Goal: Task Accomplishment & Management: Manage account settings

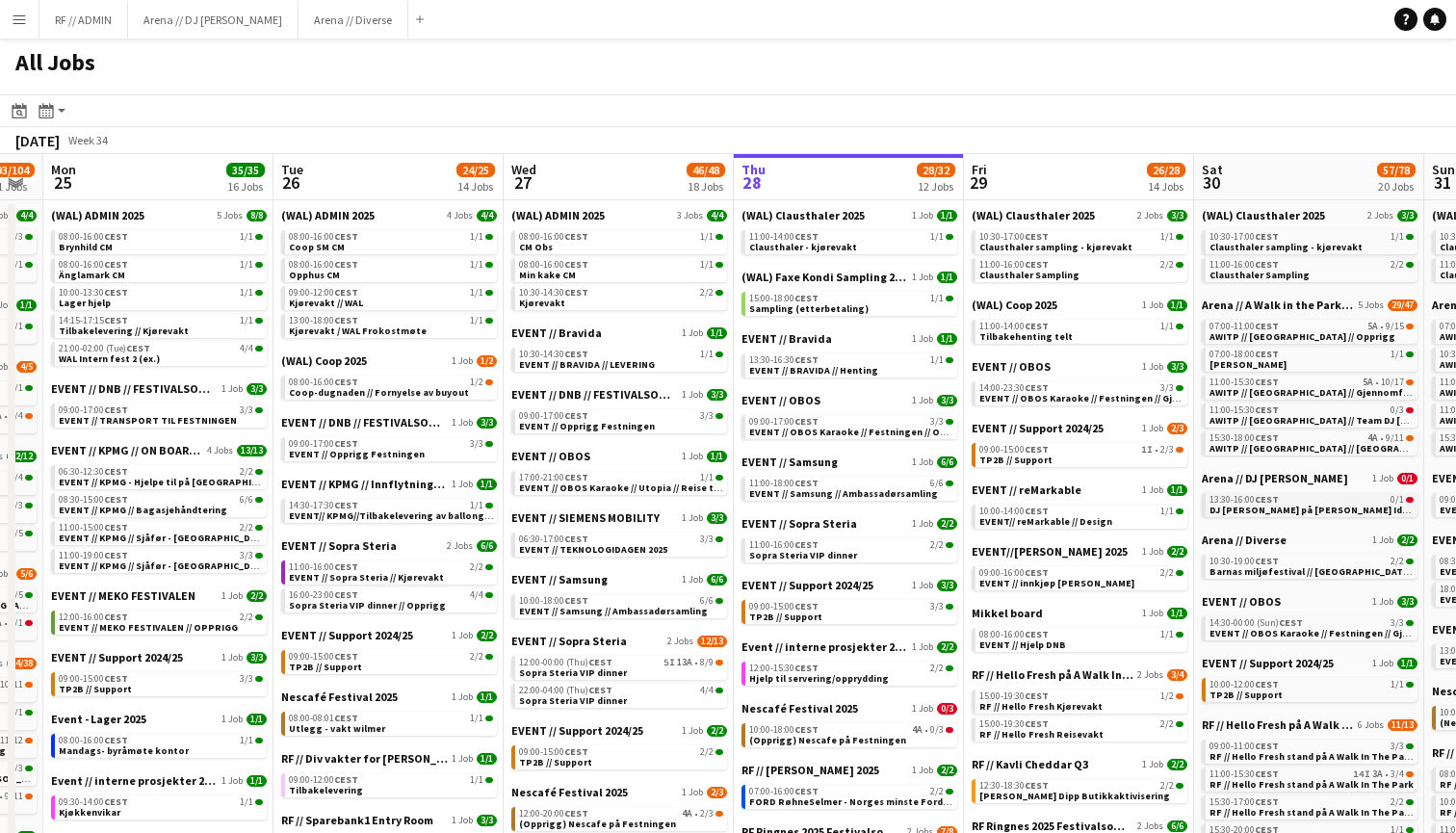
click at [1311, 513] on span "DJ [PERSON_NAME] på [PERSON_NAME] Idrettsbane" at bounding box center [1329, 509] width 240 height 13
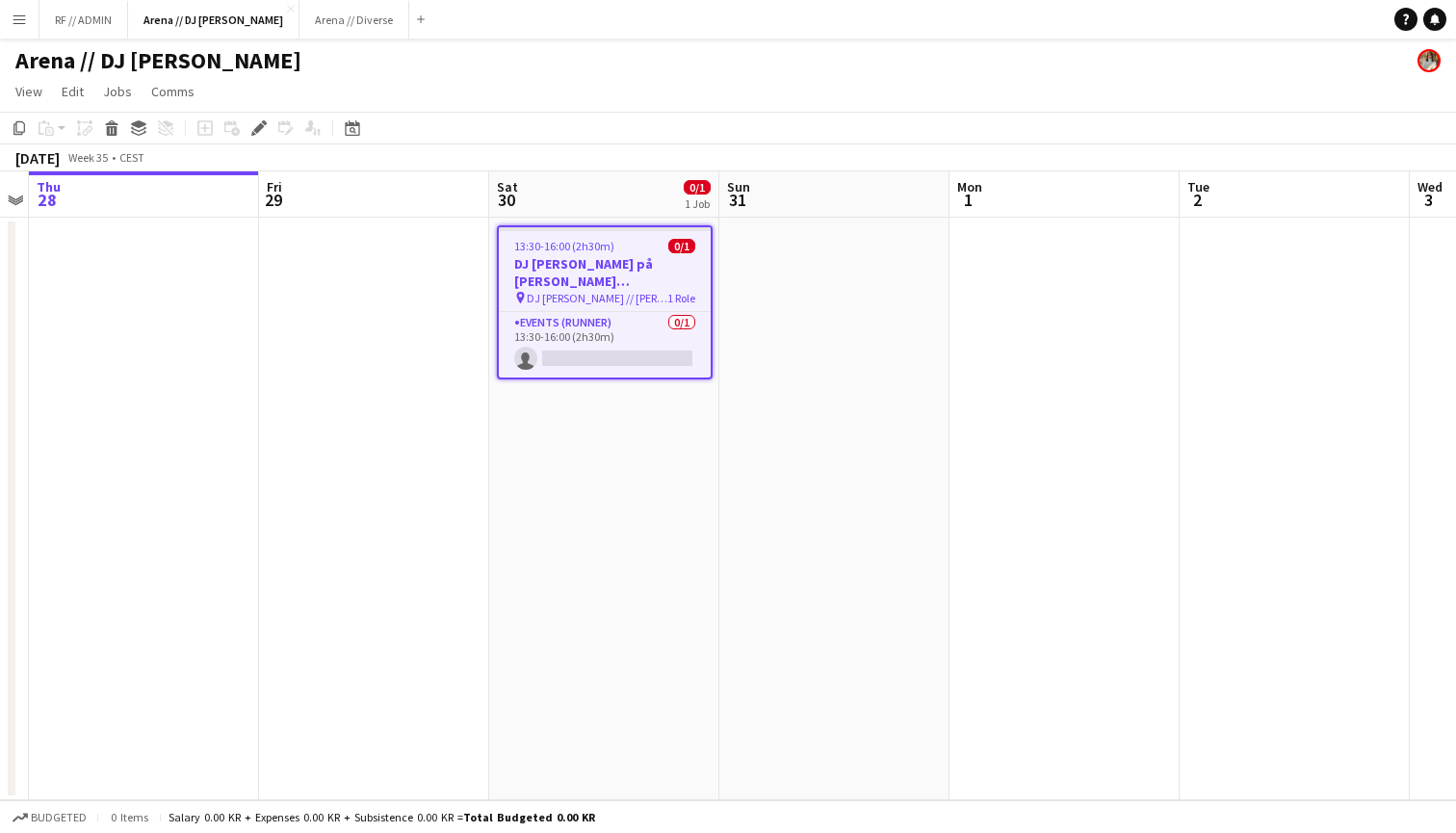
click at [527, 84] on app-page-menu "View Day view expanded Day view collapsed Month view Date picker Jump to today …" at bounding box center [728, 94] width 1456 height 37
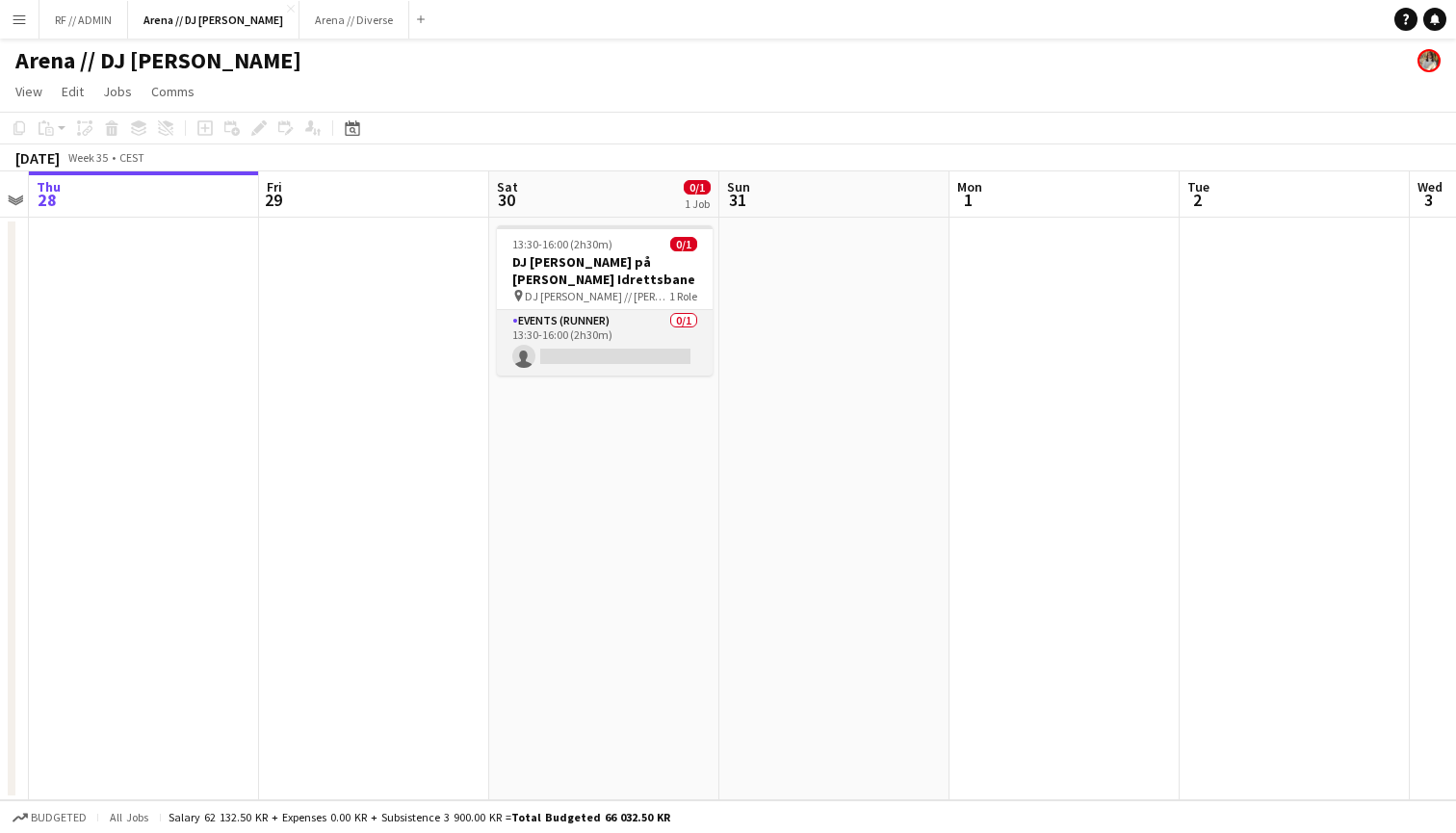
click at [684, 335] on app-card-role "Events (Runner) 0/1 13:30-16:00 (2h30m) single-neutral-actions" at bounding box center [604, 343] width 215 height 66
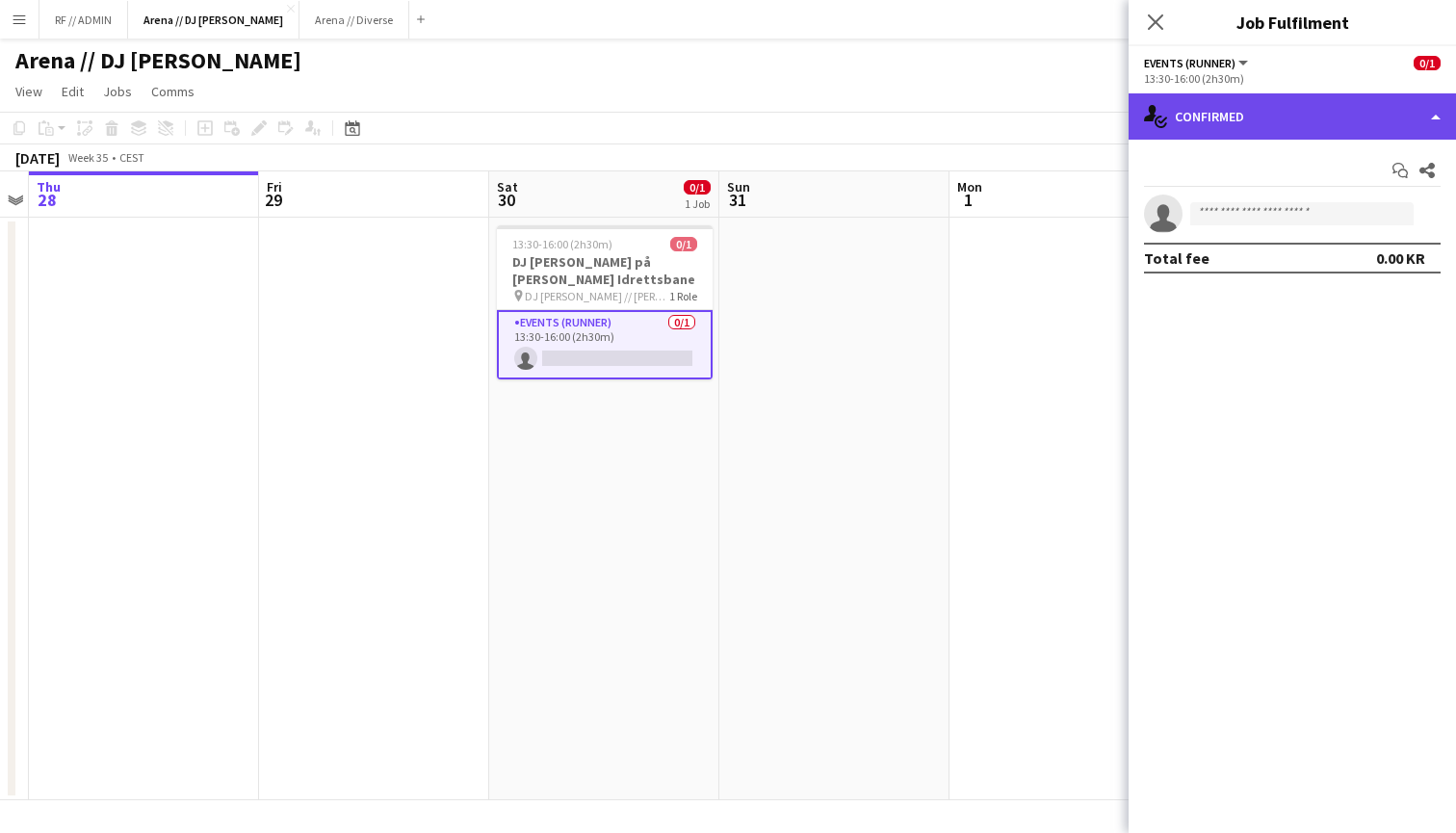
click at [1420, 102] on div "single-neutral-actions-check-2 Confirmed" at bounding box center [1292, 117] width 328 height 46
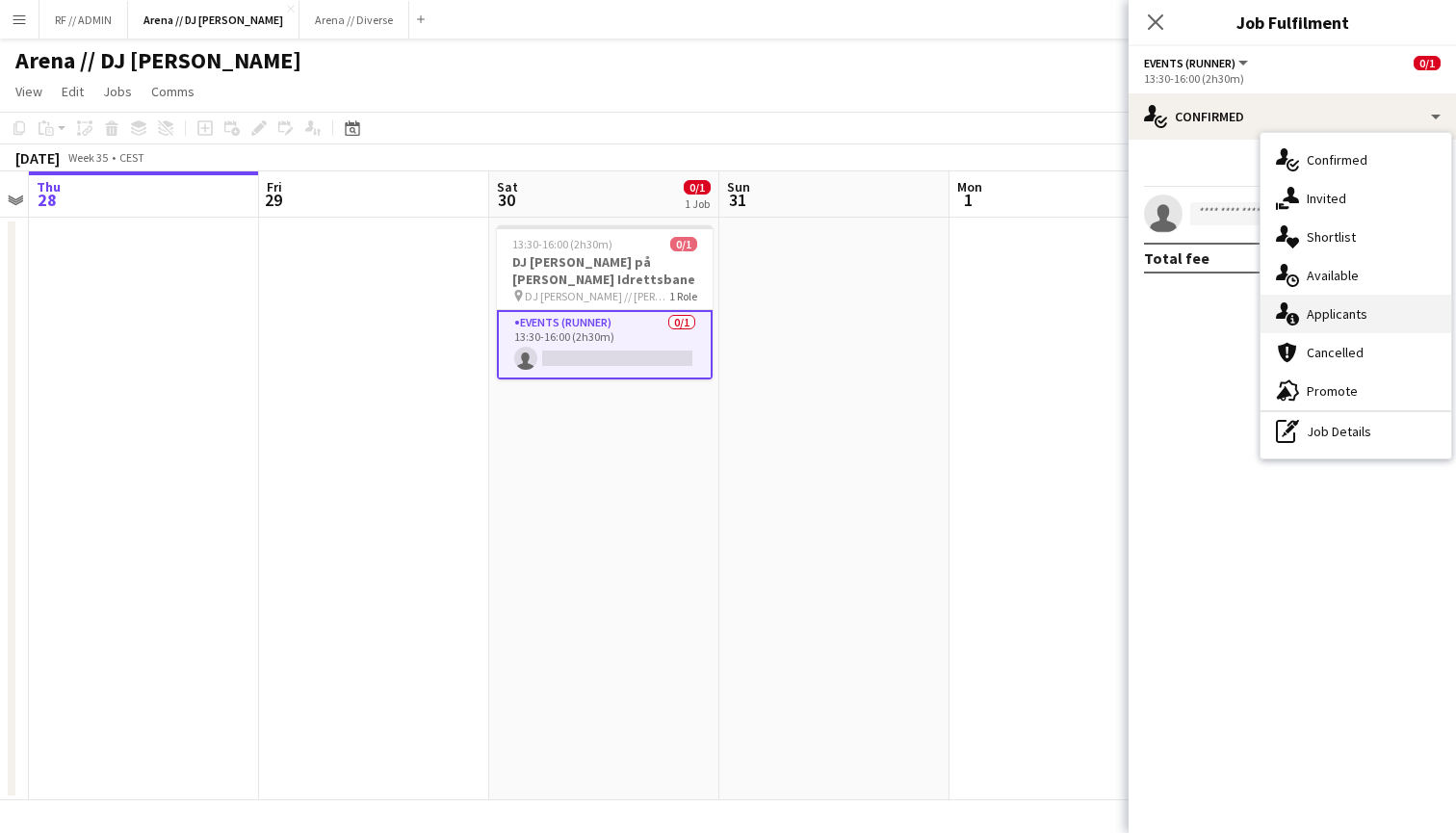
click at [1348, 324] on div "single-neutral-actions-information Applicants" at bounding box center [1355, 314] width 190 height 39
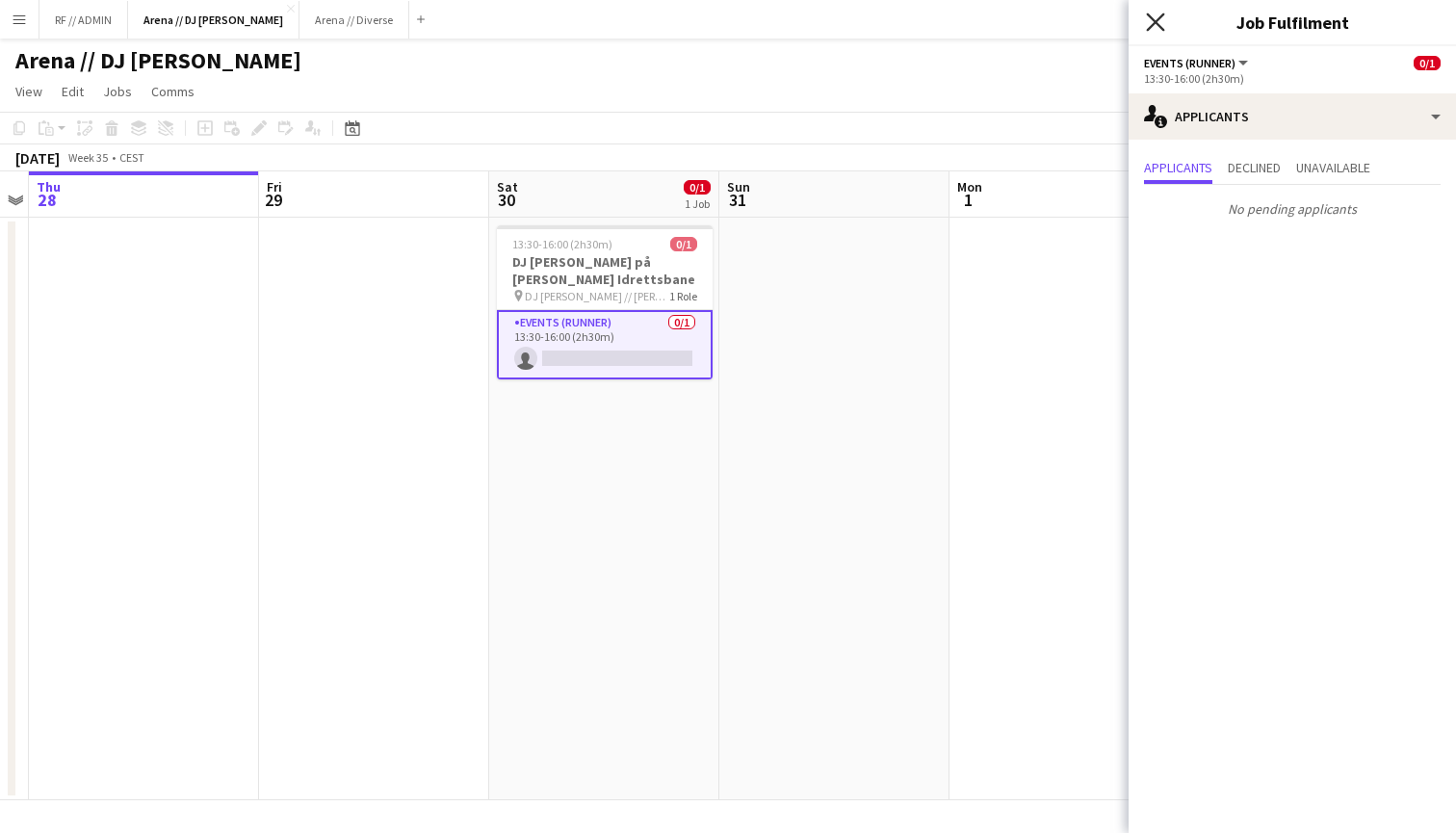
click at [1158, 25] on icon at bounding box center [1155, 21] width 18 height 18
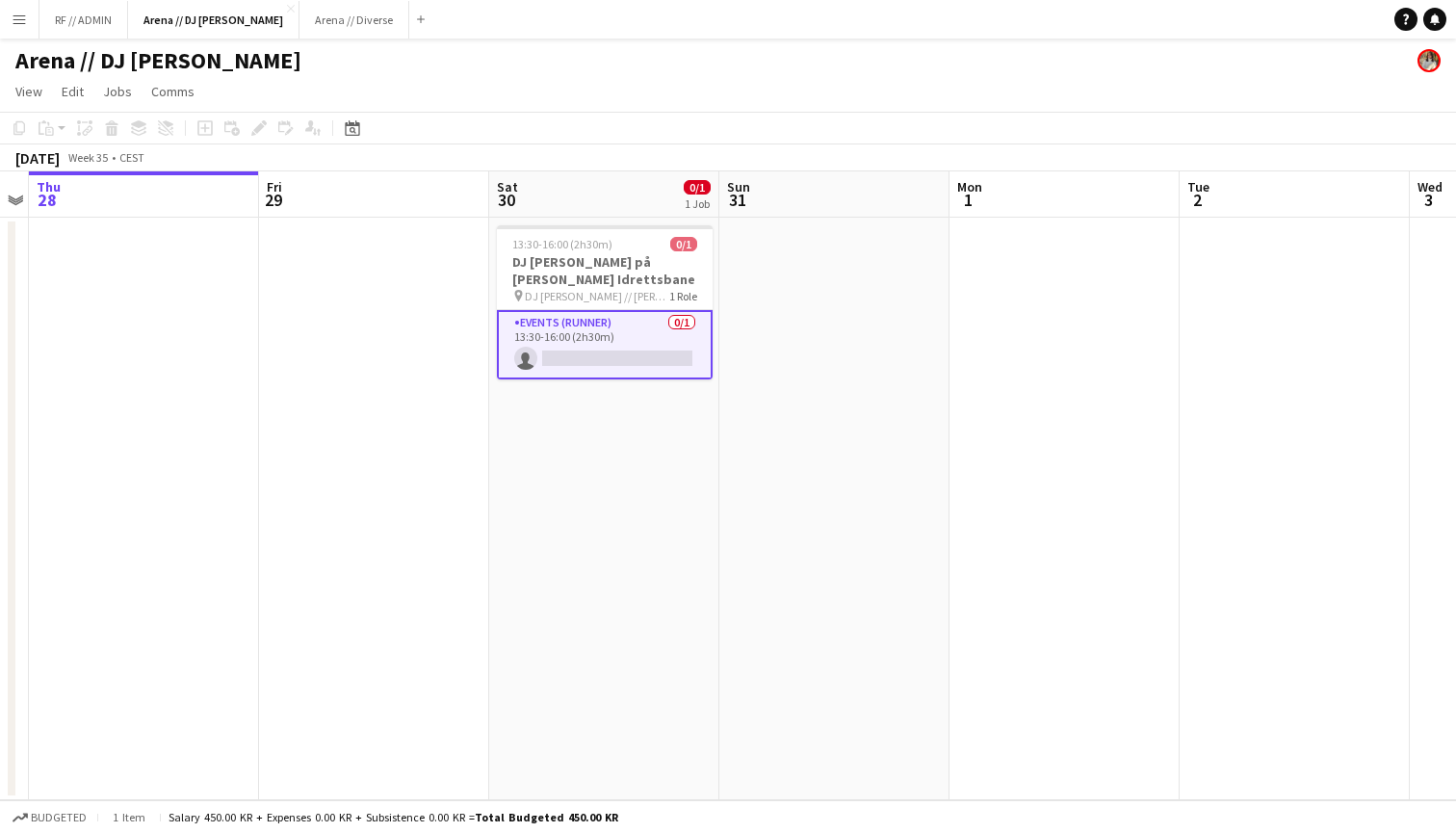
click at [455, 368] on app-date-cell at bounding box center [374, 508] width 230 height 583
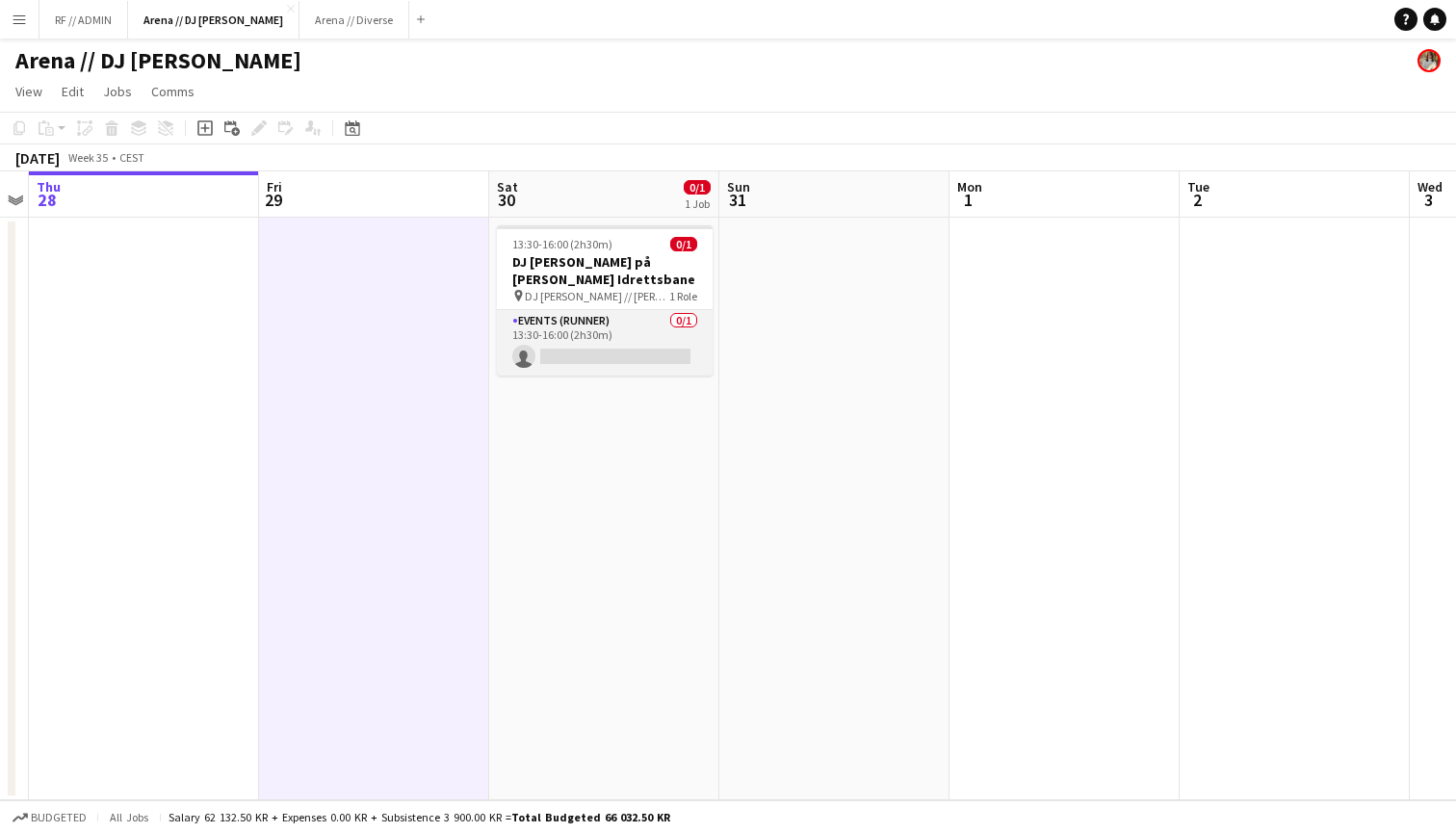
click at [608, 322] on app-card-role "Events (Runner) 0/1 13:30-16:00 (2h30m) single-neutral-actions" at bounding box center [604, 343] width 215 height 66
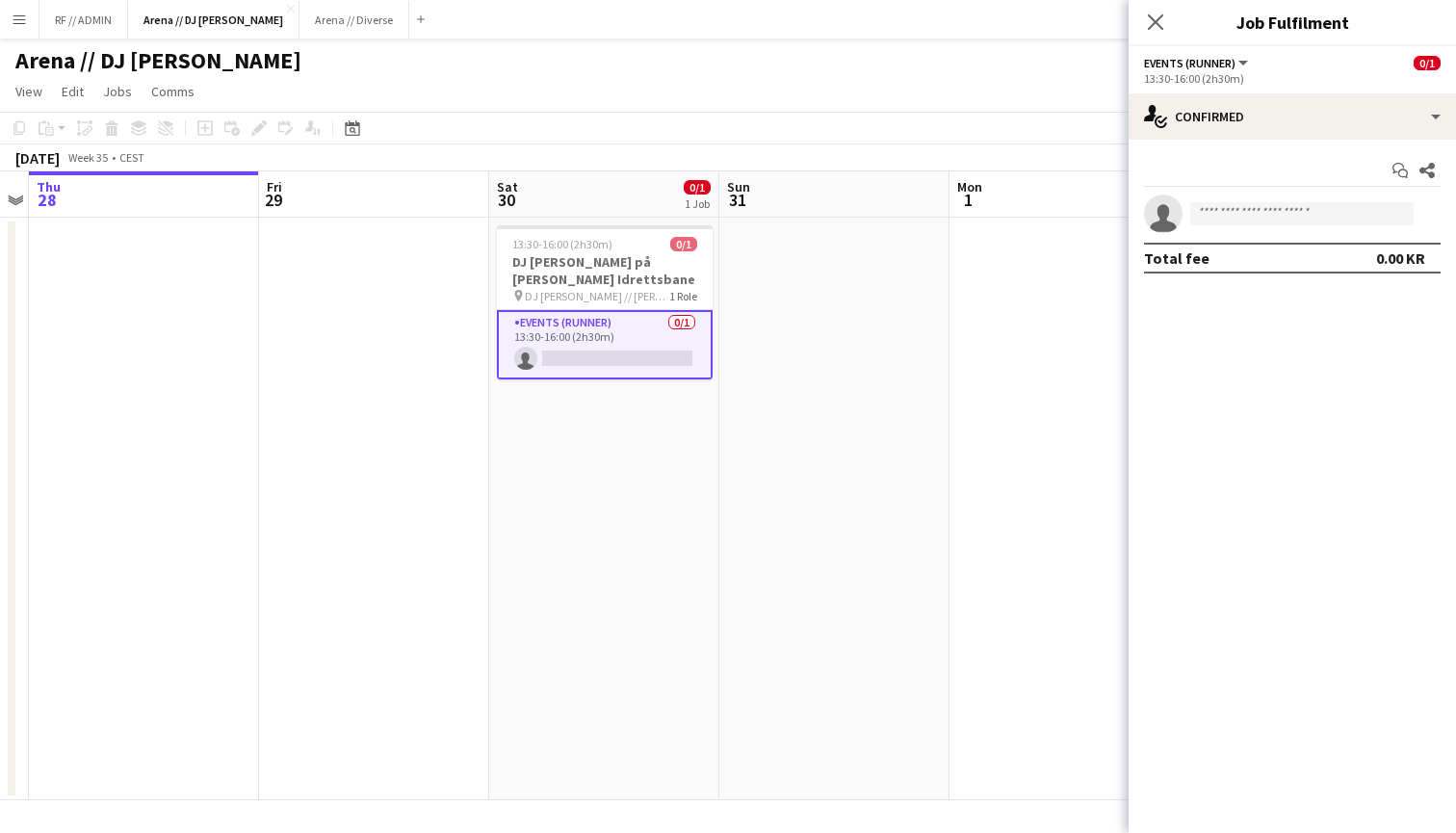
click at [1237, 65] on button "Events (Runner)" at bounding box center [1197, 63] width 107 height 14
click at [1311, 75] on div "13:30-16:00 (2h30m)" at bounding box center [1292, 78] width 297 height 14
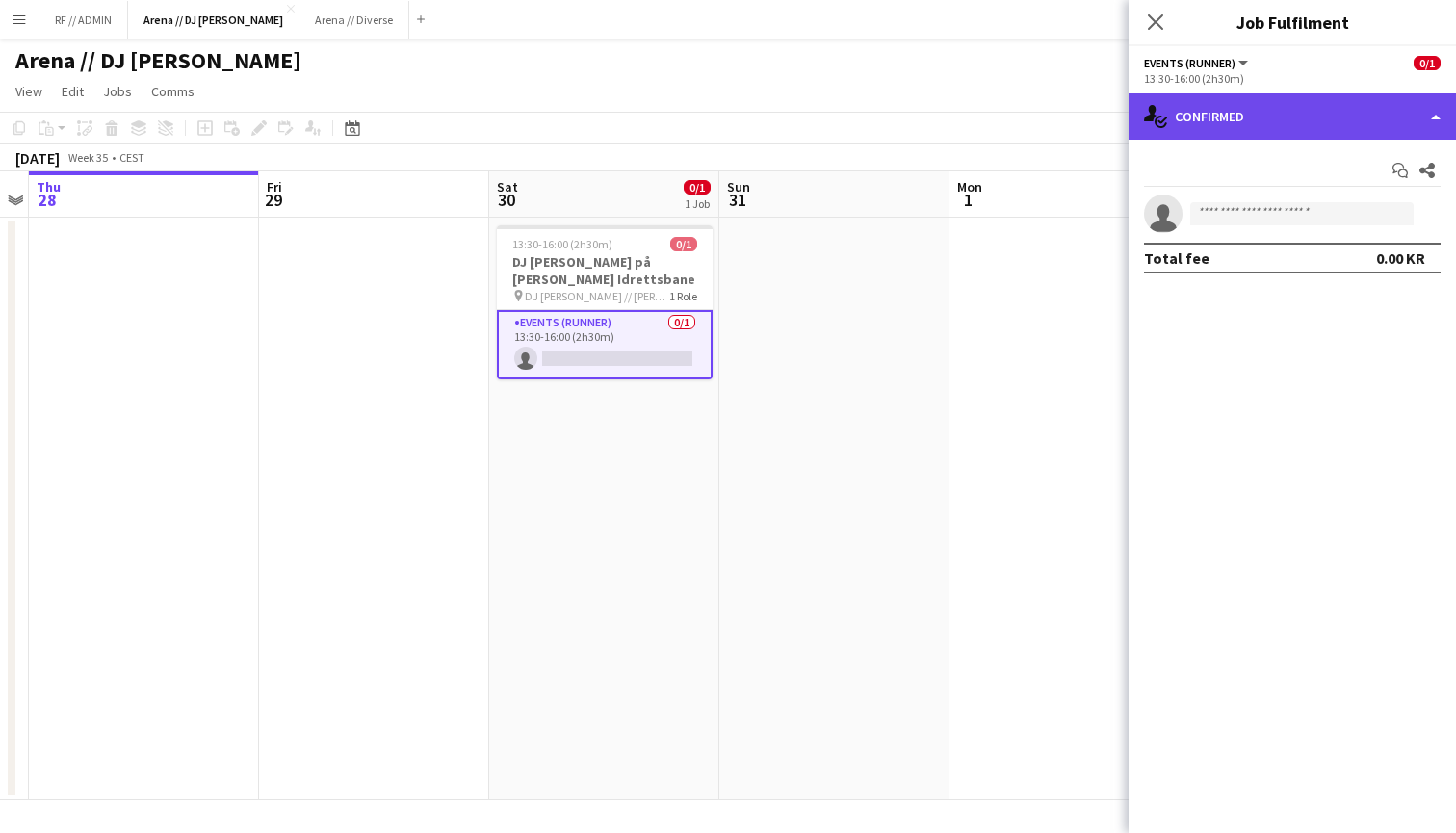
click at [1371, 104] on div "single-neutral-actions-check-2 Confirmed" at bounding box center [1292, 117] width 328 height 46
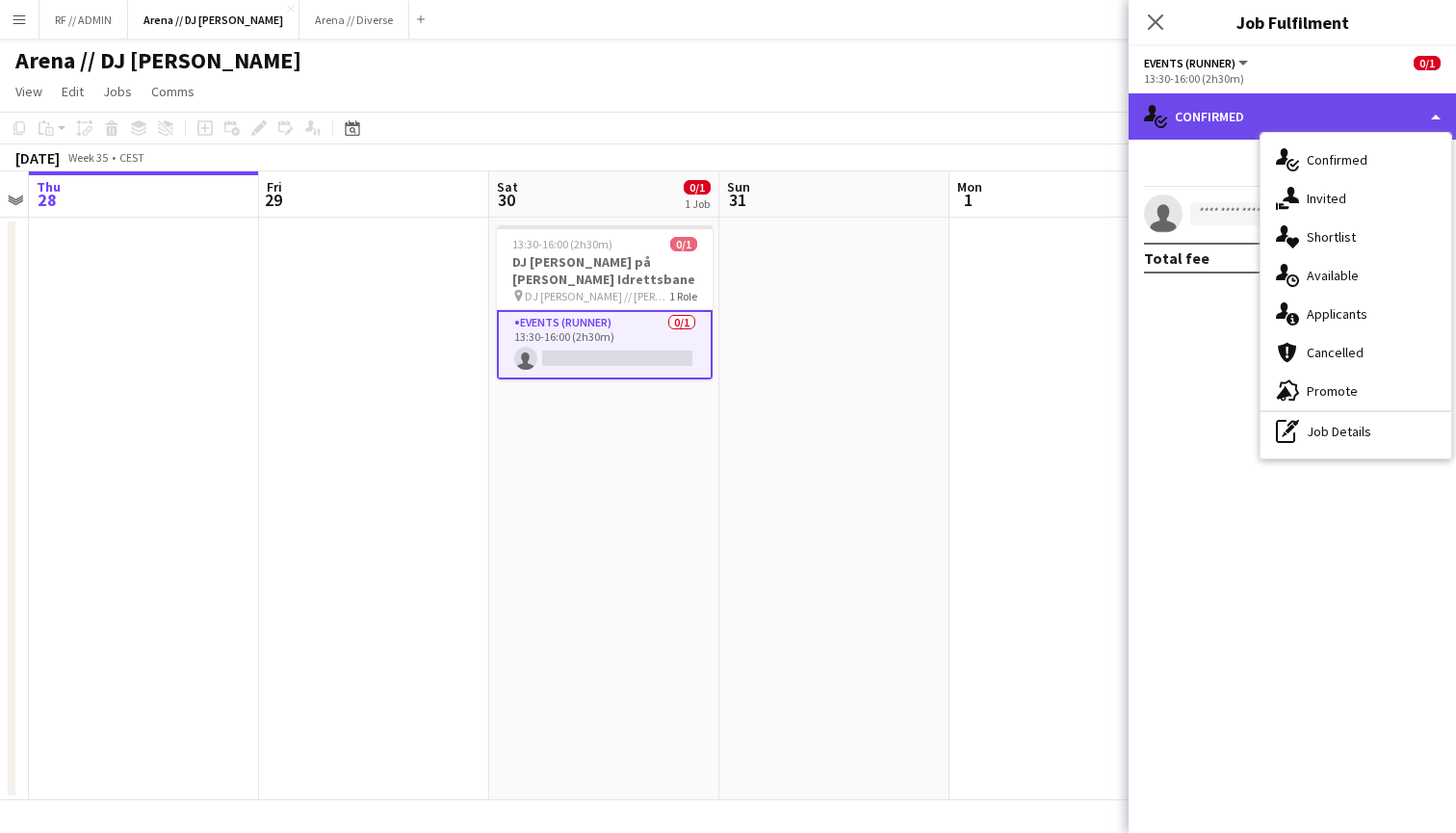
click at [1371, 104] on div "single-neutral-actions-check-2 Confirmed" at bounding box center [1292, 117] width 328 height 46
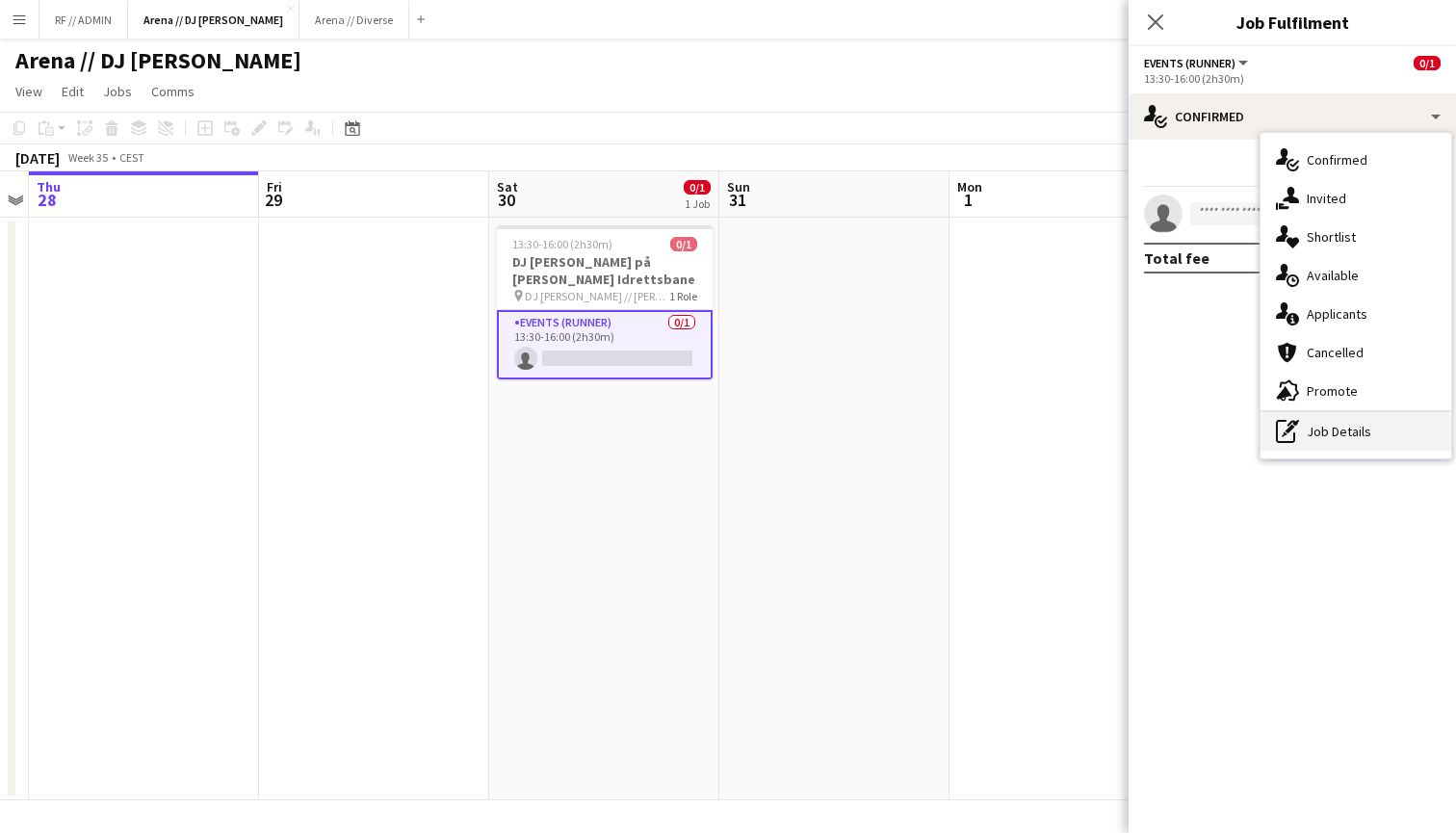
click at [1316, 442] on div "pen-write Job Details" at bounding box center [1355, 431] width 190 height 39
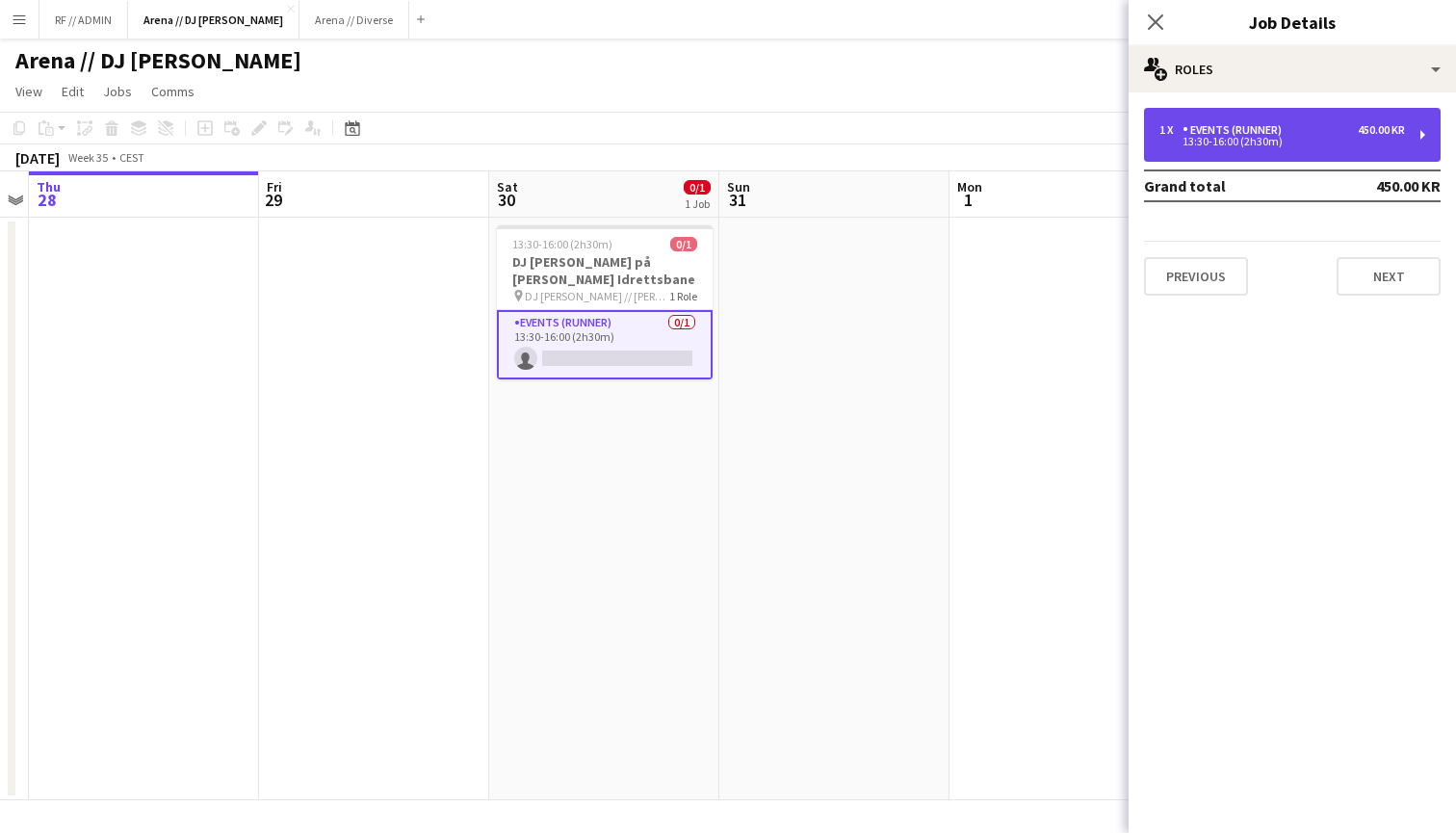
click at [1407, 130] on div "1 x Events (Runner) 450.00 KR 13:30-16:00 (2h30m)" at bounding box center [1292, 135] width 297 height 54
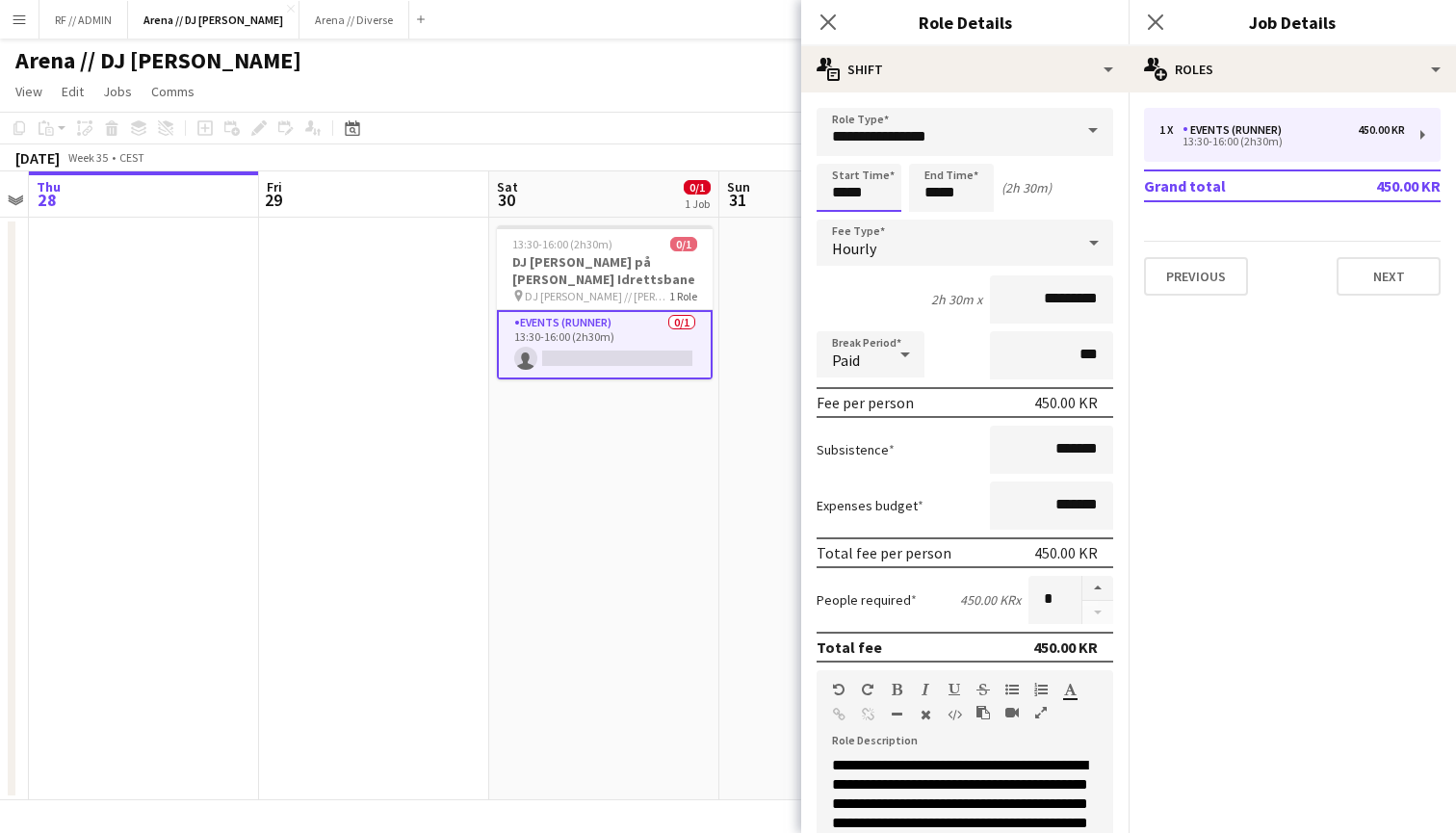
click at [867, 196] on input "*****" at bounding box center [859, 187] width 85 height 48
click at [874, 156] on div at bounding box center [878, 154] width 39 height 19
type input "*****"
click at [874, 156] on div at bounding box center [878, 154] width 39 height 19
click at [1067, 175] on div "Start Time ***** End Time ***** (3h)" at bounding box center [964, 187] width 297 height 48
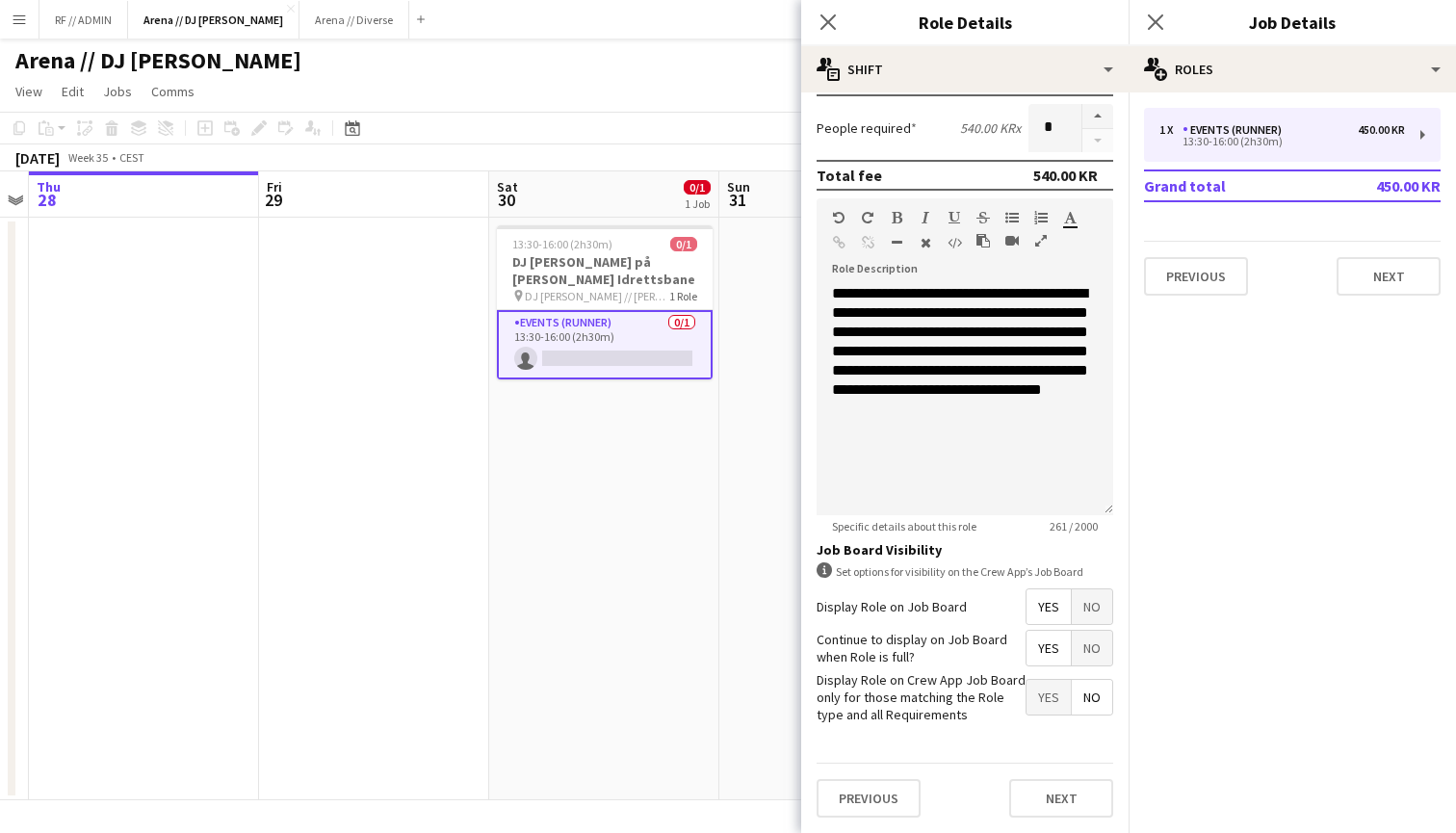
scroll to position [471, 0]
click at [1069, 792] on button "Next" at bounding box center [1061, 799] width 104 height 39
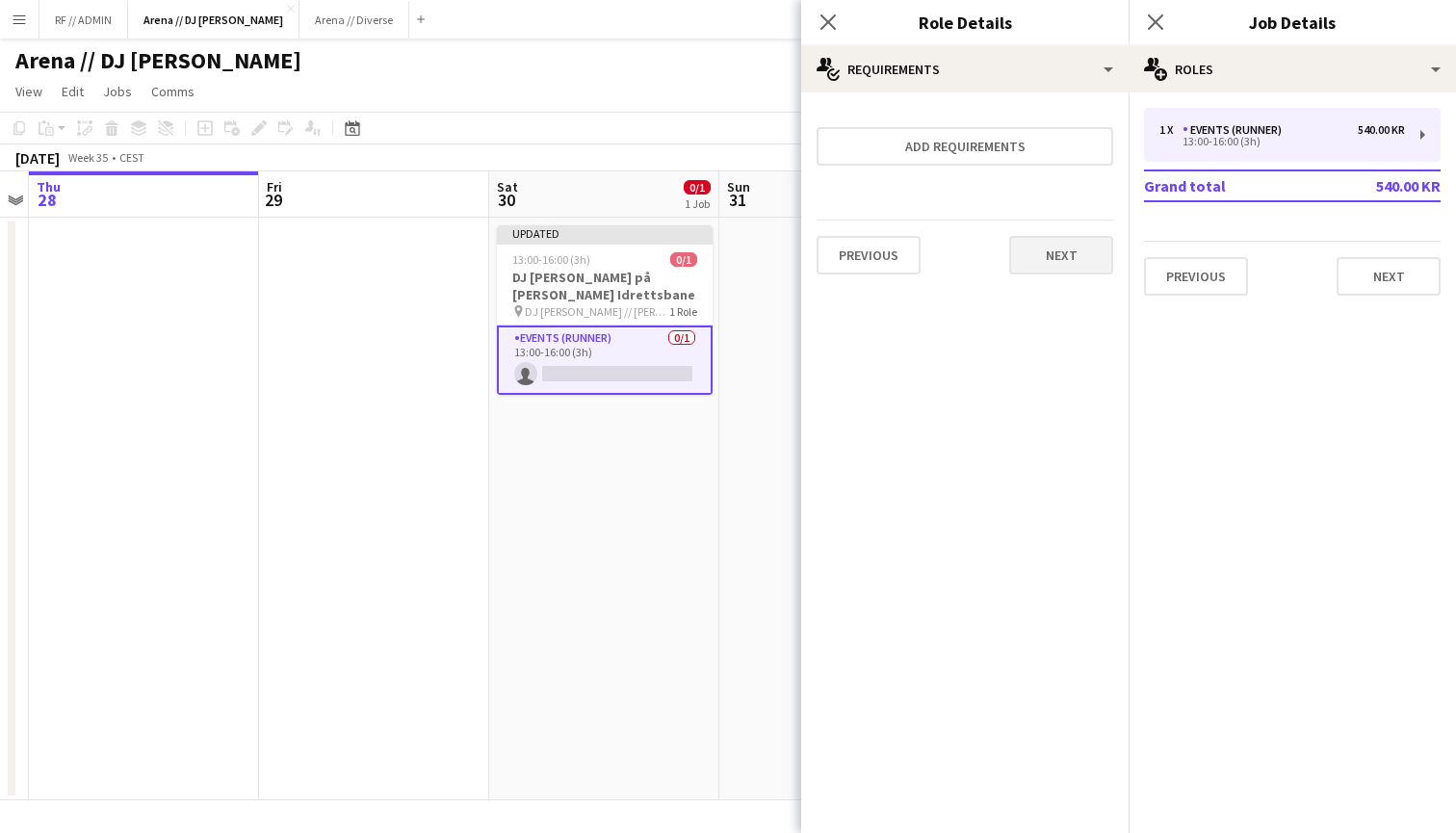
click at [1042, 262] on button "Next" at bounding box center [1061, 255] width 104 height 39
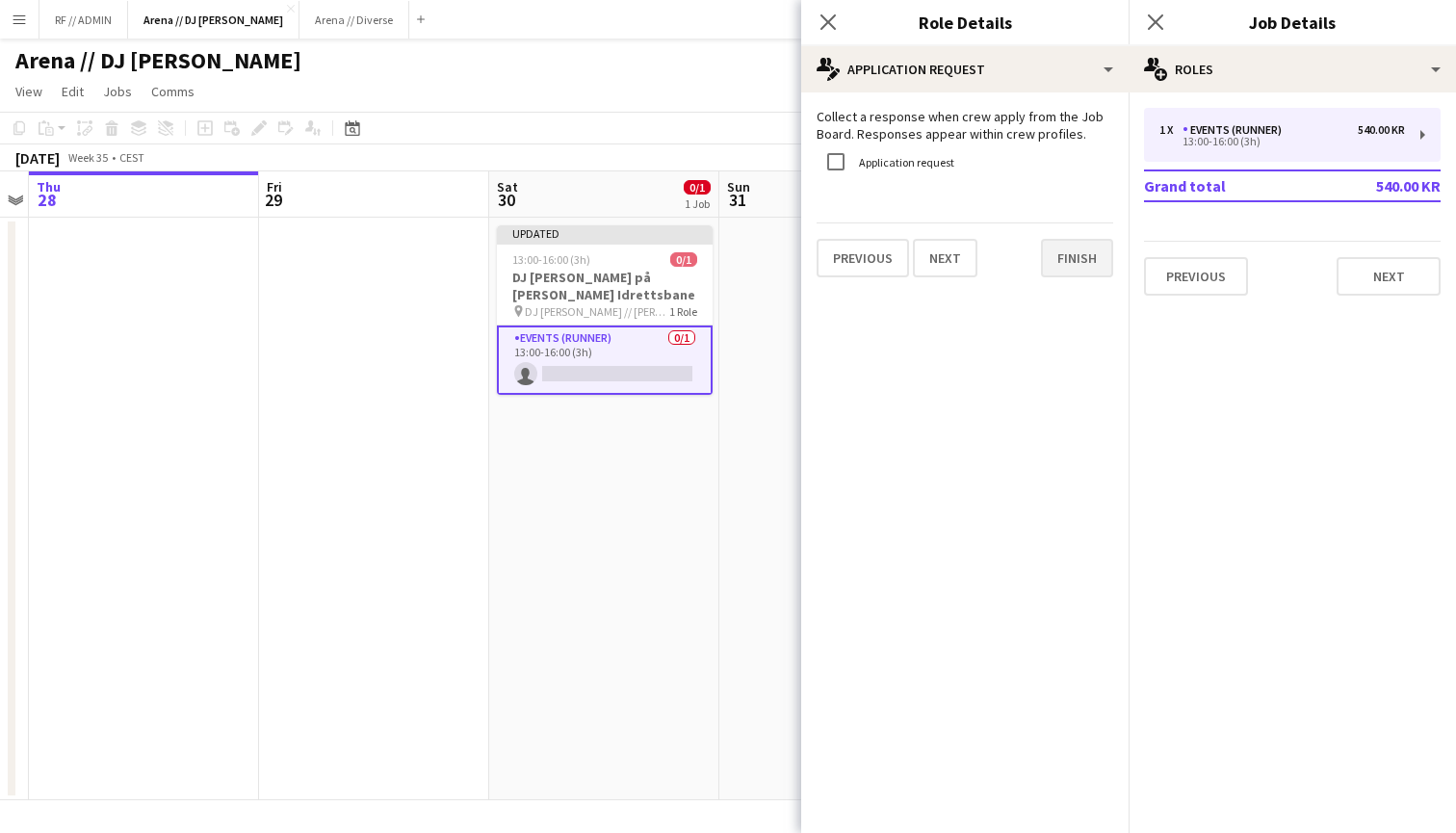
click at [1071, 259] on button "Finish" at bounding box center [1076, 258] width 72 height 39
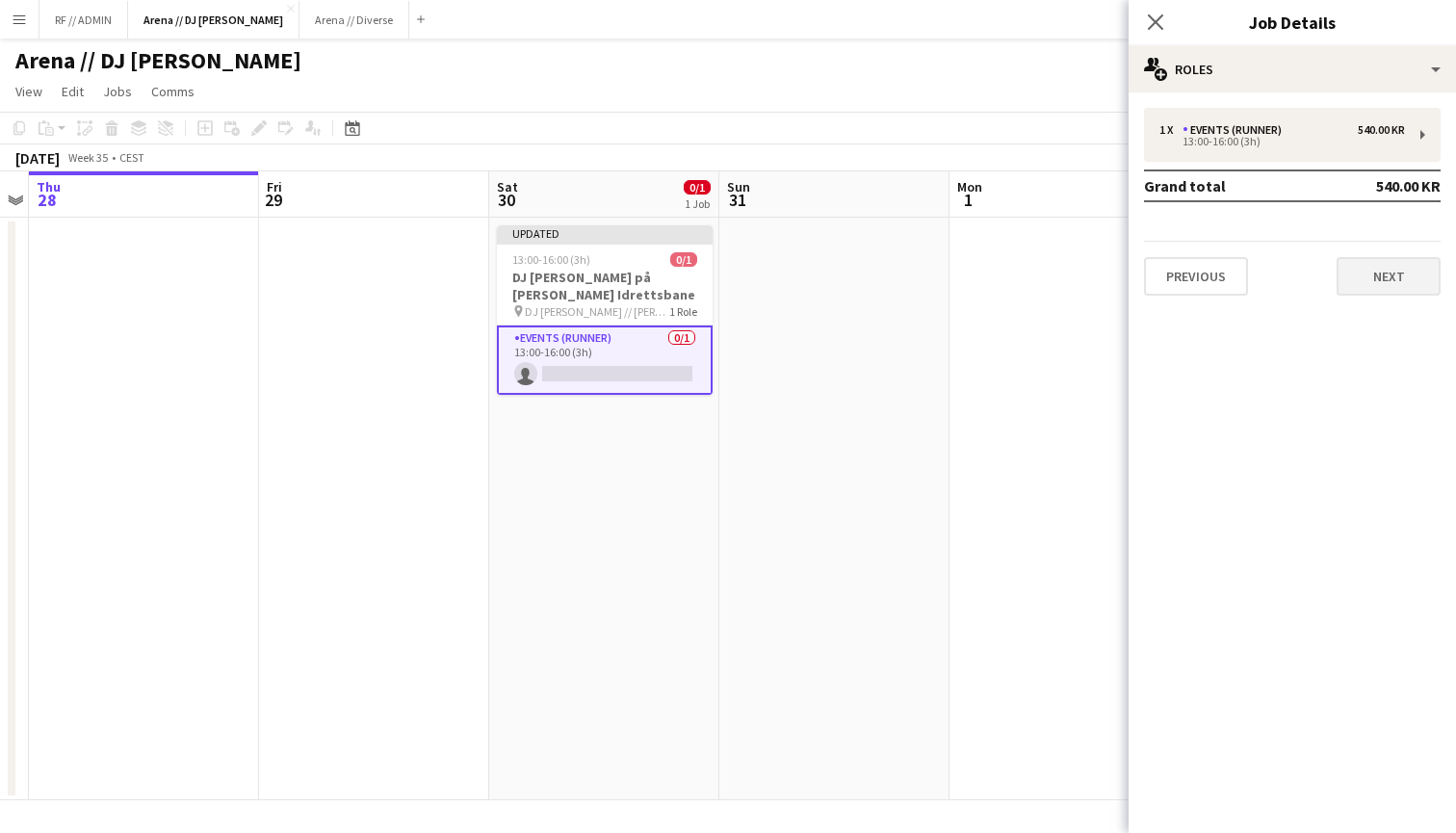
click at [1395, 262] on button "Next" at bounding box center [1388, 276] width 104 height 39
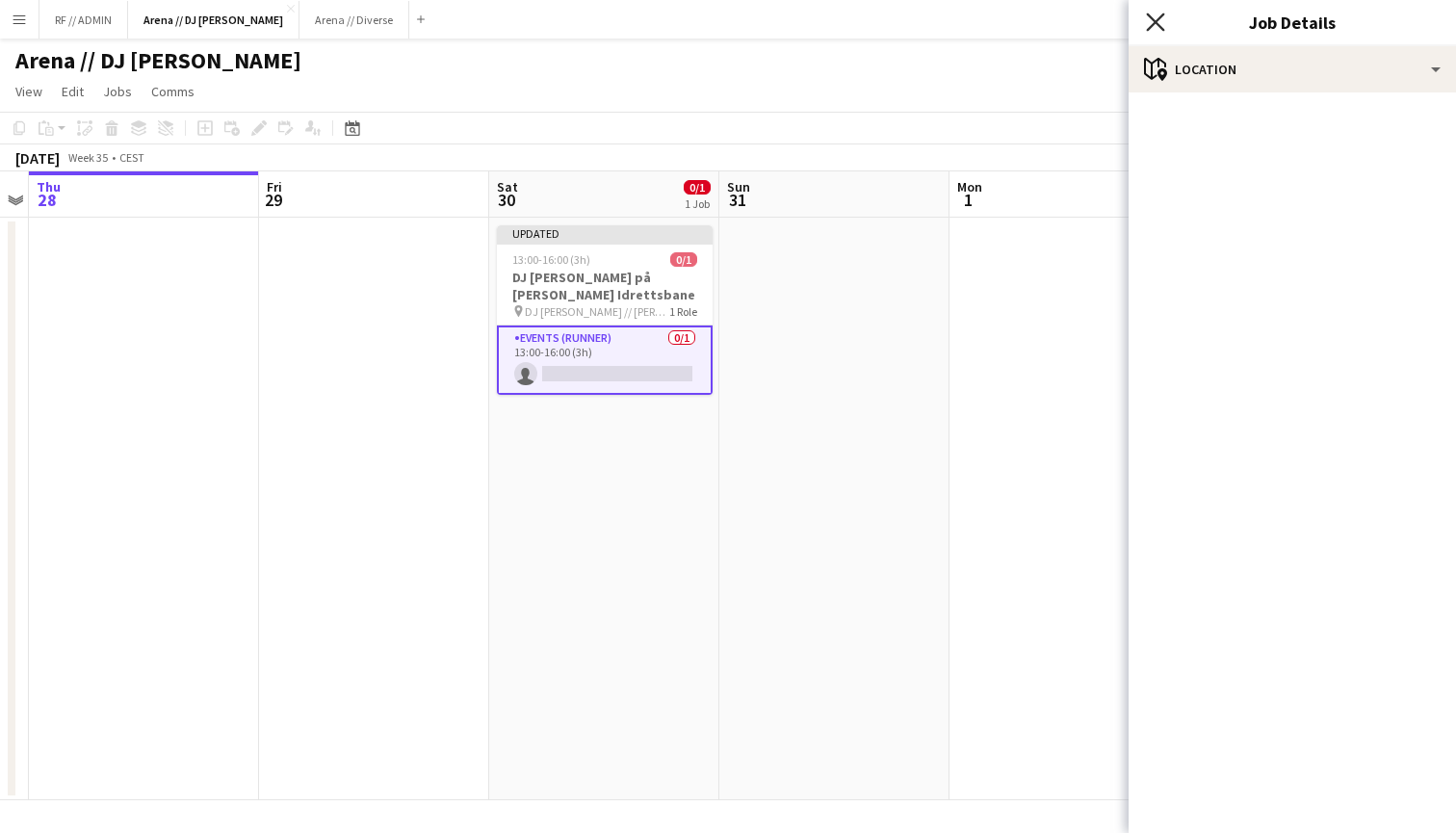
click at [1158, 17] on icon "Close pop-in" at bounding box center [1155, 21] width 18 height 18
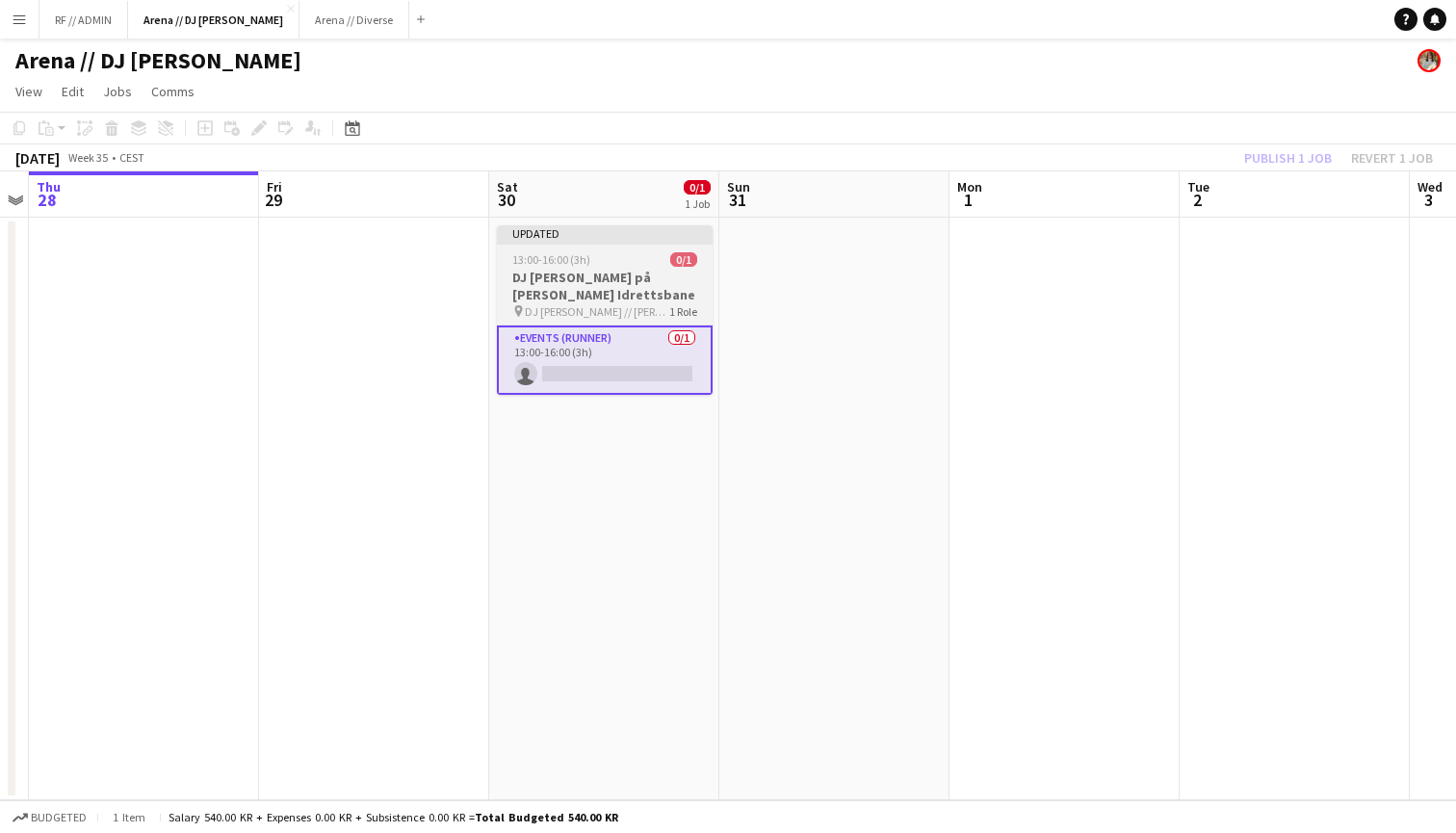
click at [636, 246] on app-job-card "Updated 13:00-16:00 (3h) 0/1 DJ Walkie på Rustad Idrettsbane pin DJ Walkie // R…" at bounding box center [604, 309] width 215 height 169
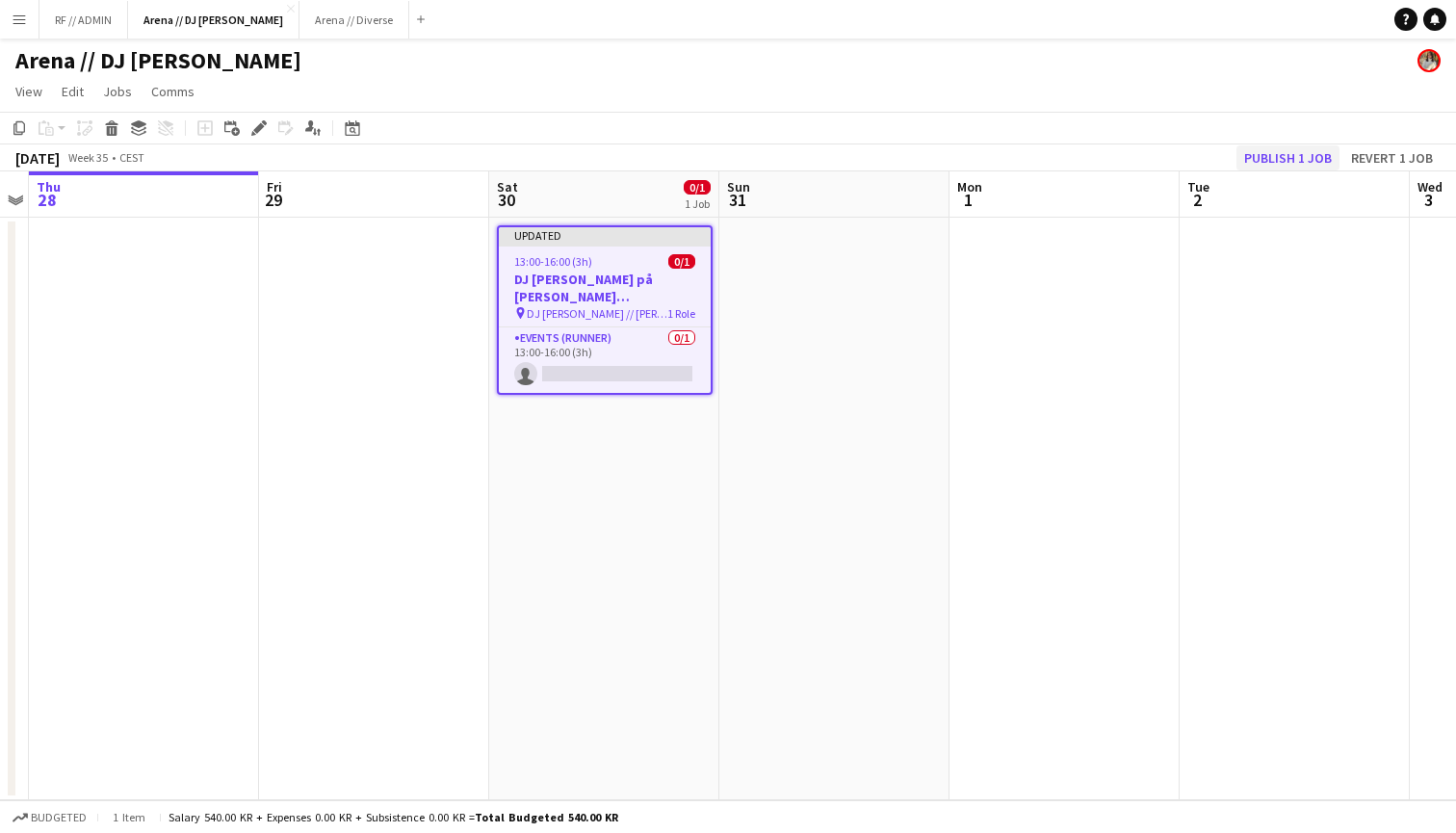
click at [1304, 150] on button "Publish 1 job" at bounding box center [1287, 158] width 103 height 25
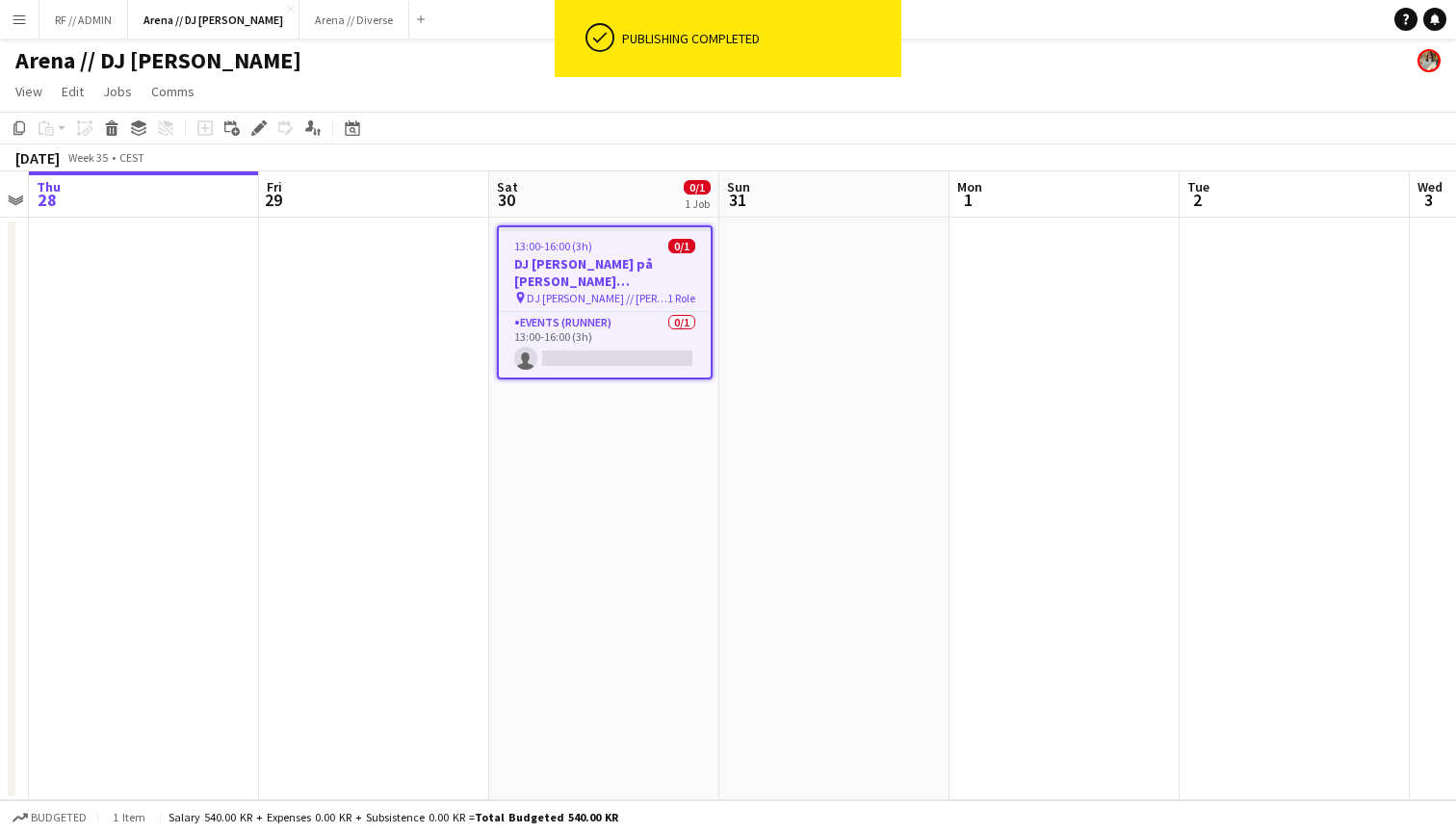
click at [618, 123] on app-toolbar "Copy Paste Paste Command V Paste with crew Command Shift V Paste linked Job Del…" at bounding box center [728, 129] width 1456 height 33
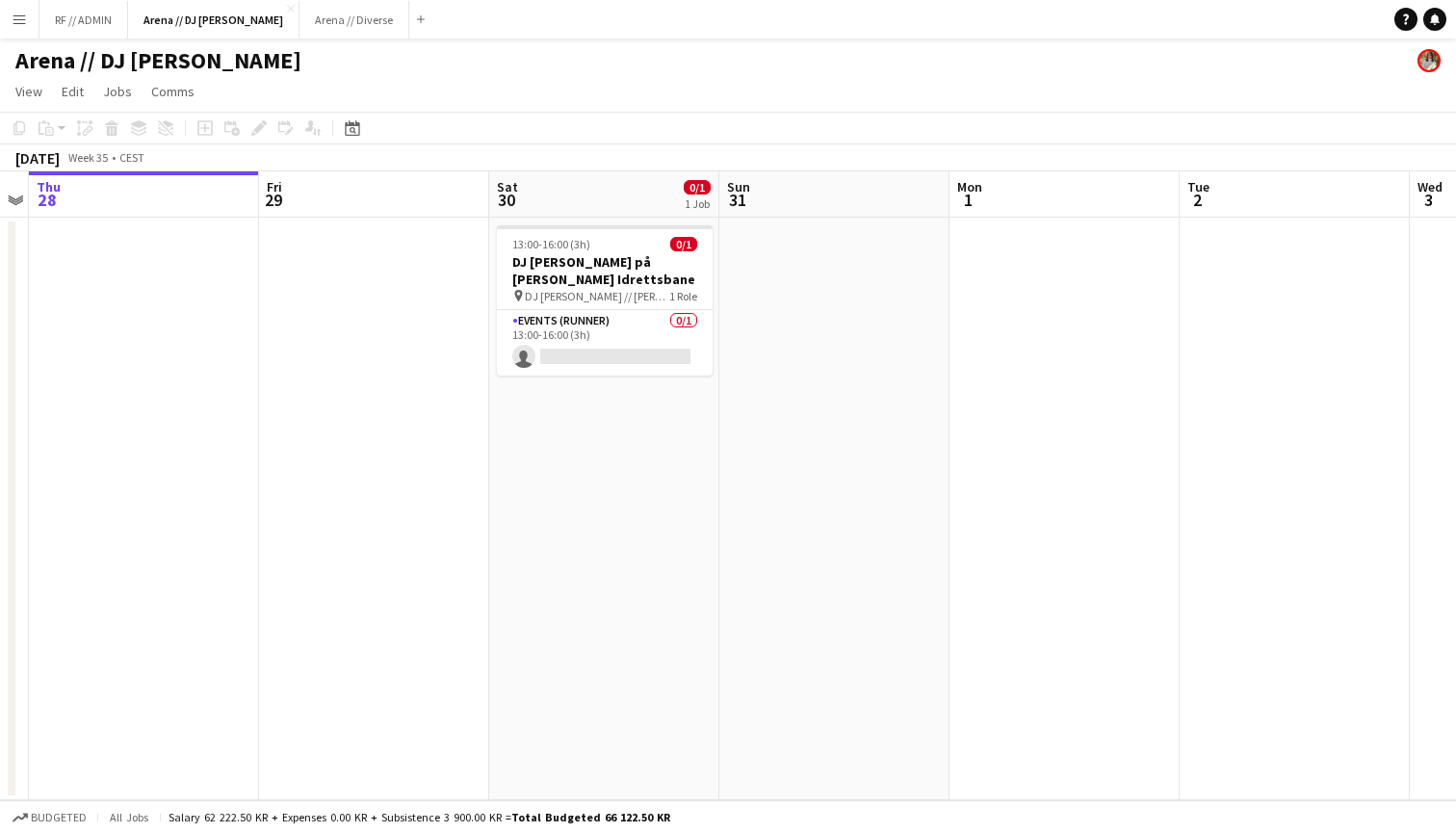
click at [952, 408] on app-date-cell at bounding box center [1065, 508] width 230 height 583
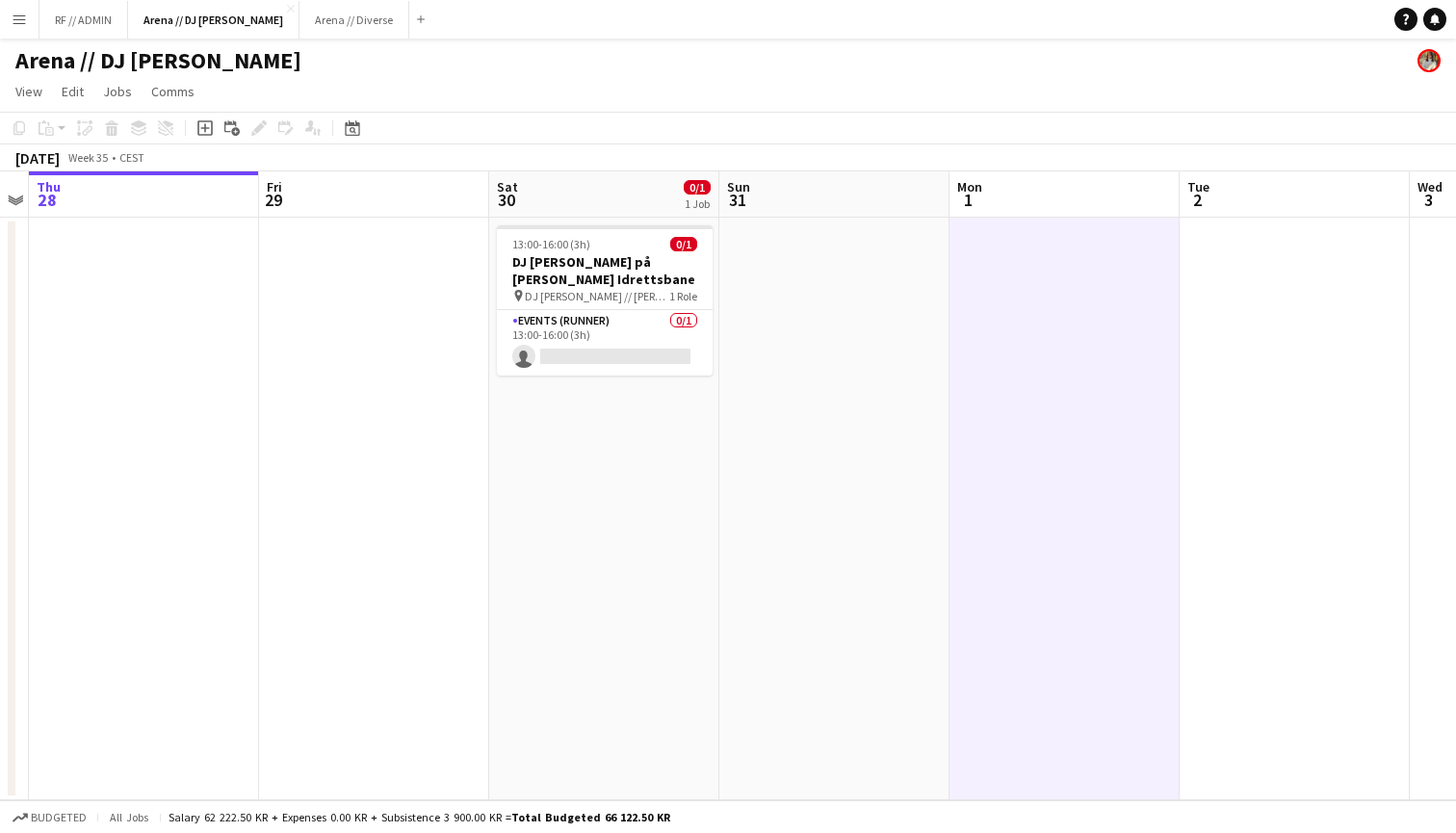
click at [819, 100] on app-page-menu "View Day view expanded Day view collapsed Month view Date picker Jump to today …" at bounding box center [728, 94] width 1456 height 37
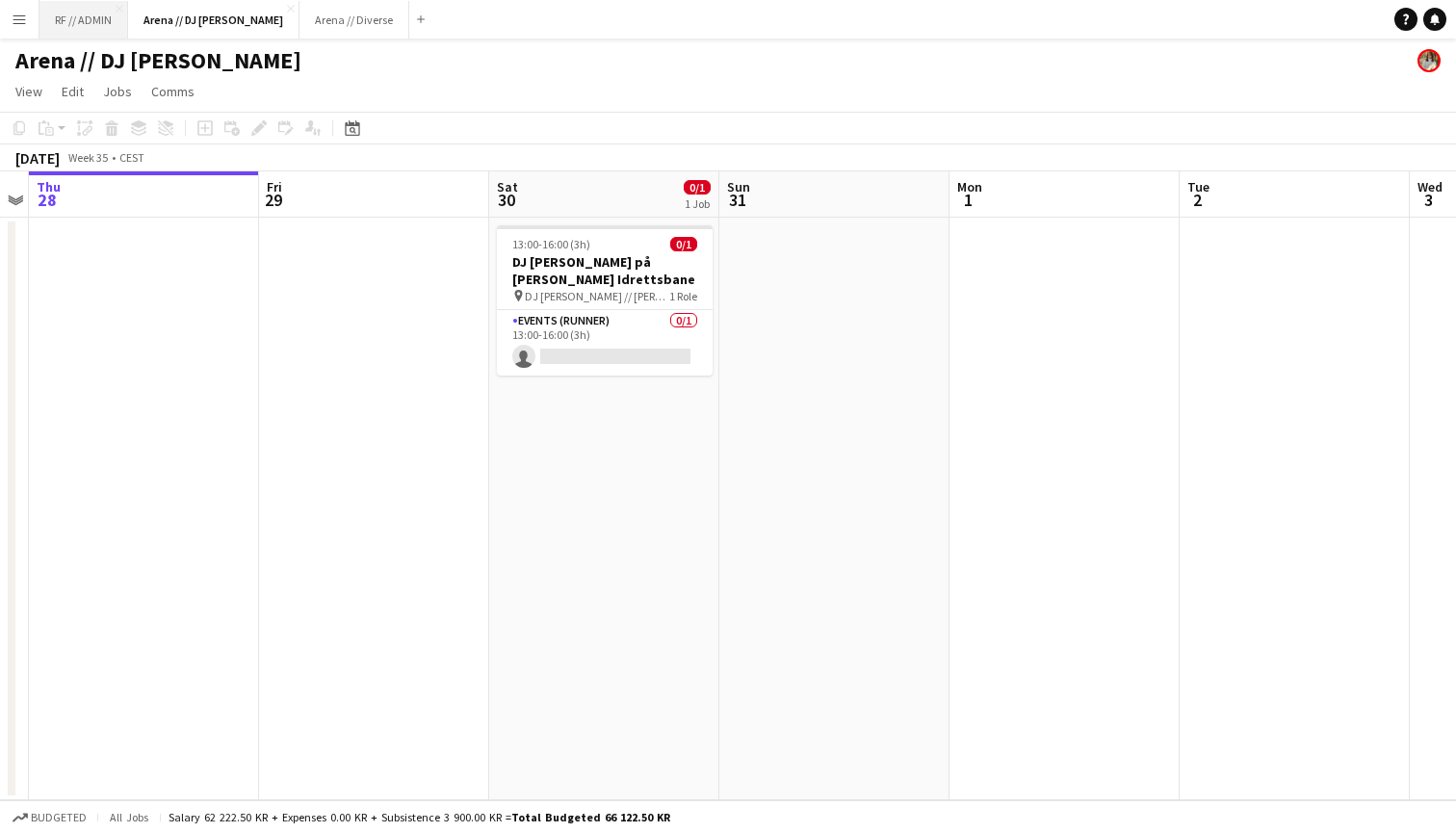
click at [78, 19] on button "RF // ADMIN Close" at bounding box center [84, 19] width 89 height 38
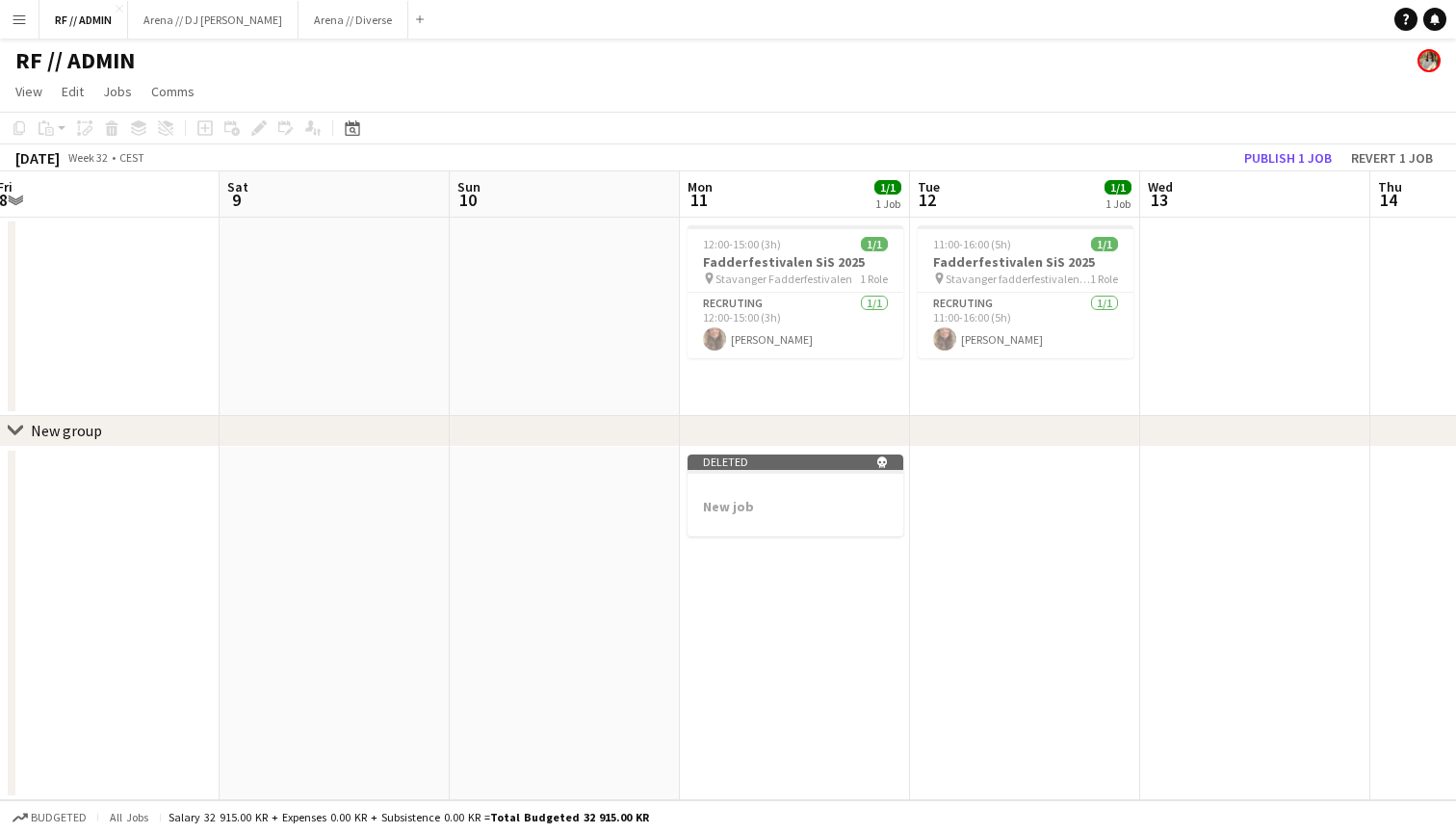
scroll to position [0, 791]
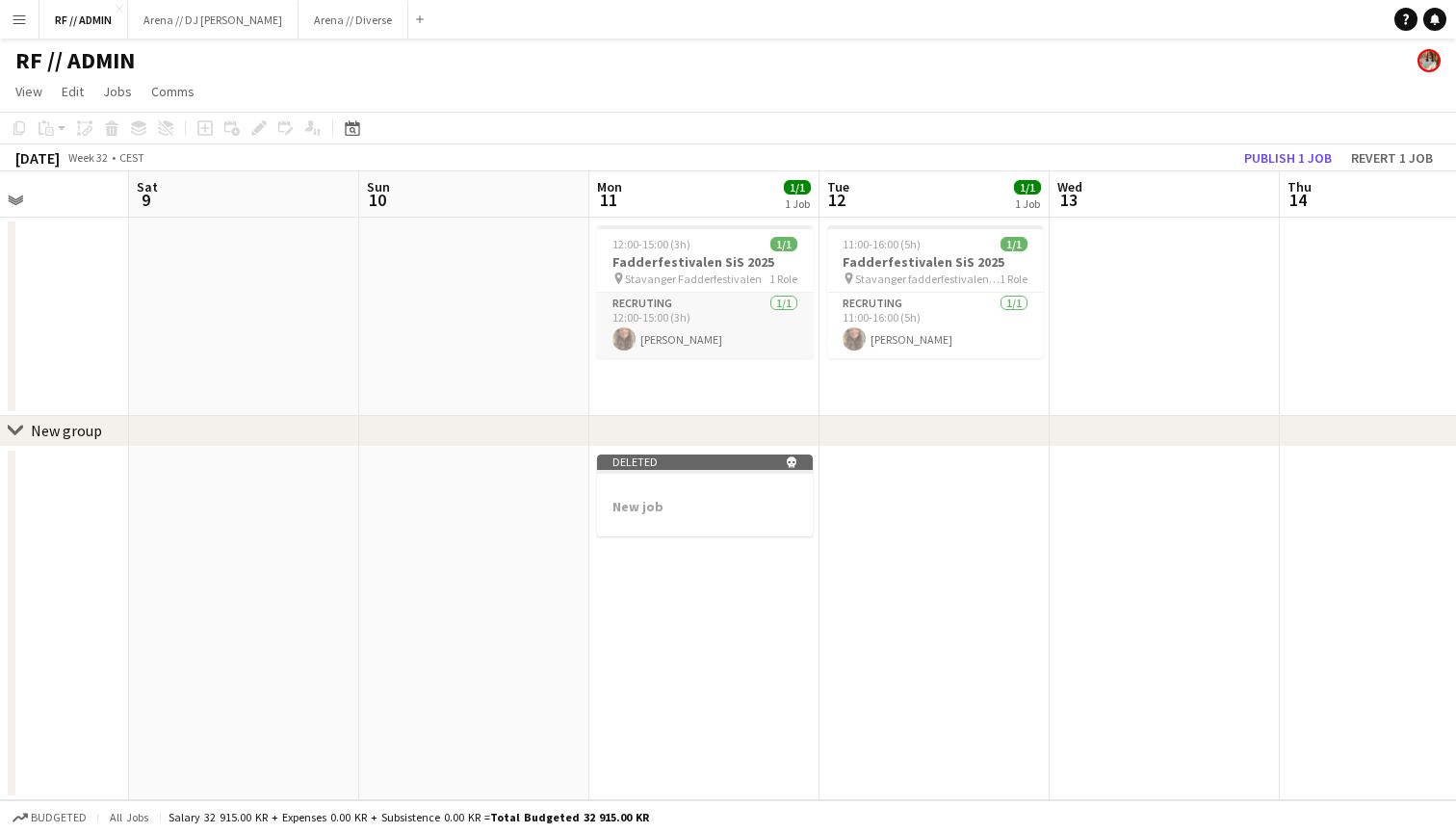
click at [746, 296] on app-card-role "Recruting 1/1 12:00-15:00 (3h) Dagny Torsnes Kaland" at bounding box center [704, 326] width 215 height 66
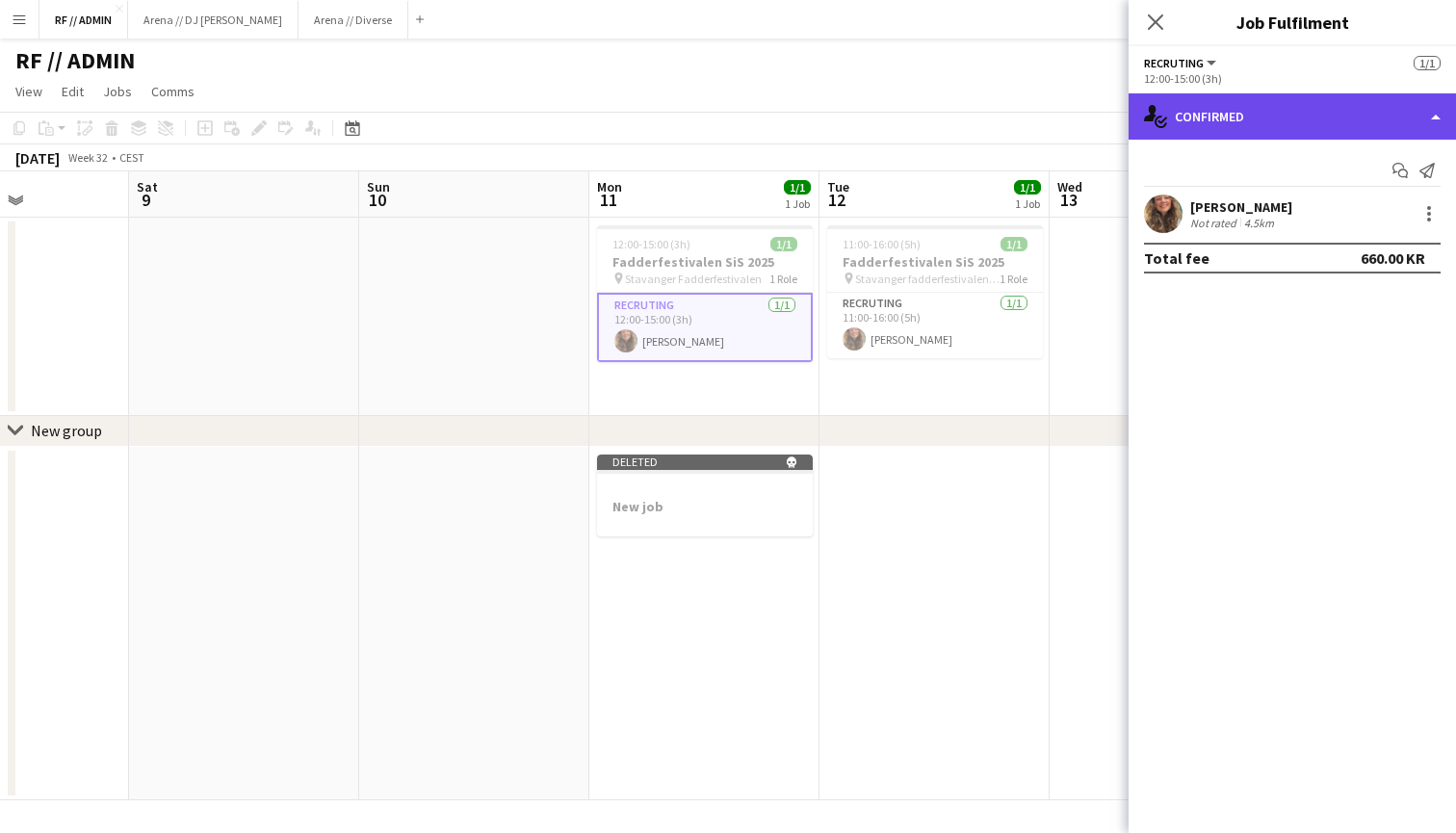
click at [1430, 123] on div "single-neutral-actions-check-2 Confirmed" at bounding box center [1292, 117] width 328 height 46
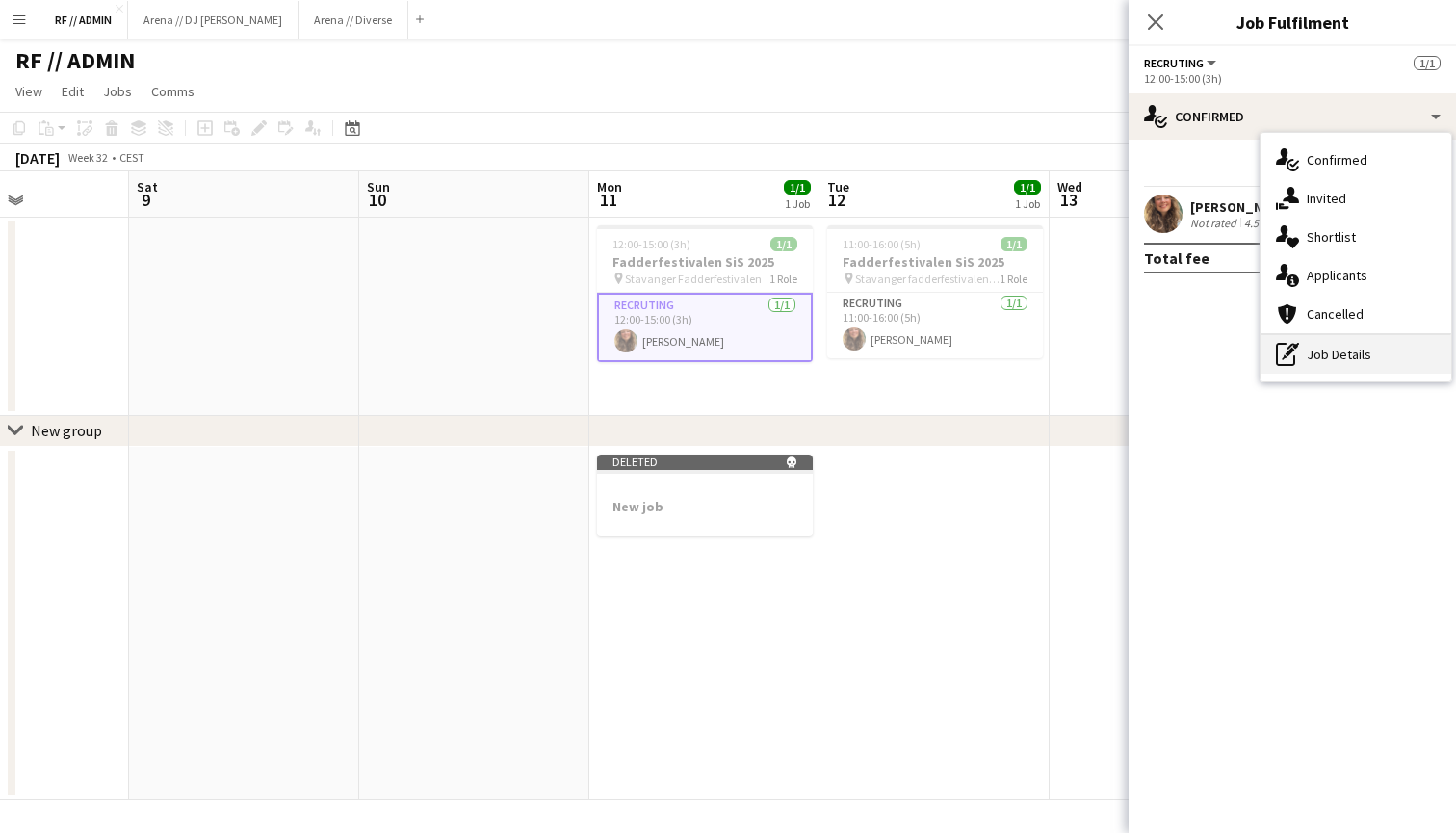
click at [1346, 361] on div "pen-write Job Details" at bounding box center [1355, 355] width 190 height 39
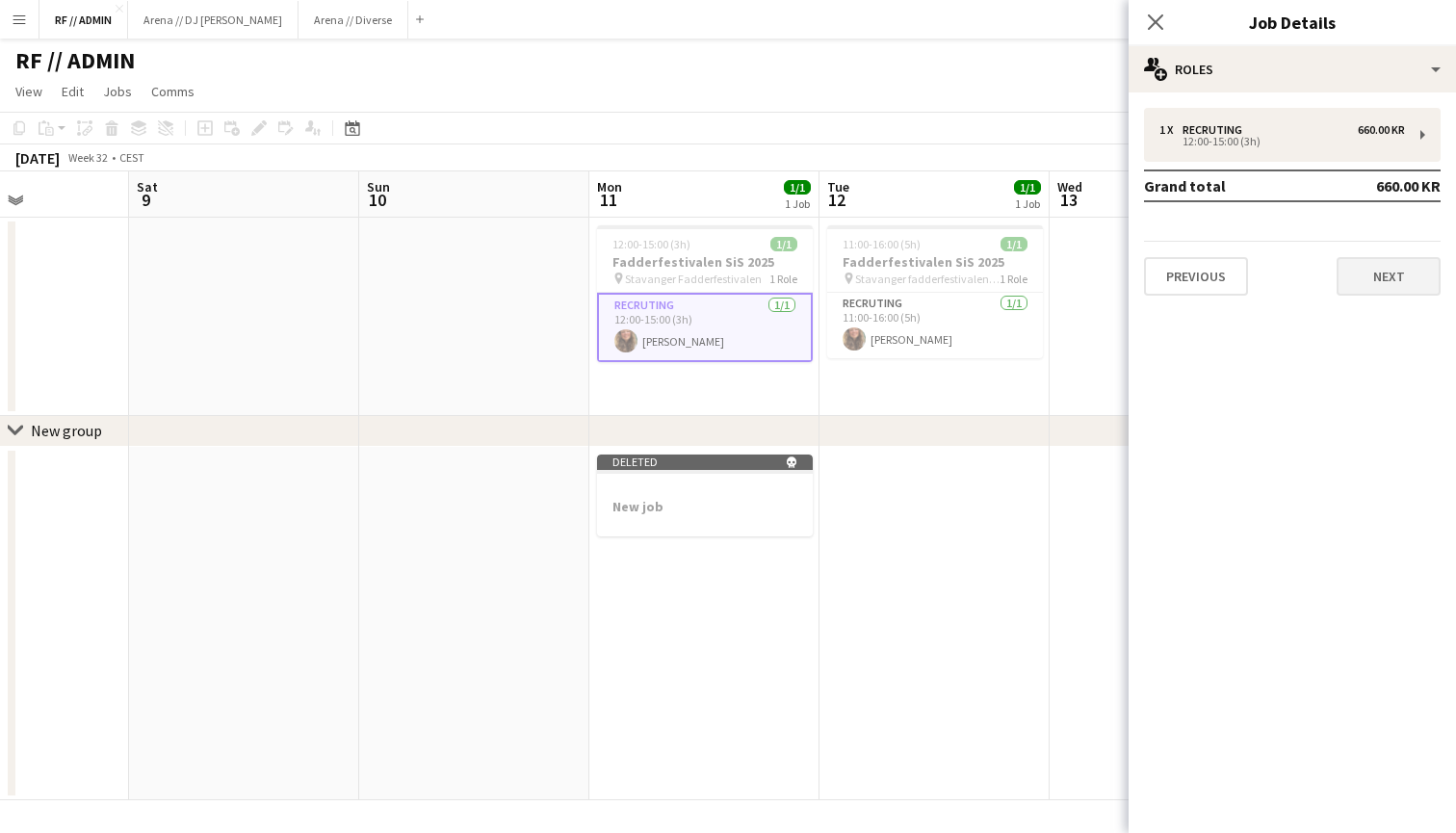
click at [1388, 281] on button "Next" at bounding box center [1388, 276] width 104 height 39
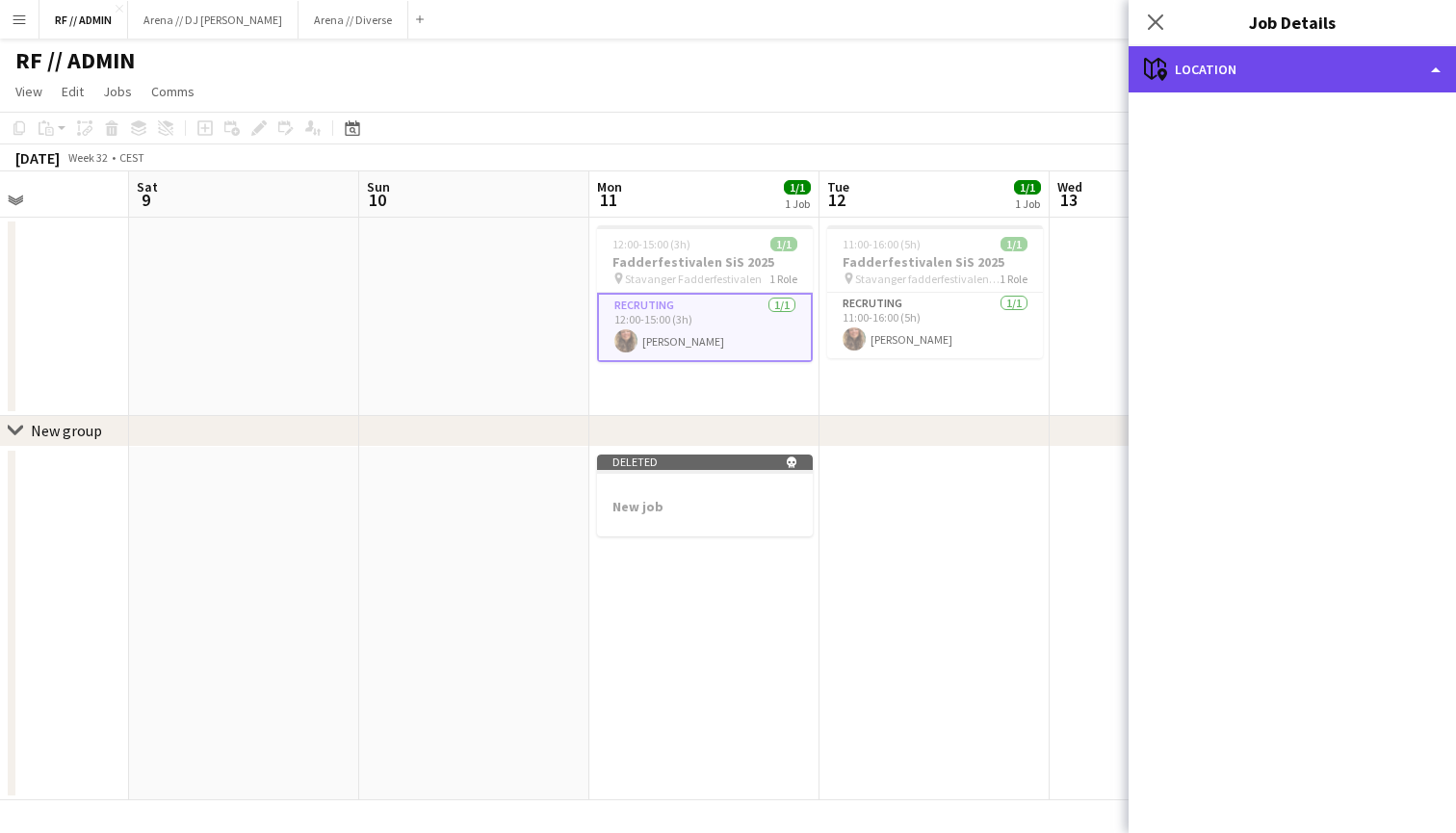
click at [1415, 77] on div "maps-pin-1 Location" at bounding box center [1292, 70] width 328 height 46
click at [1214, 71] on div "maps-pin-1 Location" at bounding box center [1292, 70] width 328 height 46
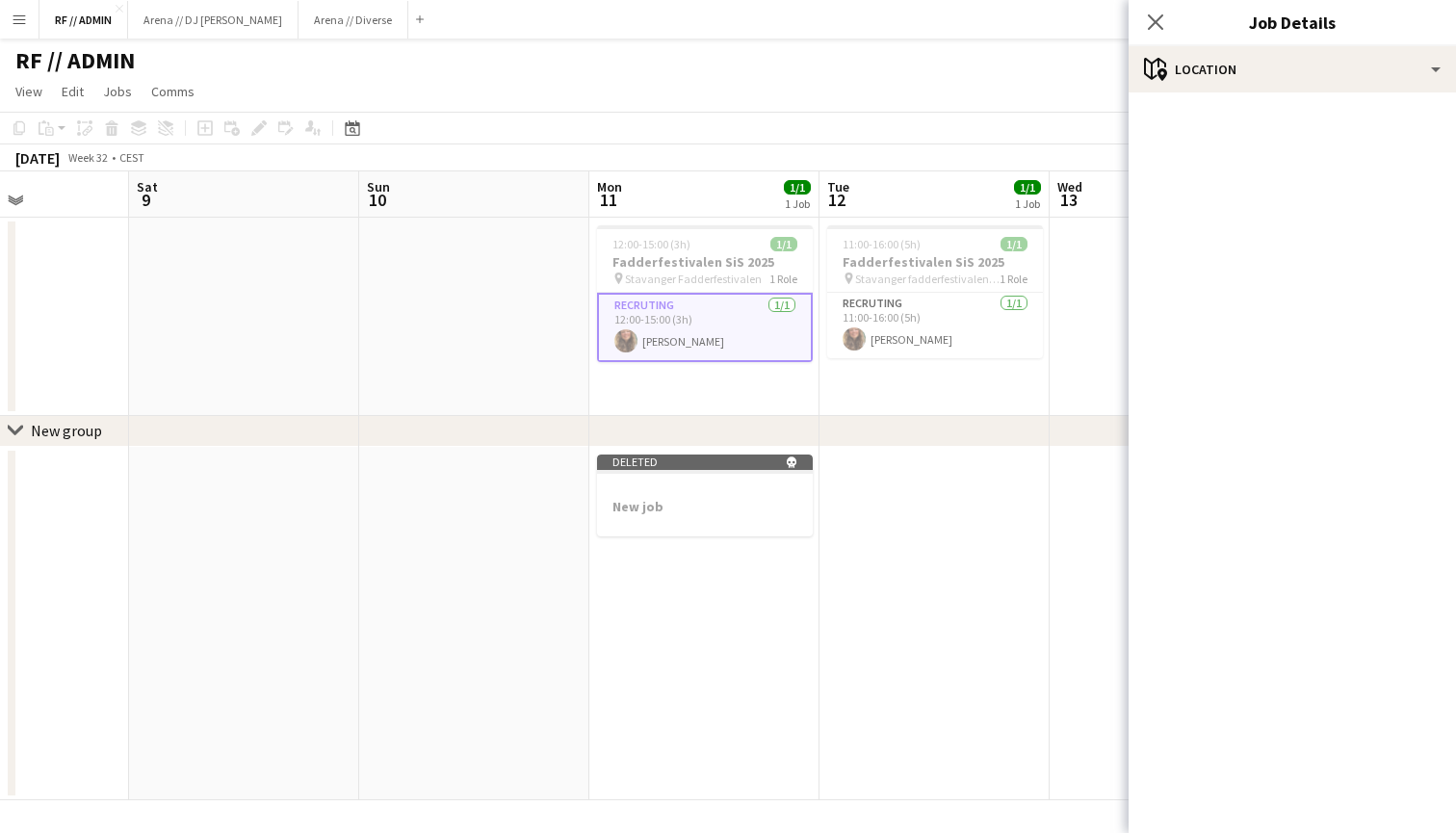
click at [1135, 99] on mat-accordion "pencil3 General details 1 x Recruting 660.00 KR 12:00-15:00 (3h) Grand total 66…" at bounding box center [1292, 463] width 328 height 740
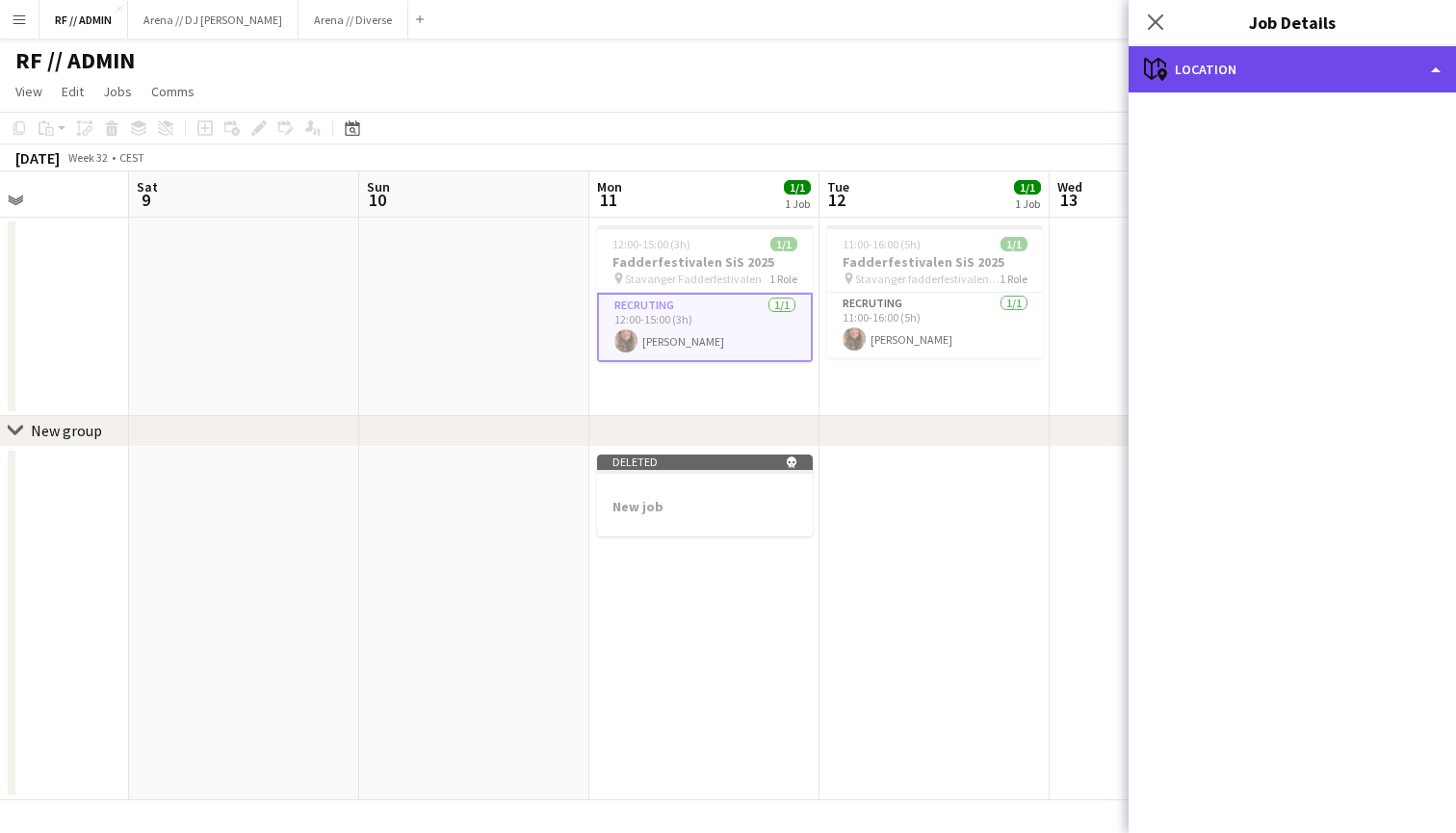
click at [1385, 80] on div "maps-pin-1 Location" at bounding box center [1292, 70] width 328 height 46
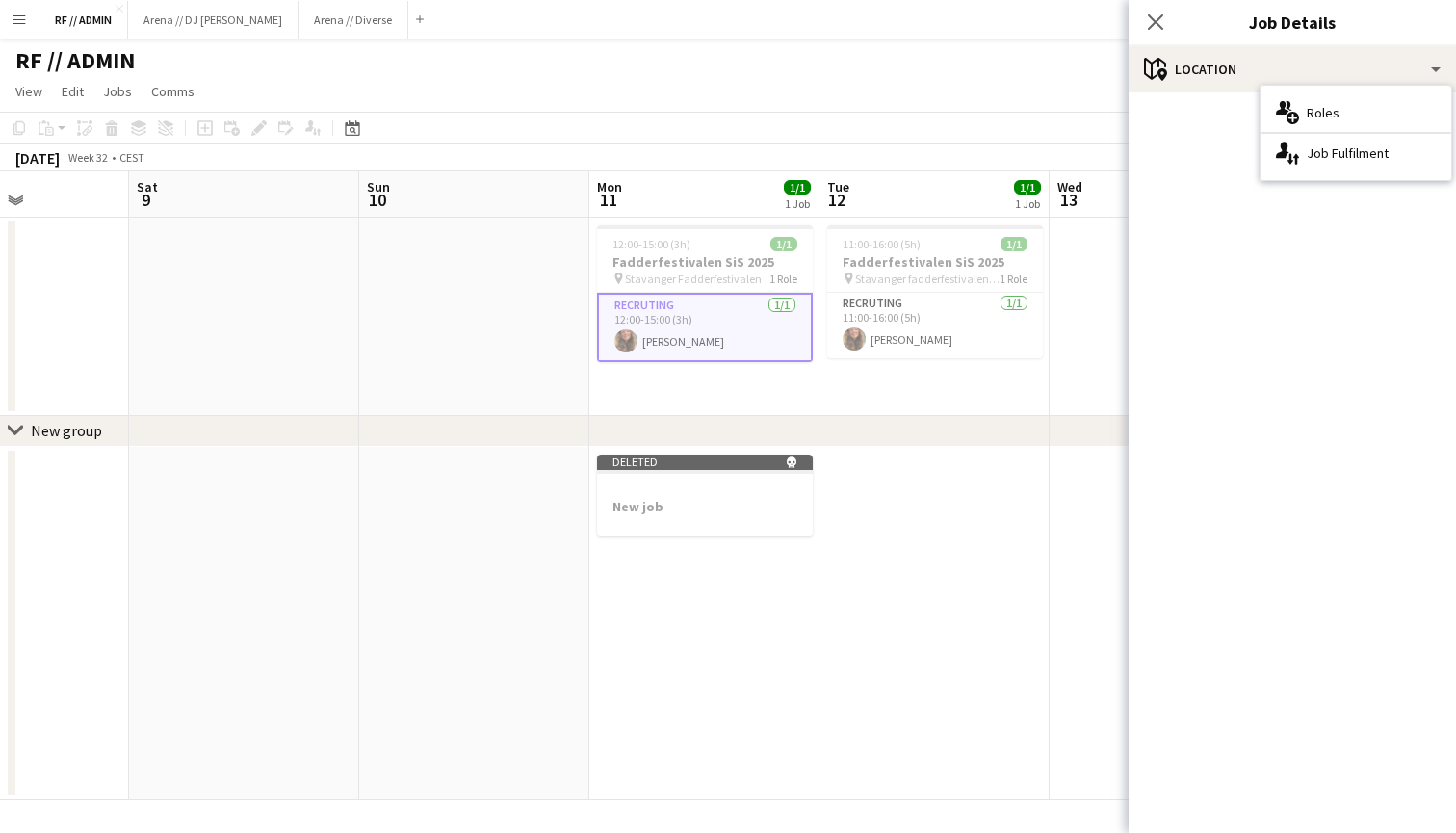
click at [1159, 36] on div "Close pop-in" at bounding box center [1156, 22] width 54 height 44
click at [1159, 21] on icon "Close pop-in" at bounding box center [1155, 21] width 18 height 18
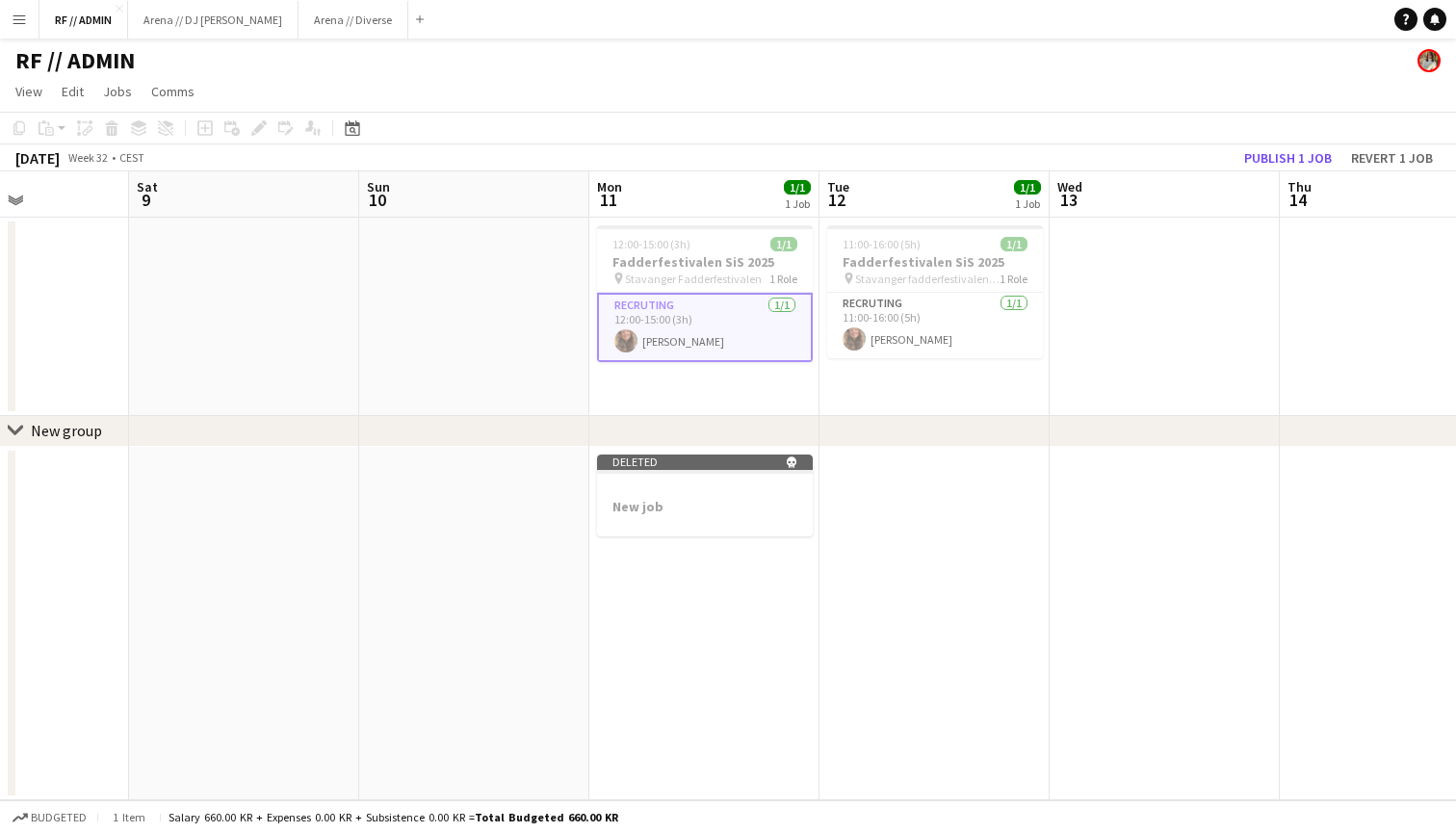
click at [768, 318] on app-card-role "Recruting 1/1 12:00-15:00 (3h) Dagny Torsnes Kaland" at bounding box center [704, 328] width 215 height 70
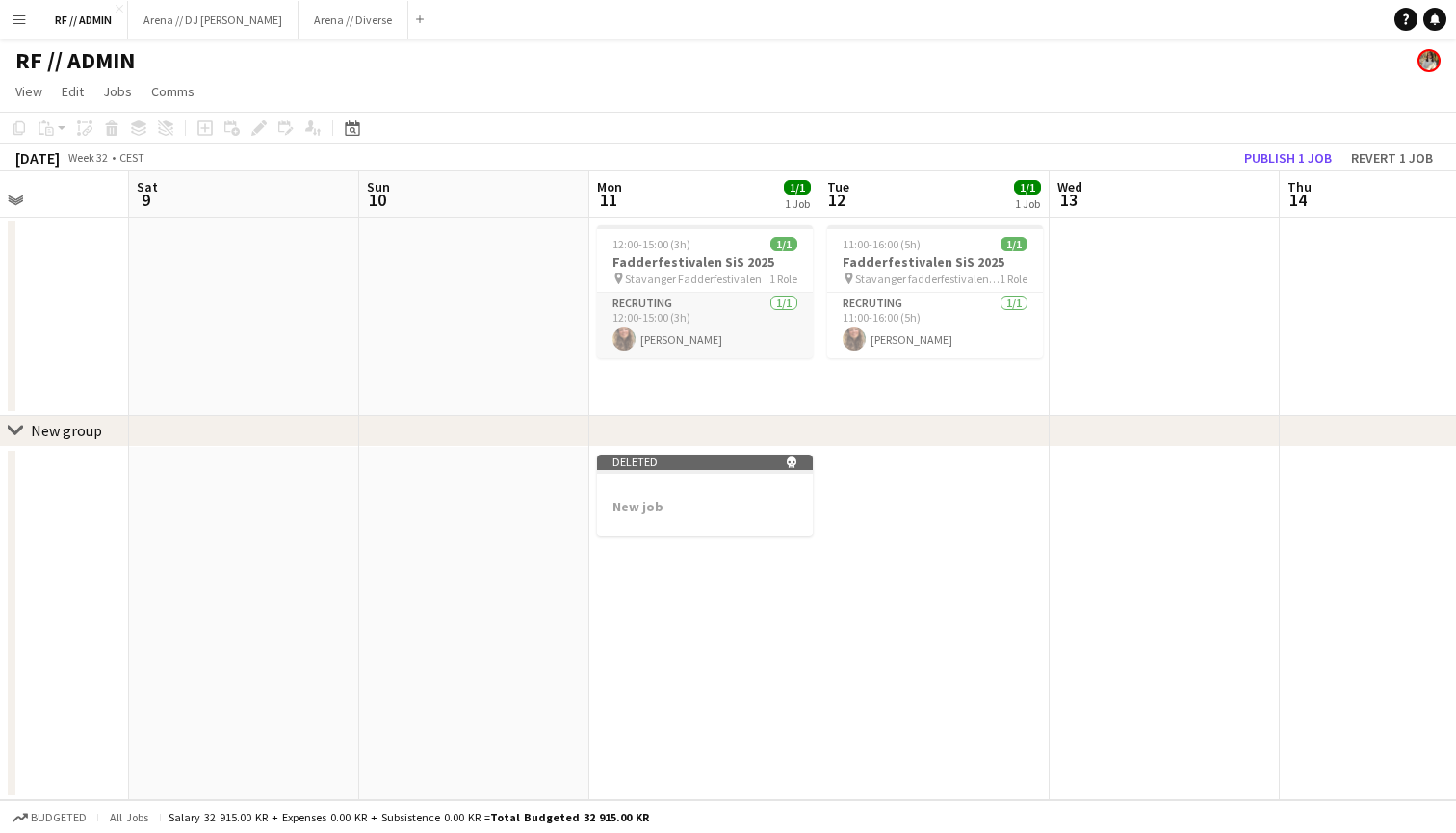
click at [735, 331] on app-card-role "Recruting 1/1 12:00-15:00 (3h) Dagny Torsnes Kaland" at bounding box center [704, 326] width 215 height 66
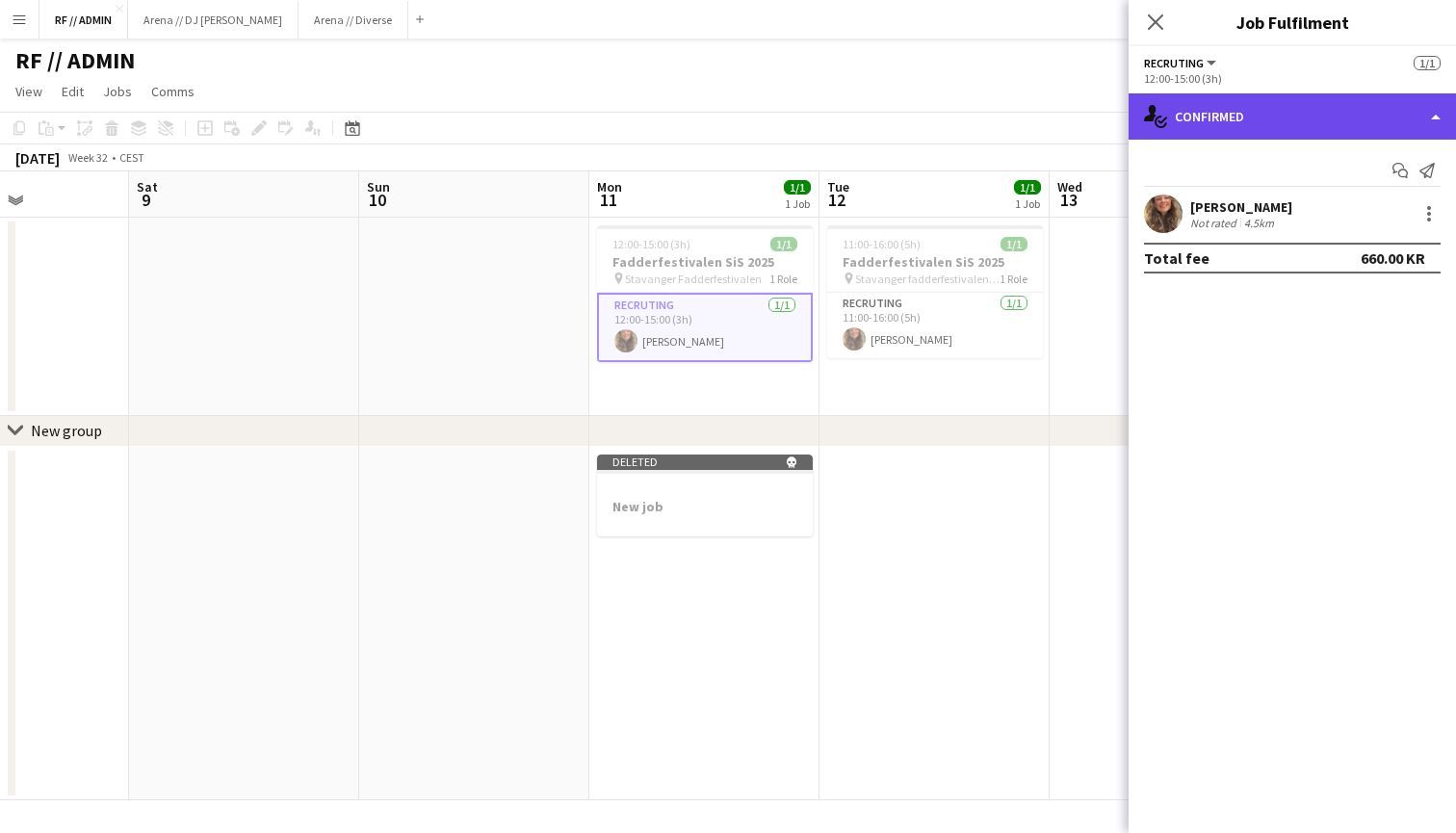
click at [1409, 104] on div "single-neutral-actions-check-2 Confirmed" at bounding box center [1292, 117] width 328 height 46
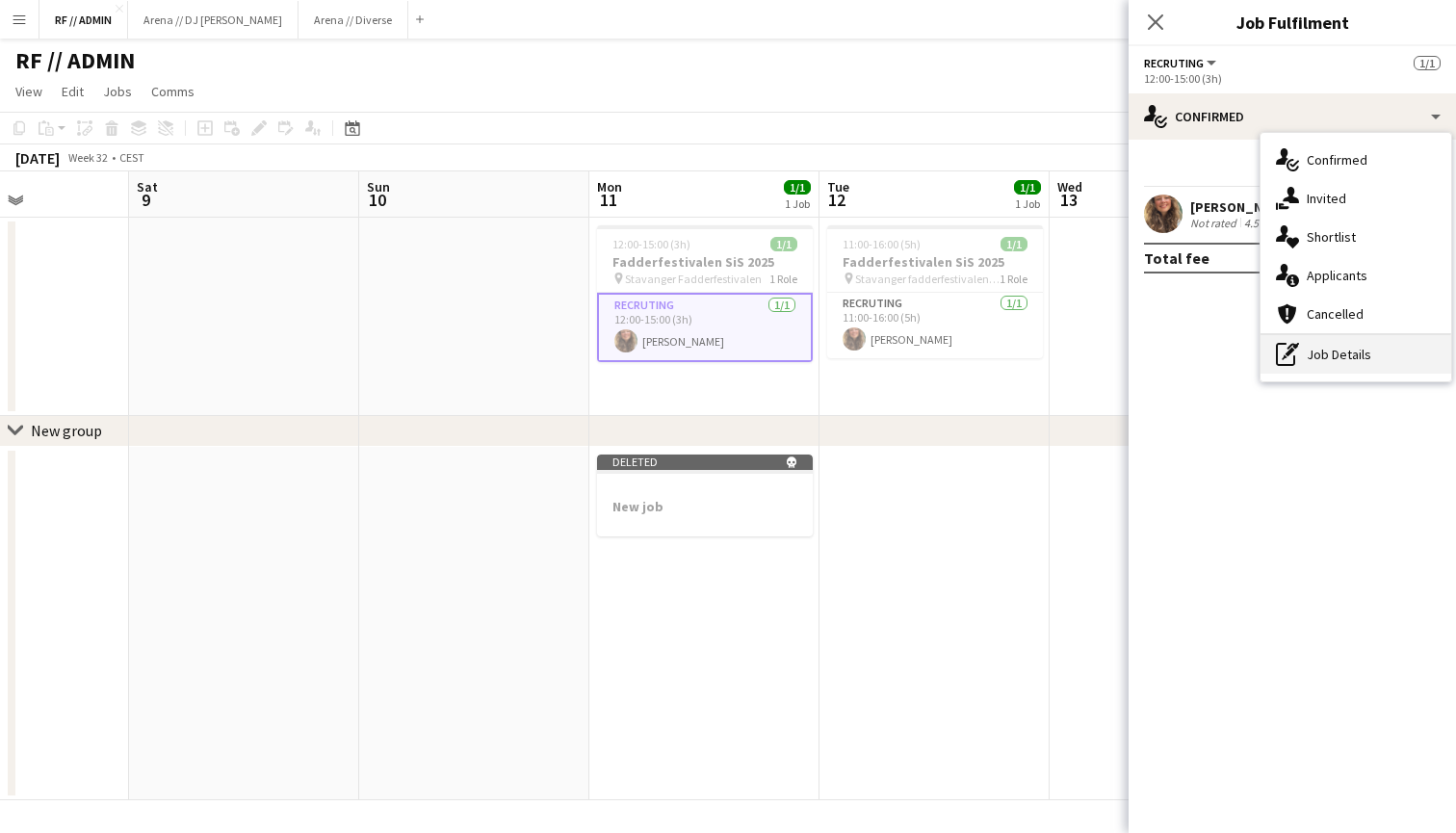
click at [1323, 348] on div "pen-write Job Details" at bounding box center [1355, 355] width 190 height 39
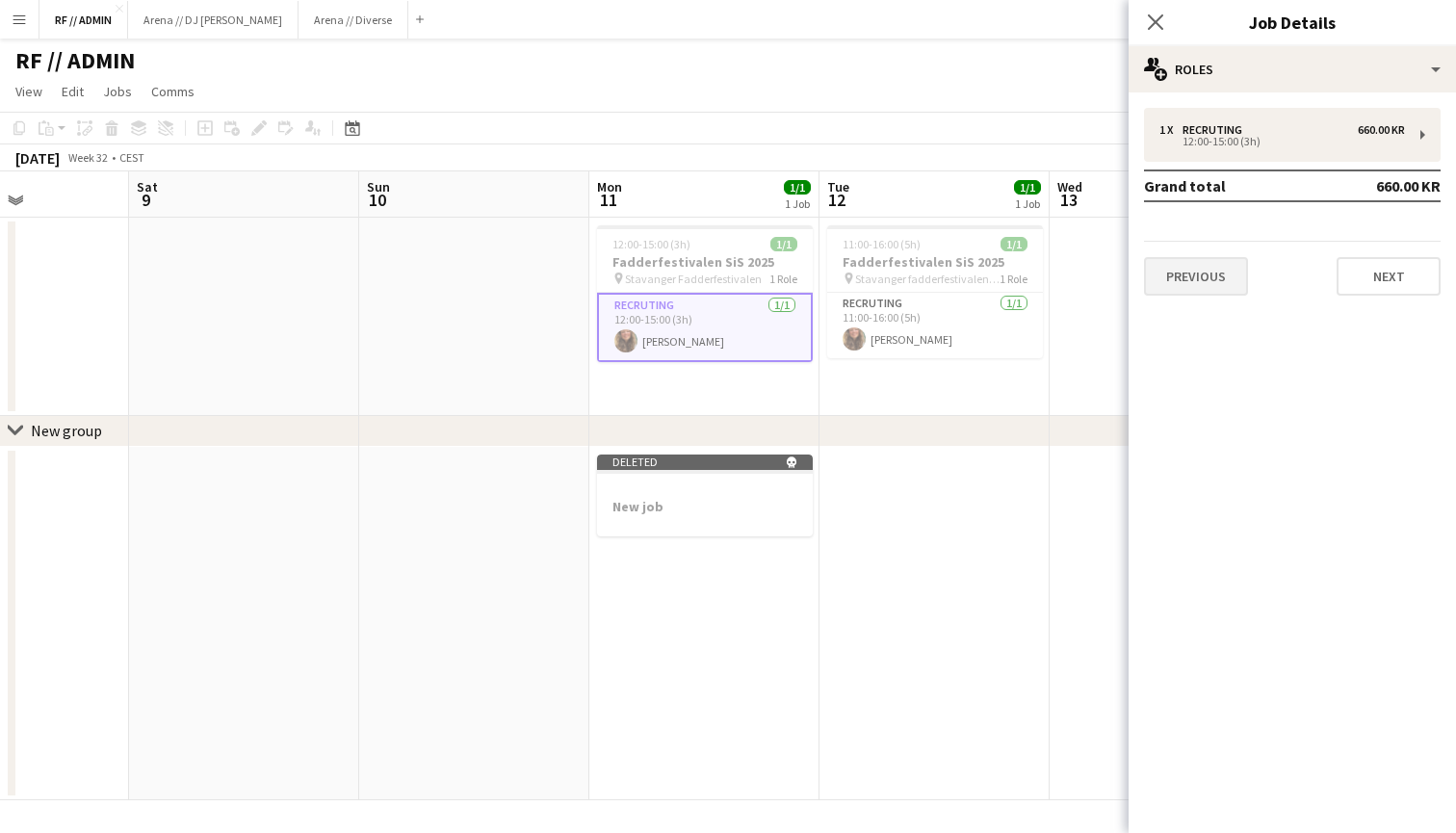
click at [1200, 276] on button "Previous" at bounding box center [1196, 276] width 104 height 39
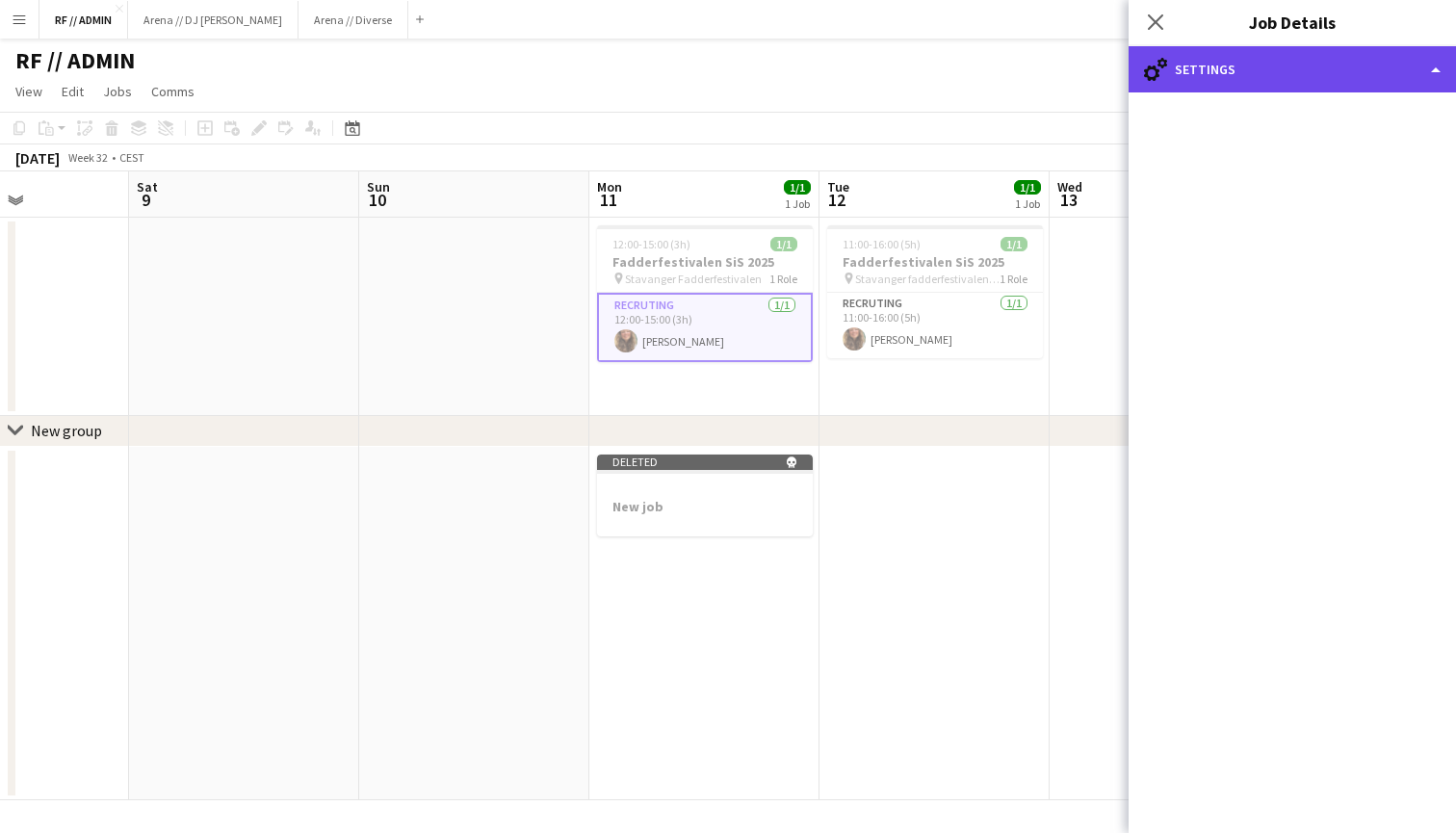
click at [1411, 76] on div "cog-double-3 Settings" at bounding box center [1292, 70] width 328 height 46
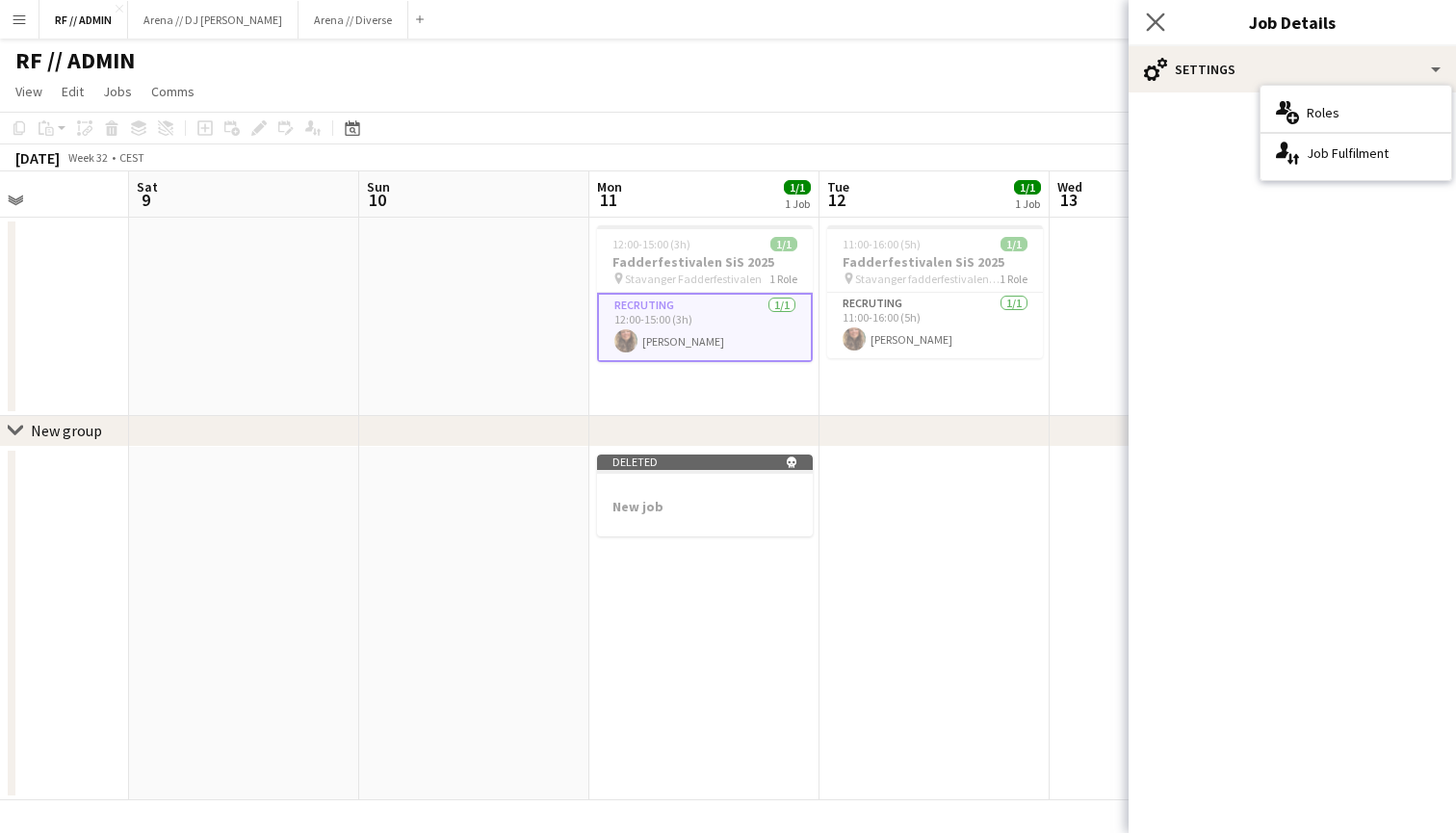
click at [1157, 33] on app-icon "Close pop-in" at bounding box center [1156, 22] width 28 height 28
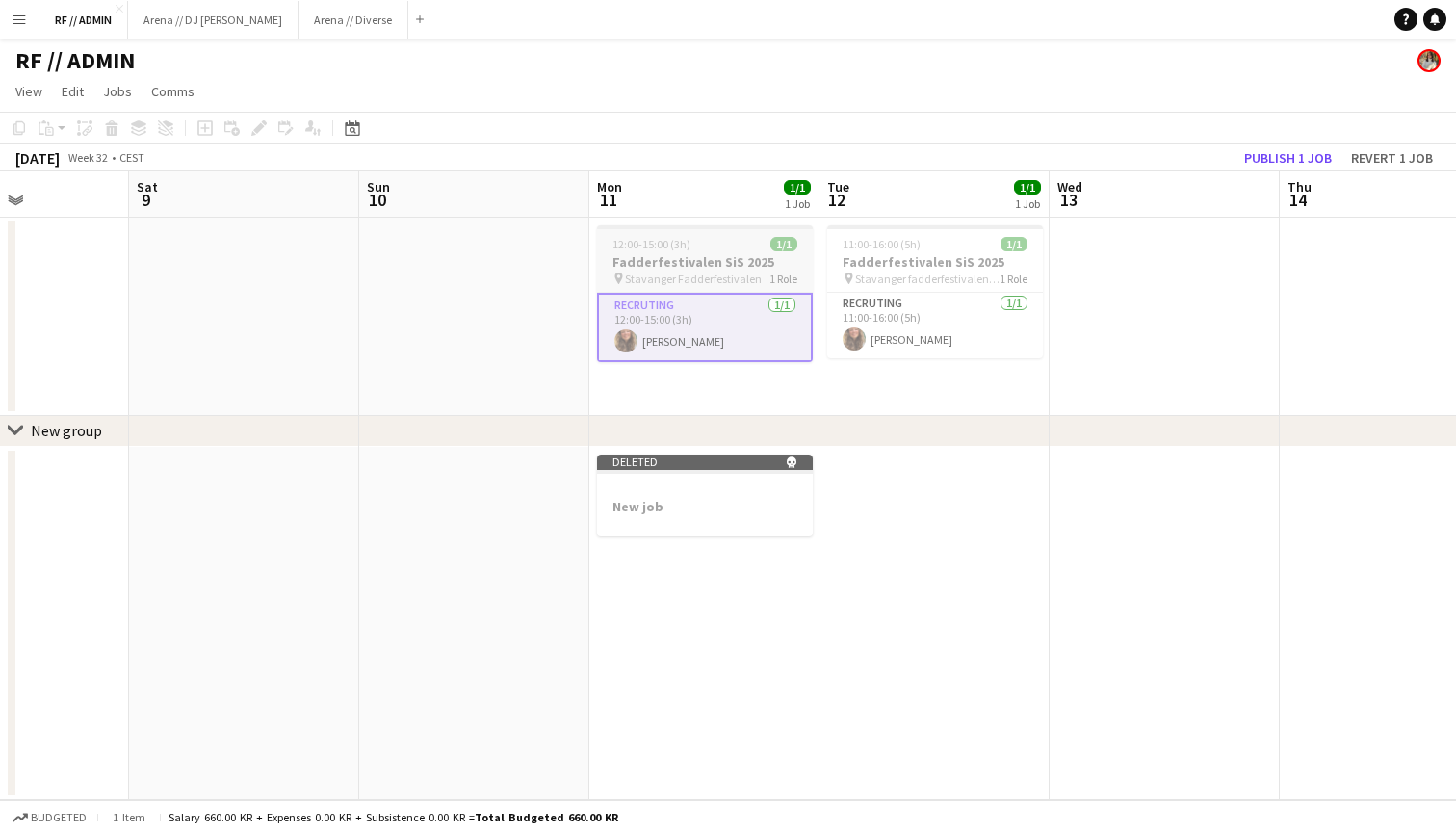
click at [760, 278] on div "pin Stavanger Fadderfestivalen 1 Role" at bounding box center [704, 278] width 215 height 15
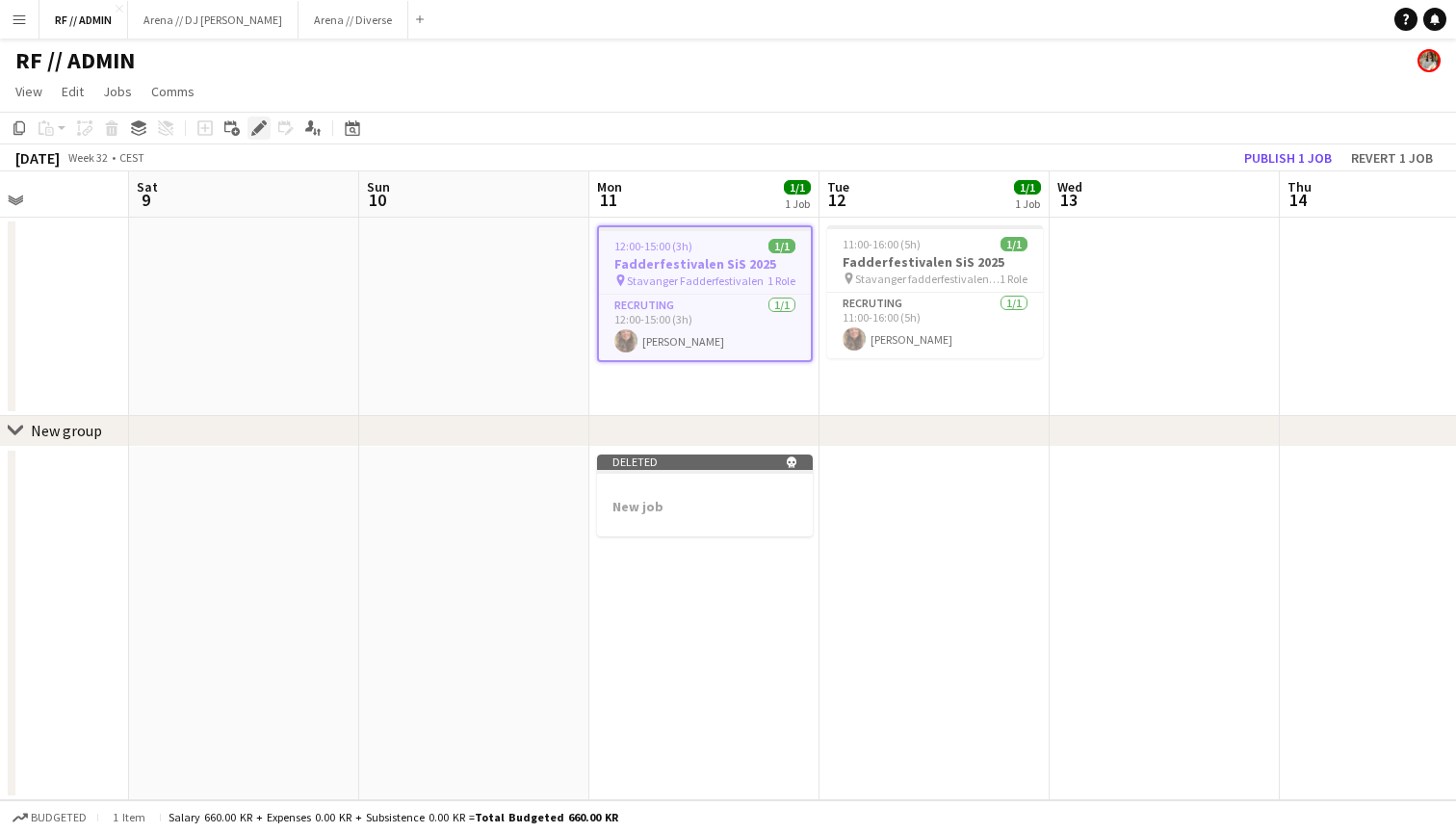
click at [261, 125] on icon at bounding box center [258, 129] width 11 height 11
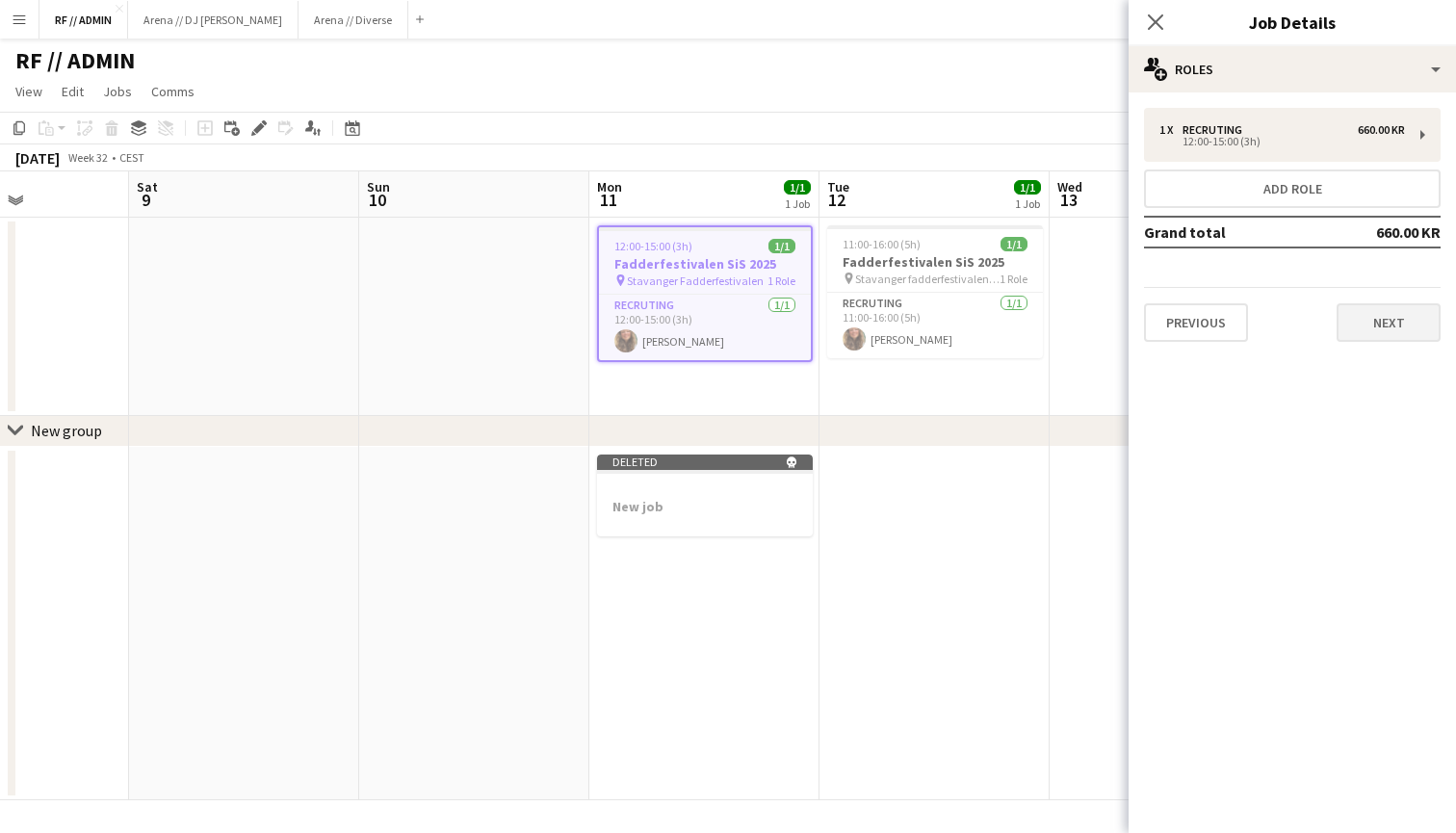
click at [1374, 315] on button "Next" at bounding box center [1388, 323] width 104 height 39
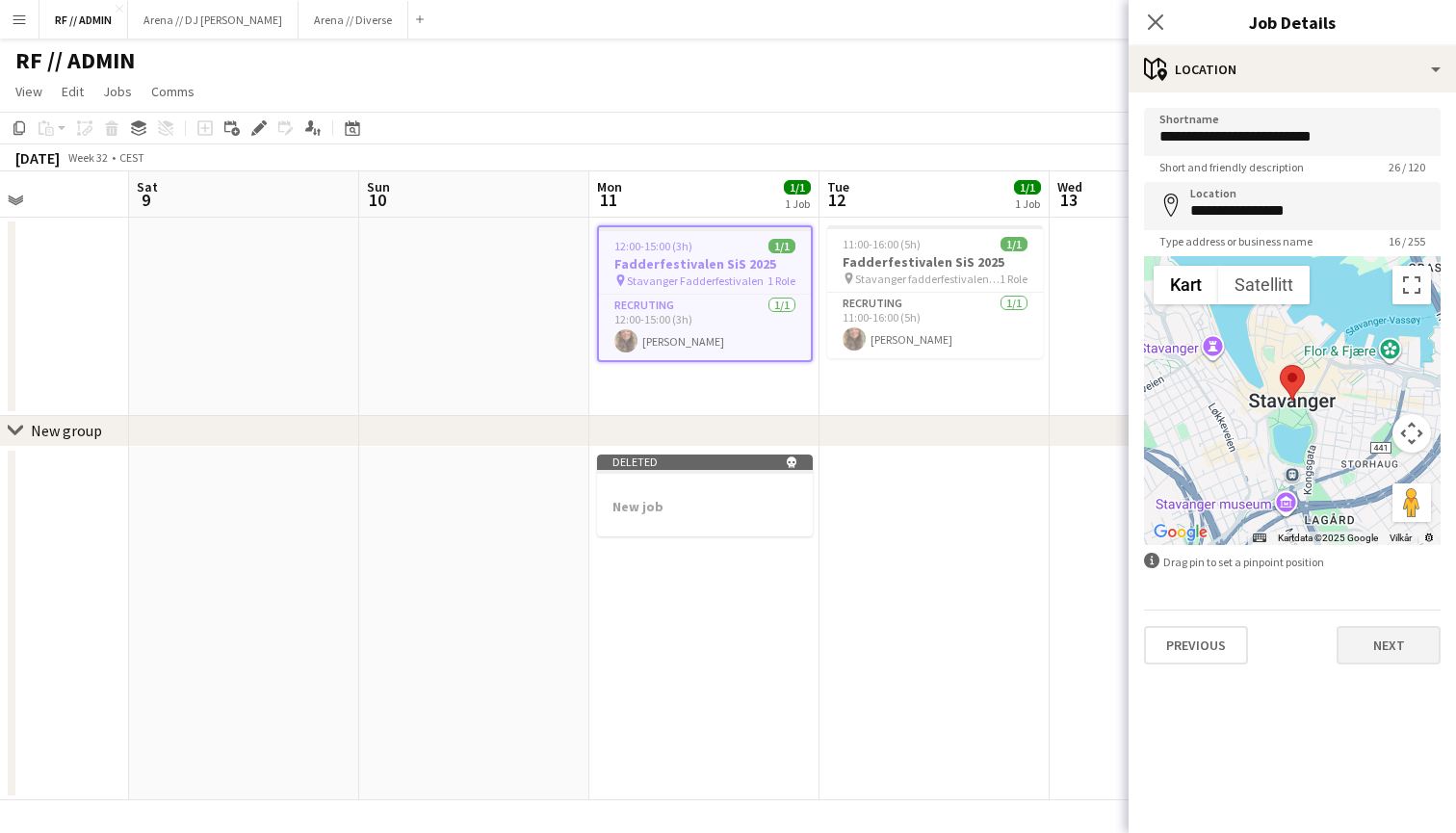
click at [1378, 652] on button "Next" at bounding box center [1388, 646] width 104 height 39
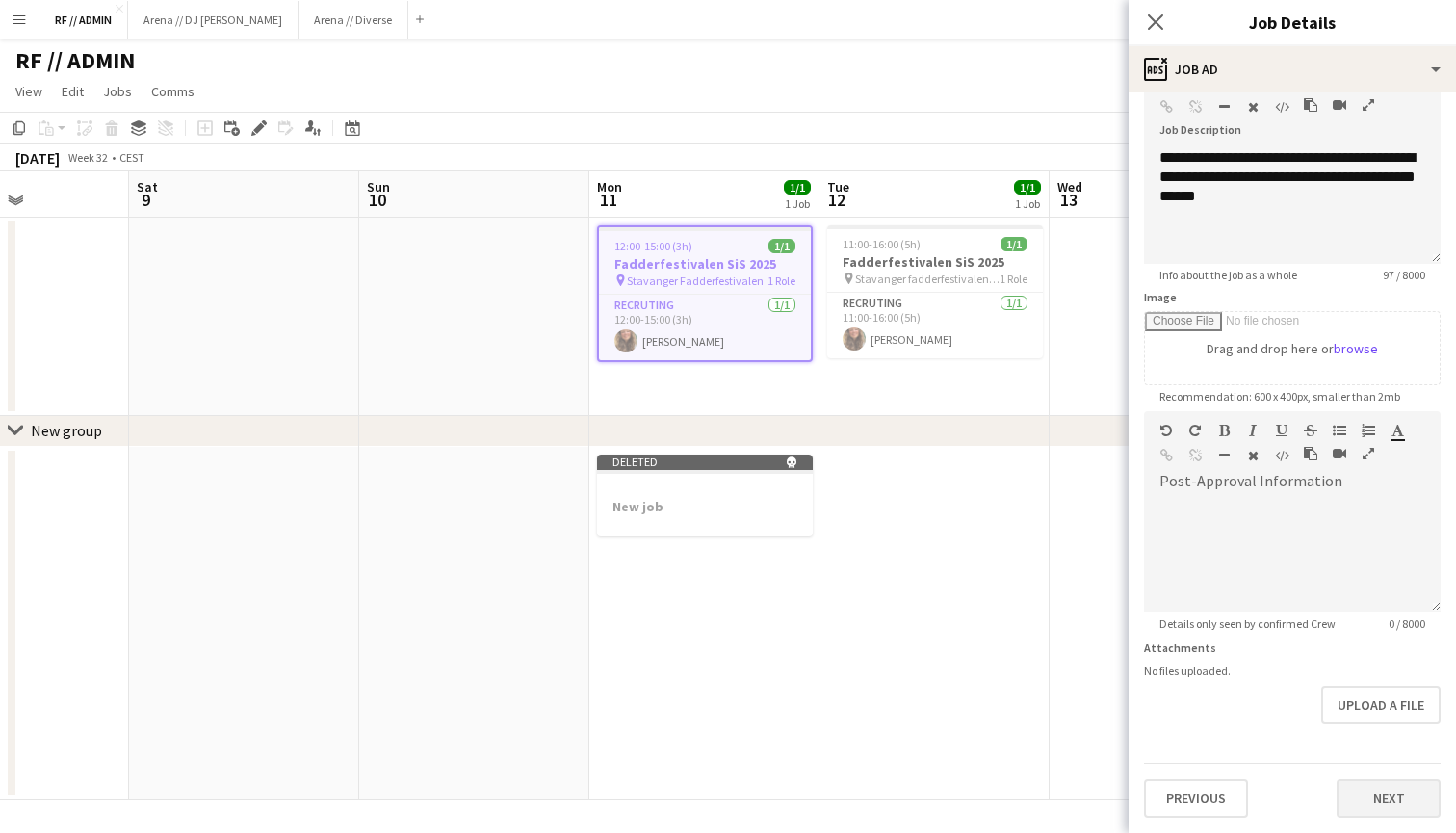
scroll to position [121, 0]
click at [1383, 794] on button "Next" at bounding box center [1388, 798] width 104 height 39
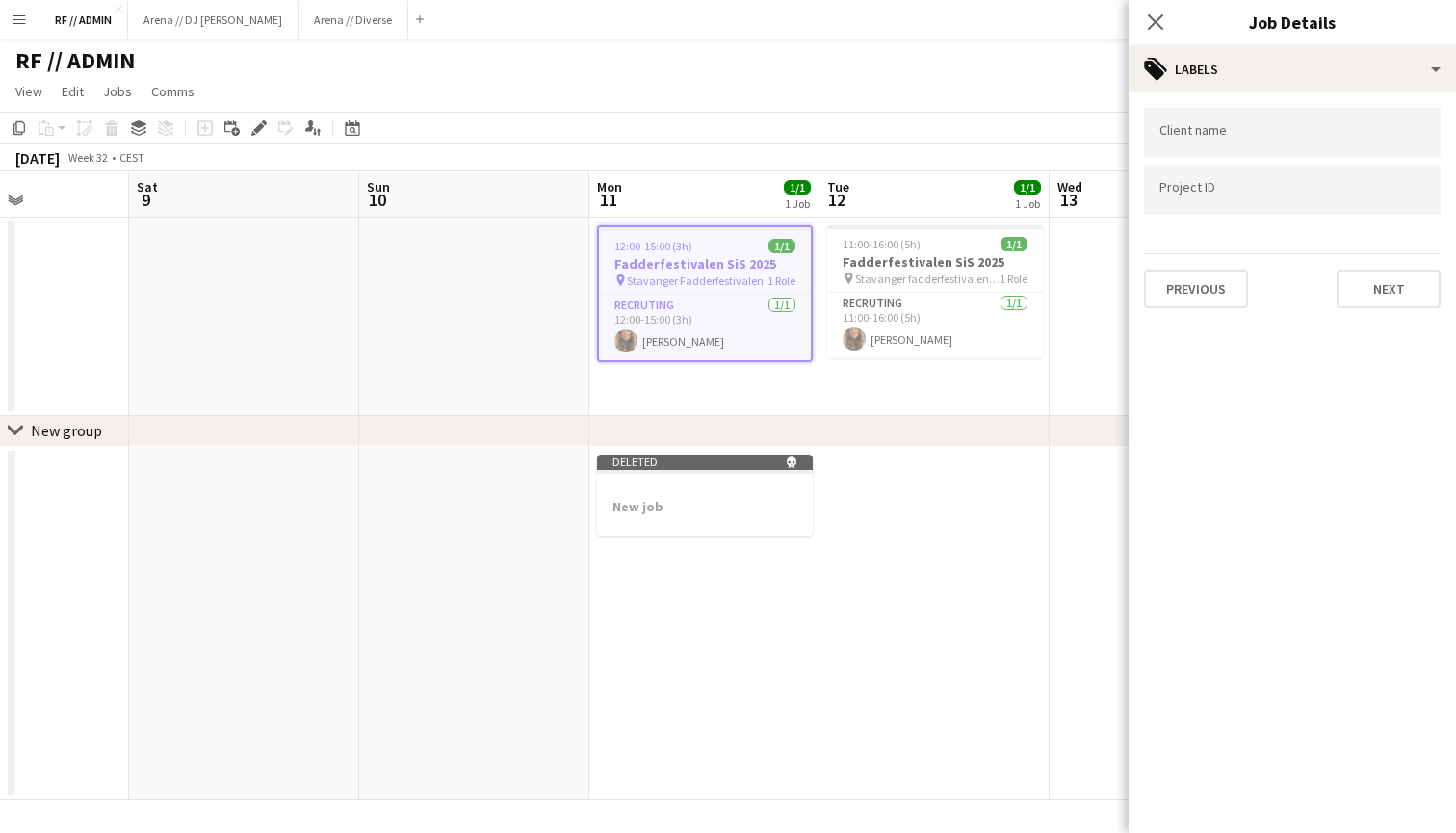
click at [1228, 192] on input "Type to search project ID labels..." at bounding box center [1292, 189] width 266 height 17
type input "*"
click at [1384, 287] on button "Next" at bounding box center [1388, 289] width 104 height 39
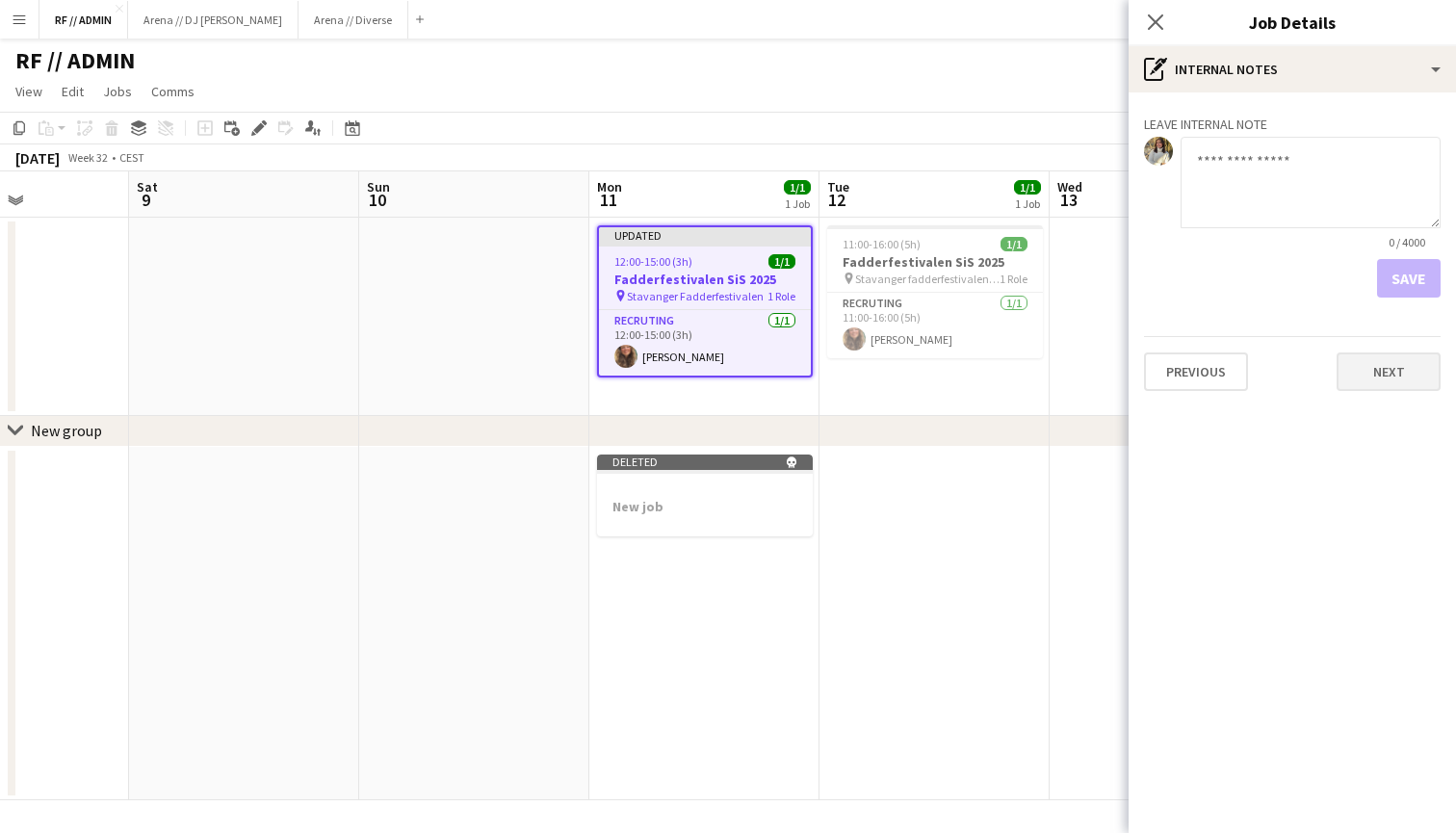
click at [1419, 380] on button "Next" at bounding box center [1388, 372] width 104 height 39
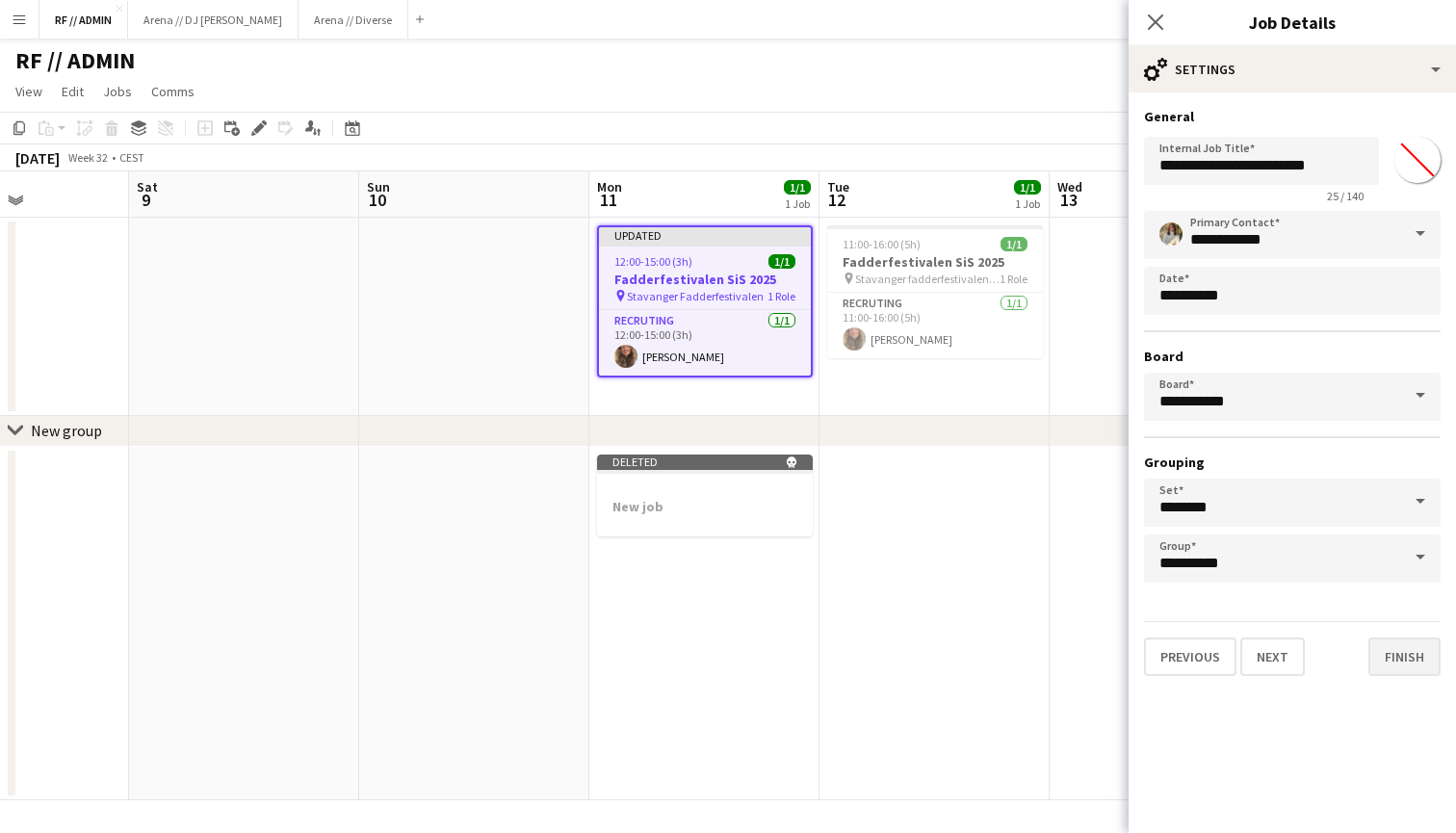
click at [1402, 658] on button "Finish" at bounding box center [1404, 657] width 72 height 39
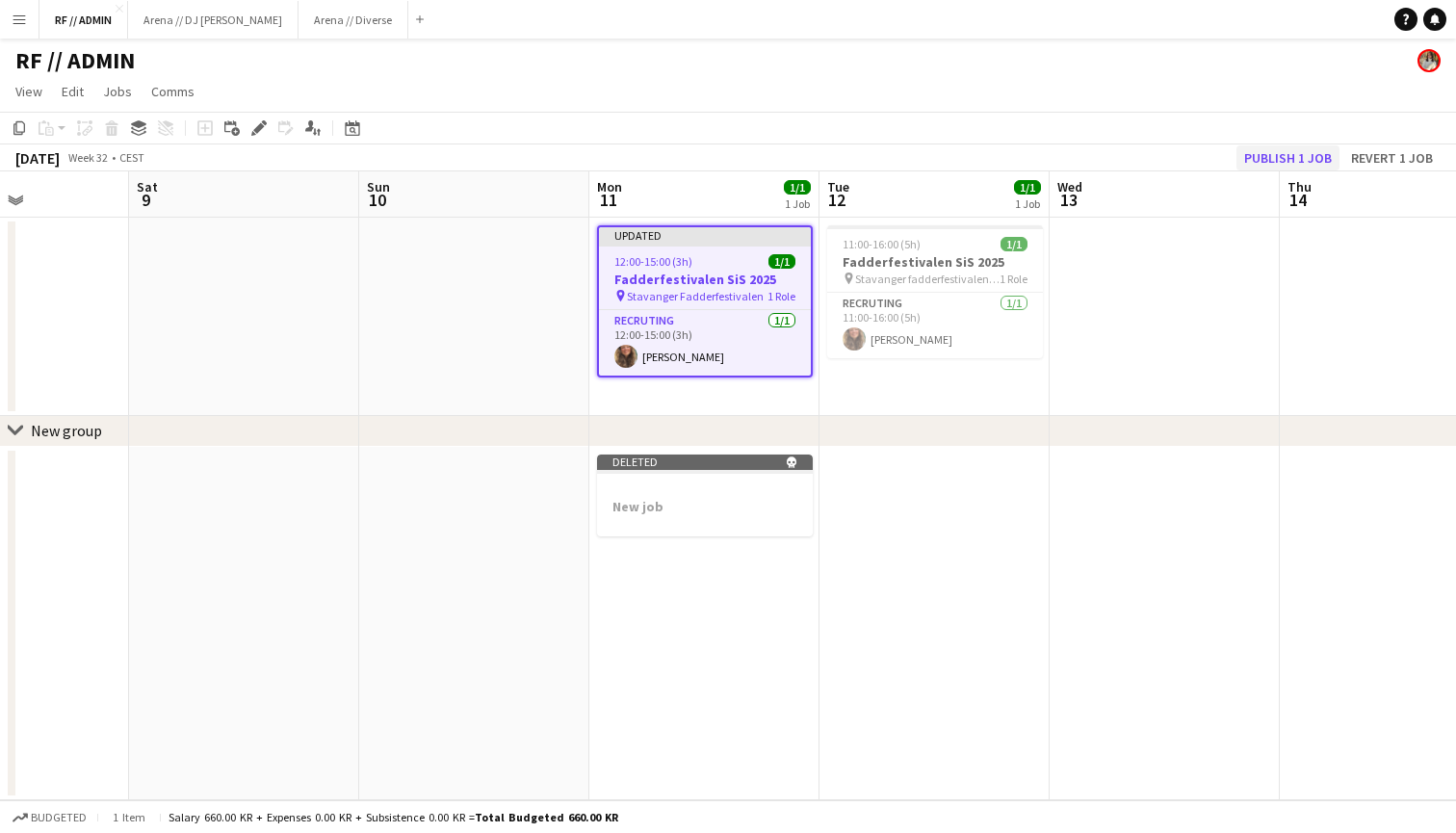
click at [1293, 155] on button "Publish 1 job" at bounding box center [1287, 158] width 103 height 25
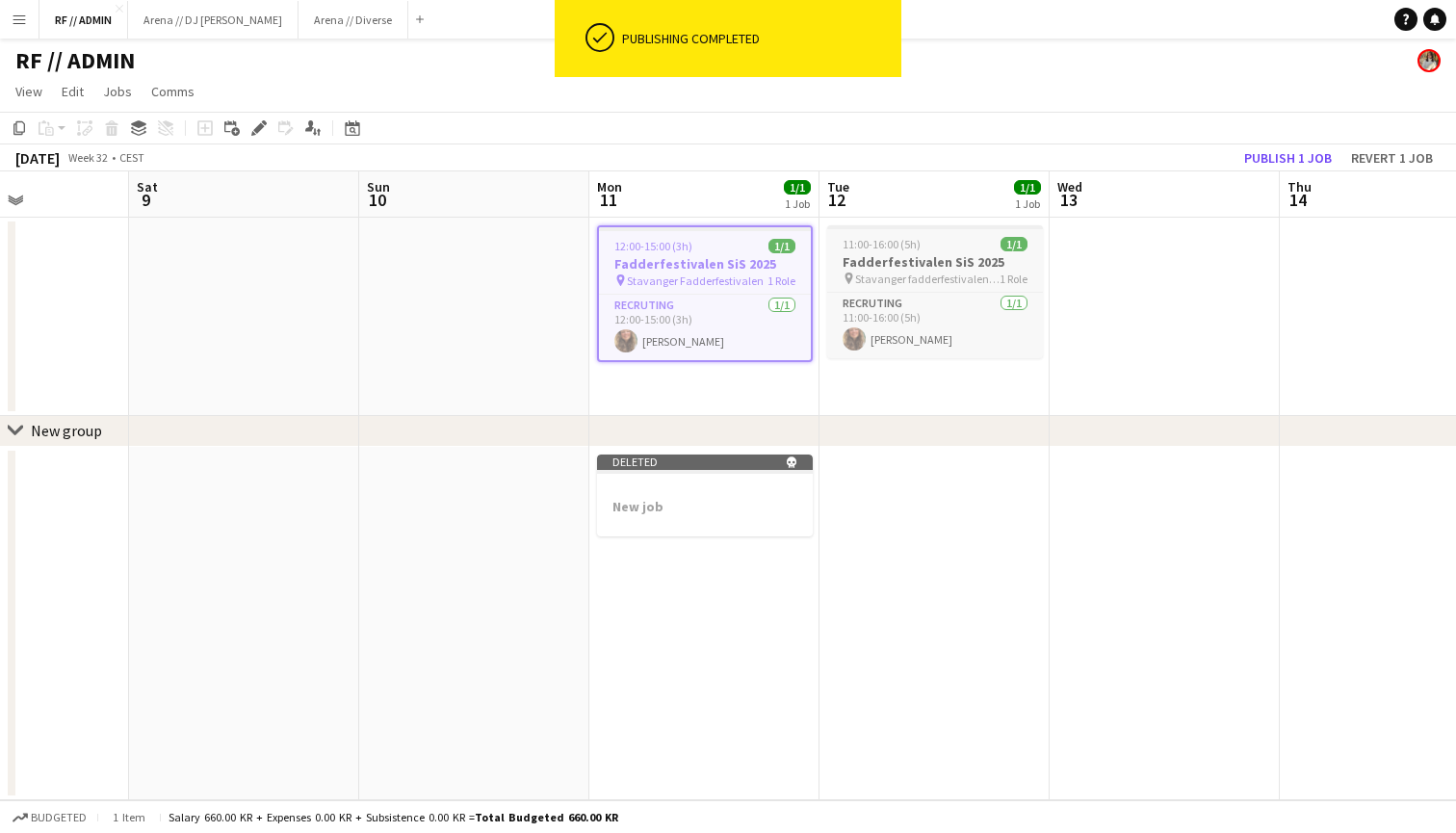
click at [987, 244] on div "11:00-16:00 (5h) 1/1" at bounding box center [934, 244] width 215 height 14
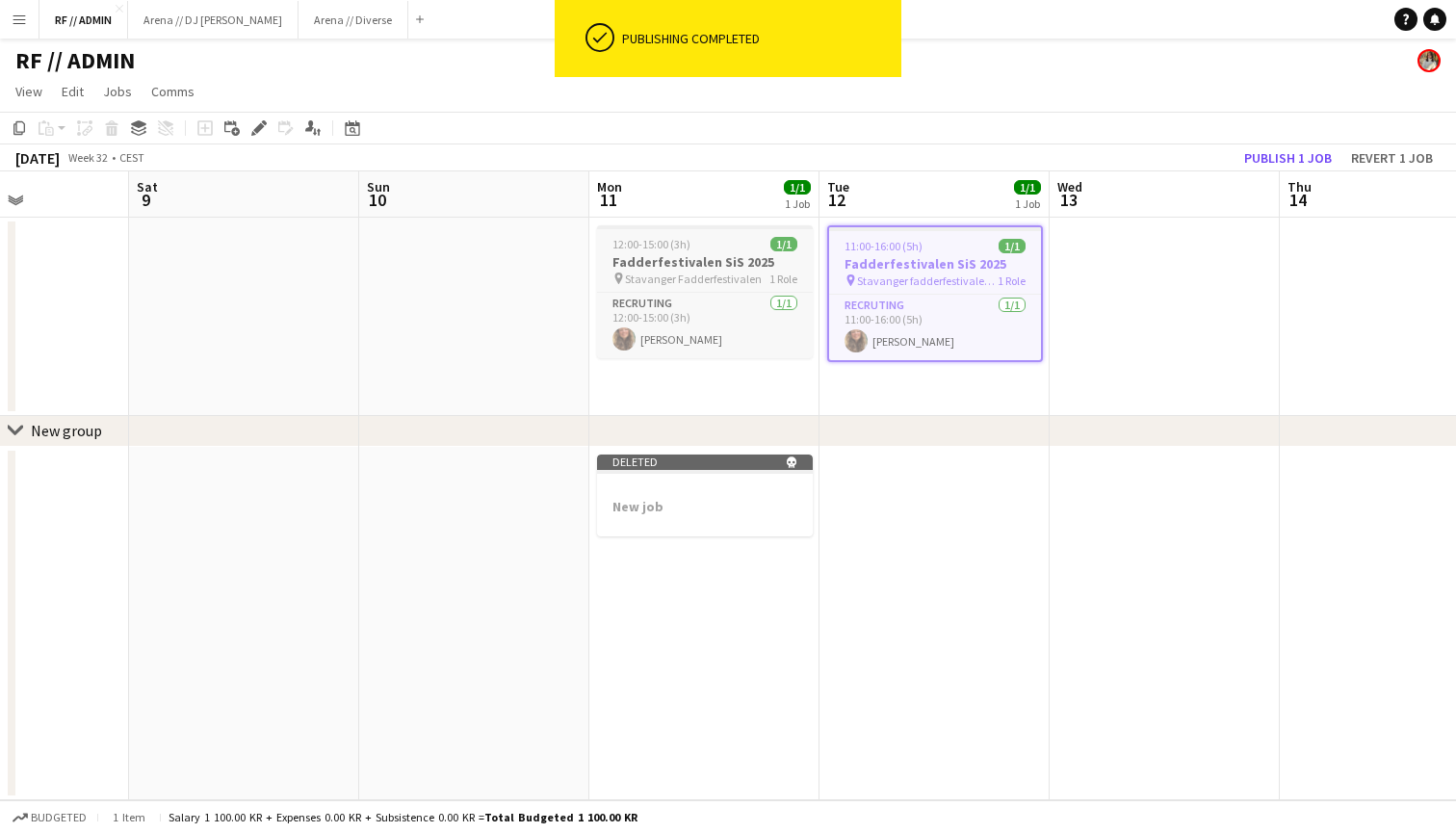
click at [769, 260] on h3 "Fadderfestivalen SiS 2025" at bounding box center [704, 262] width 215 height 17
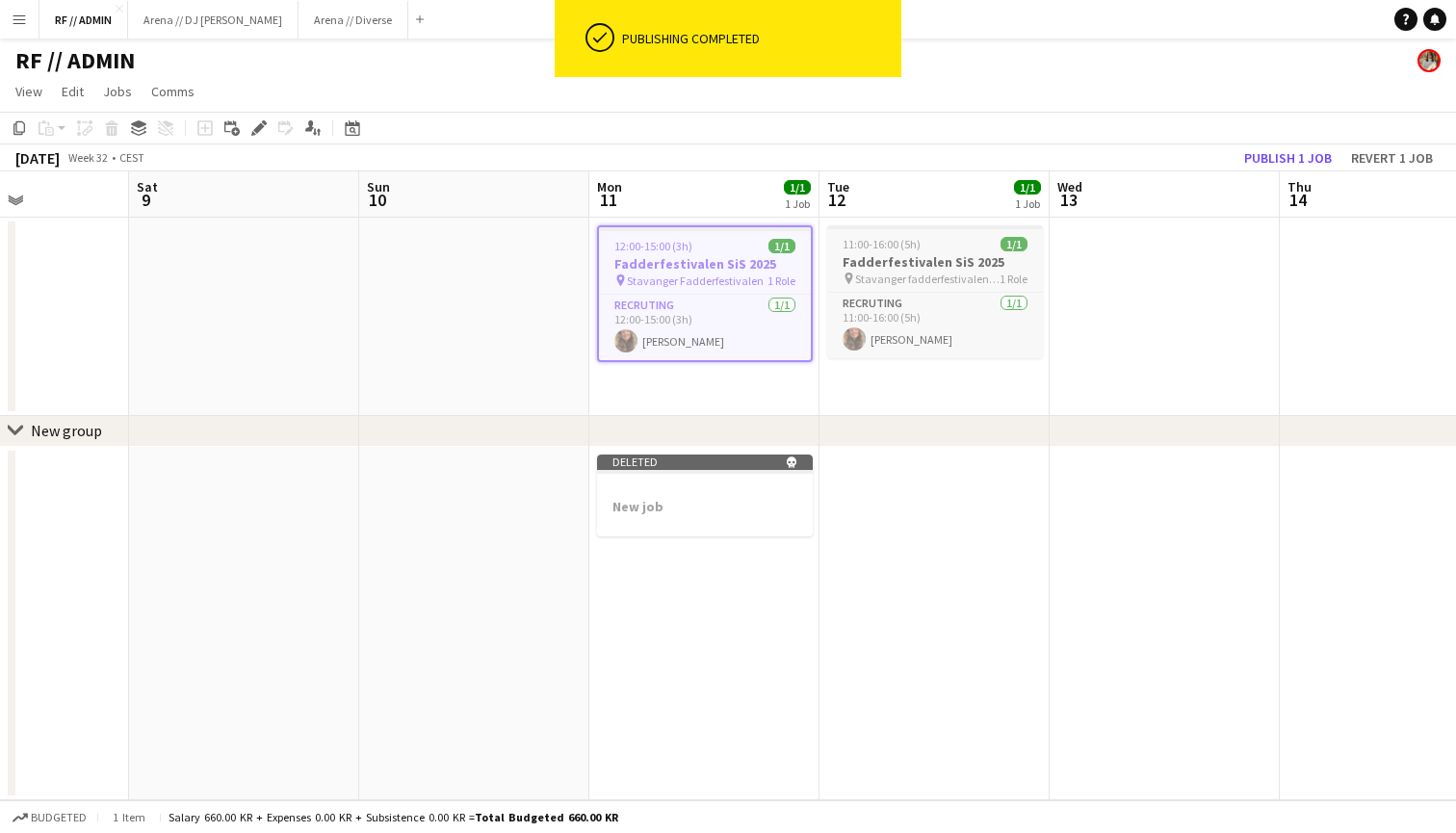
click at [988, 258] on h3 "Fadderfestivalen SiS 2025" at bounding box center [934, 262] width 215 height 17
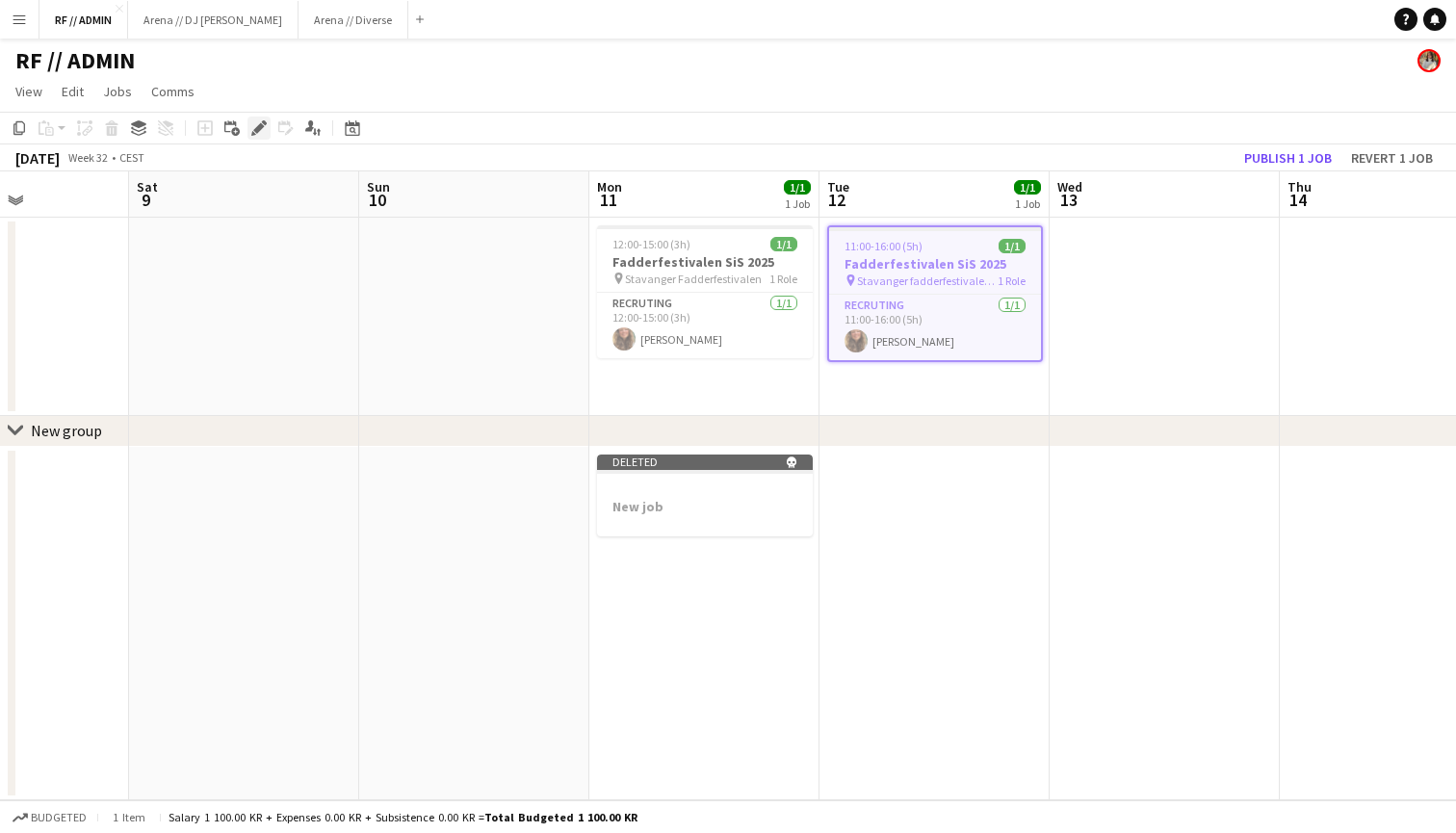
click at [254, 127] on icon "Edit" at bounding box center [259, 129] width 15 height 15
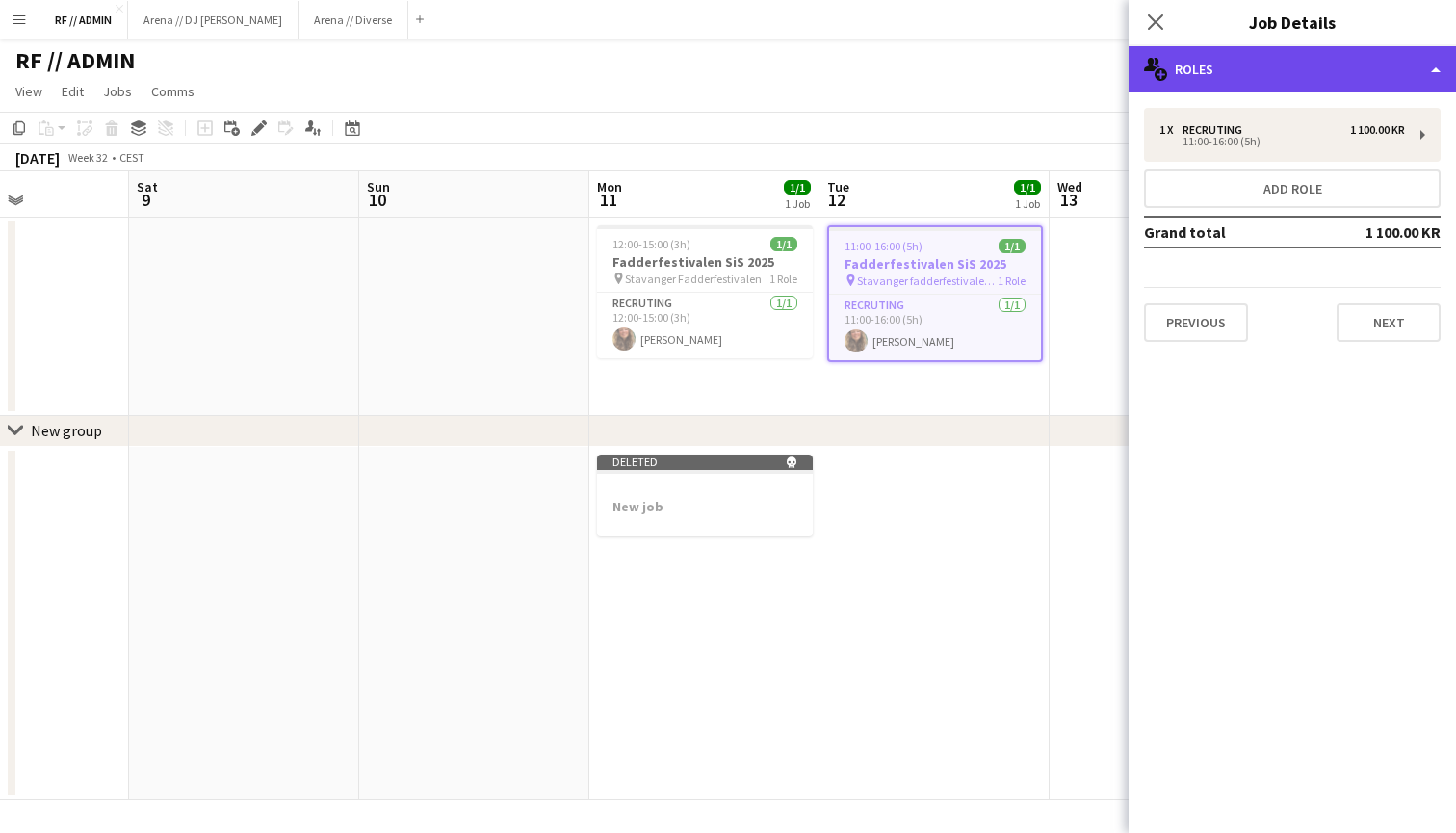
click at [1419, 58] on div "multiple-users-add Roles" at bounding box center [1292, 70] width 328 height 46
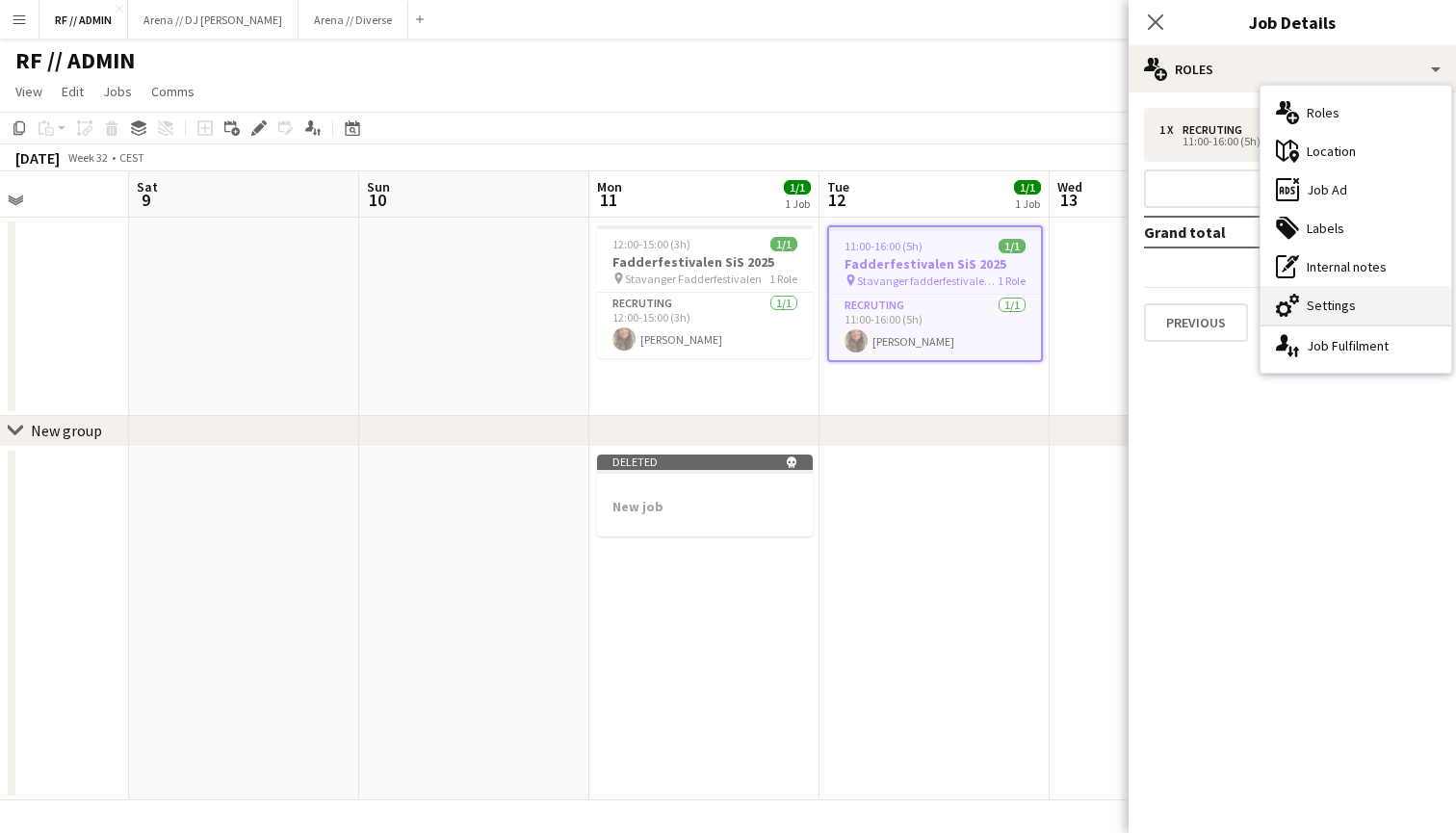
click at [1348, 307] on div "cog-double-3 Settings" at bounding box center [1355, 305] width 190 height 39
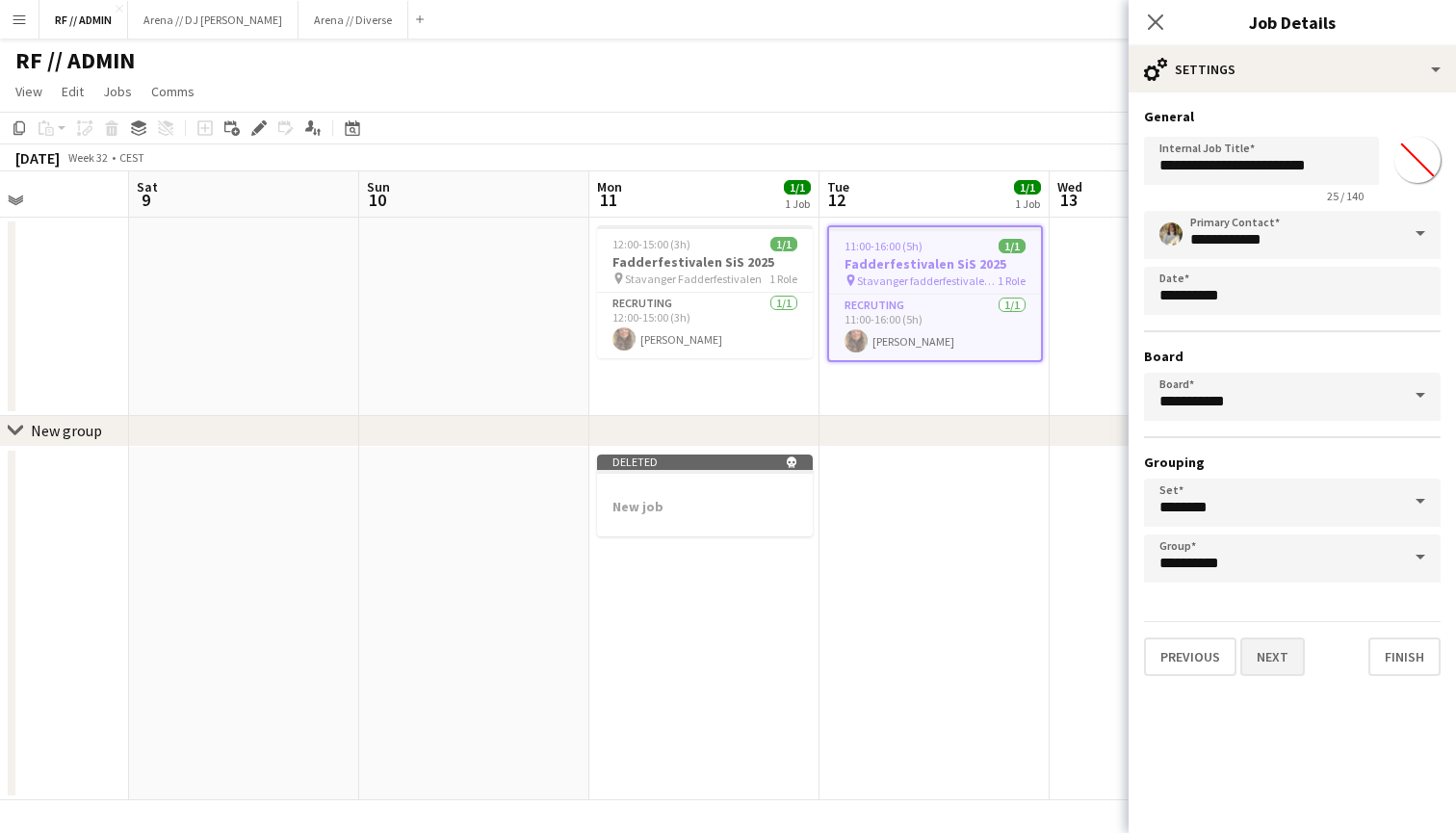
click at [1270, 650] on button "Next" at bounding box center [1271, 657] width 65 height 39
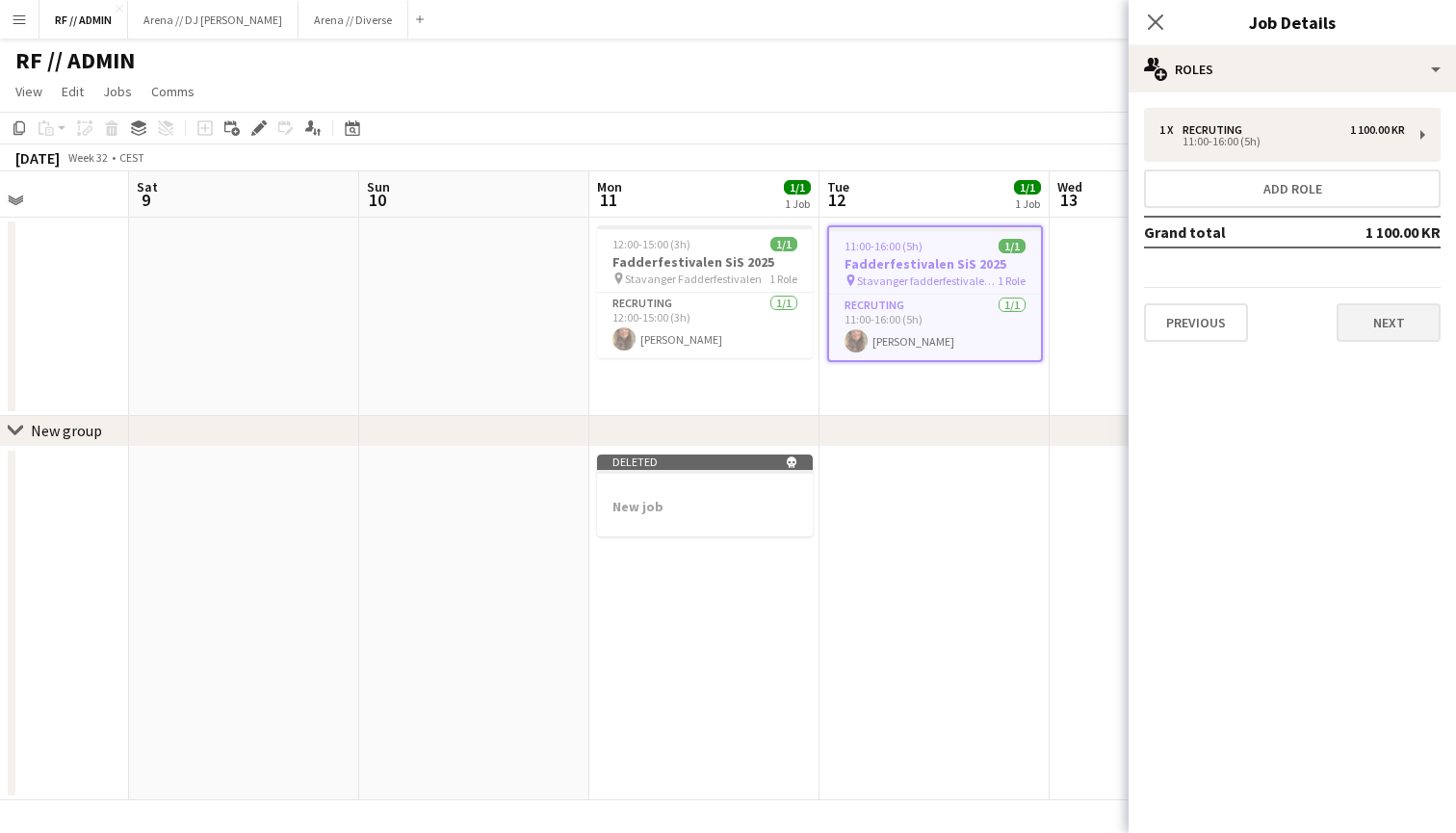
click at [1378, 322] on button "Next" at bounding box center [1388, 323] width 104 height 39
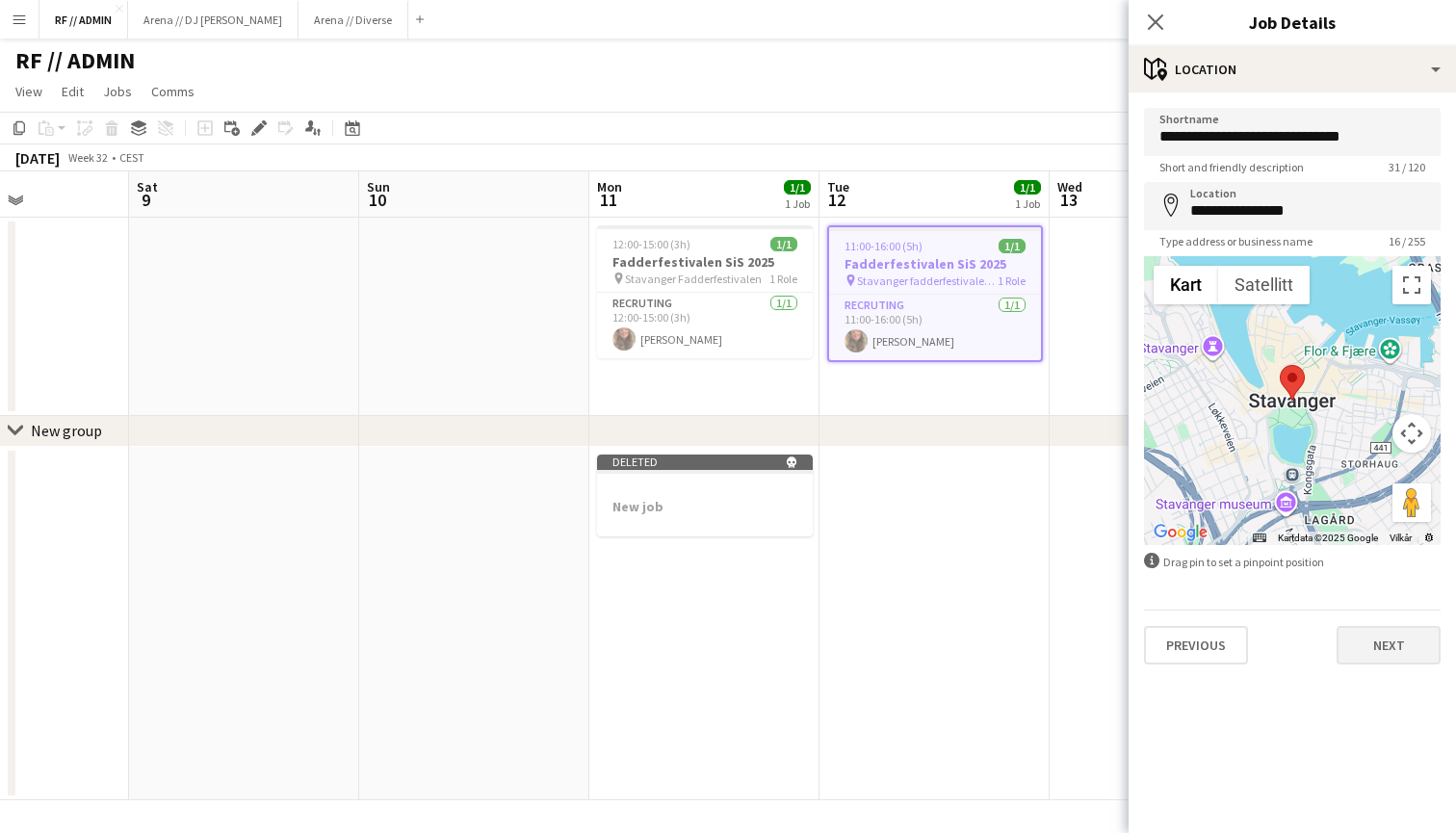
click at [1387, 636] on button "Next" at bounding box center [1388, 646] width 104 height 39
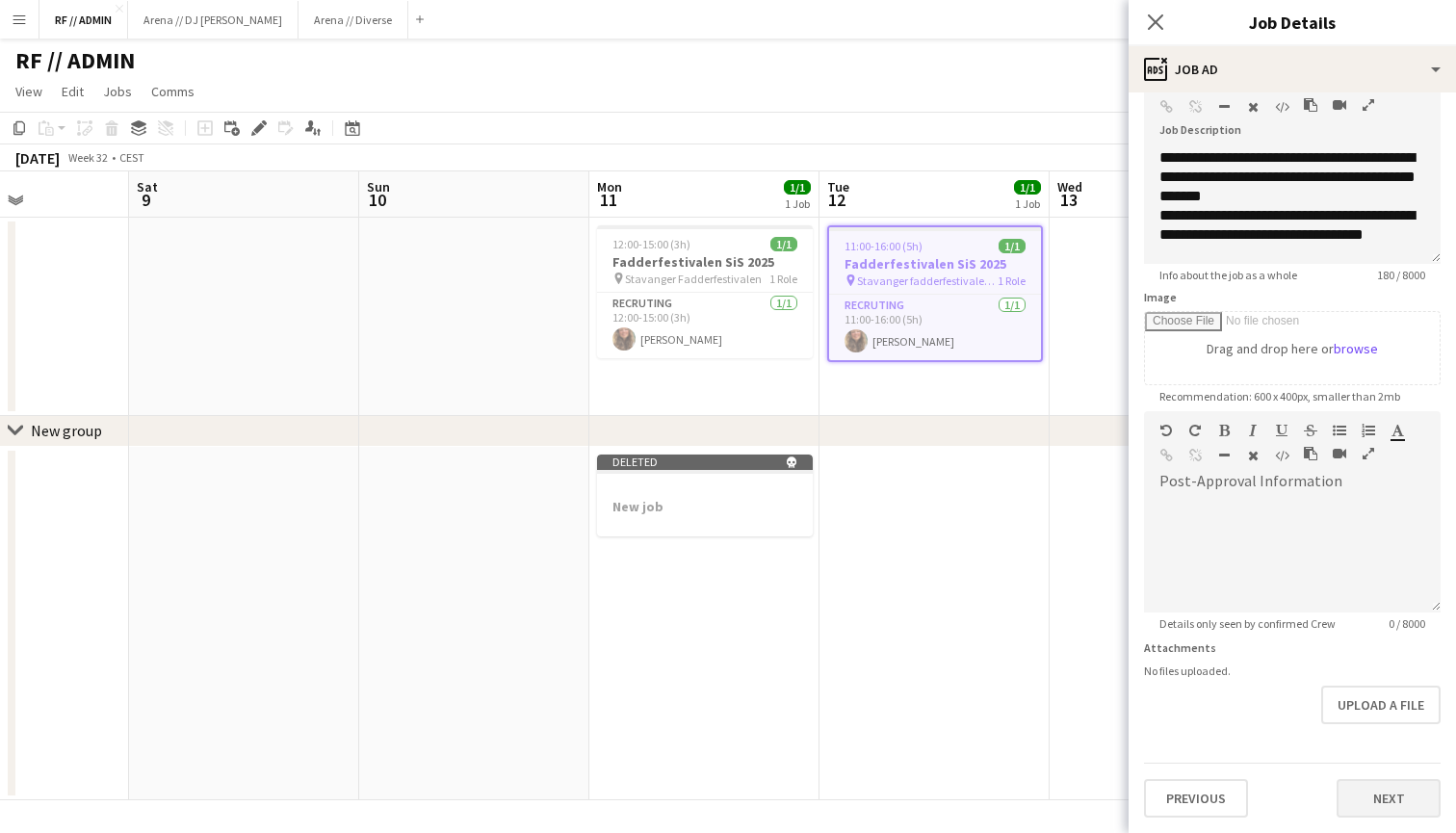
scroll to position [121, 0]
click at [1371, 790] on button "Next" at bounding box center [1388, 798] width 104 height 39
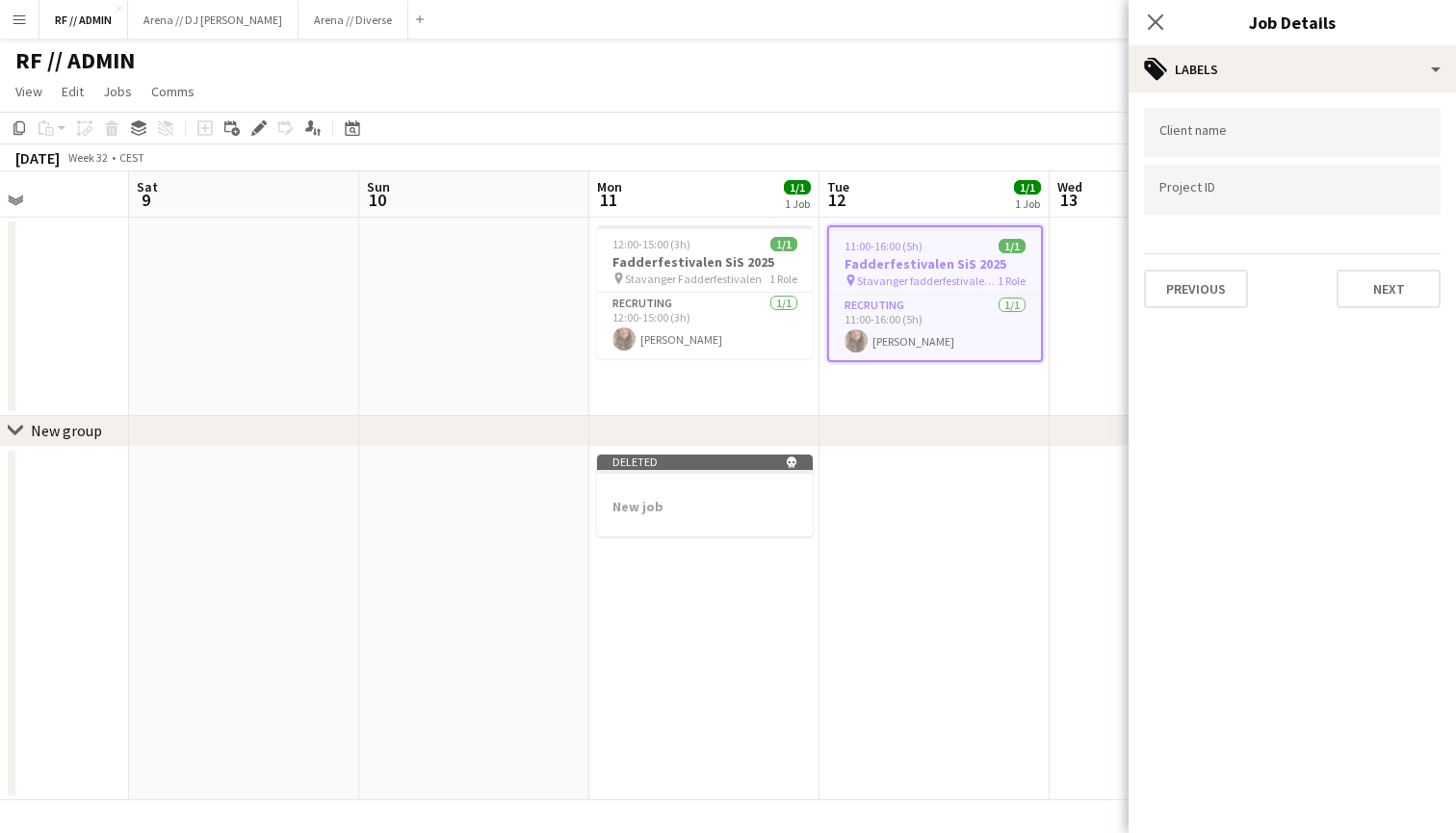
click at [1230, 190] on input "Type to search project ID labels..." at bounding box center [1292, 189] width 266 height 17
type input "*"
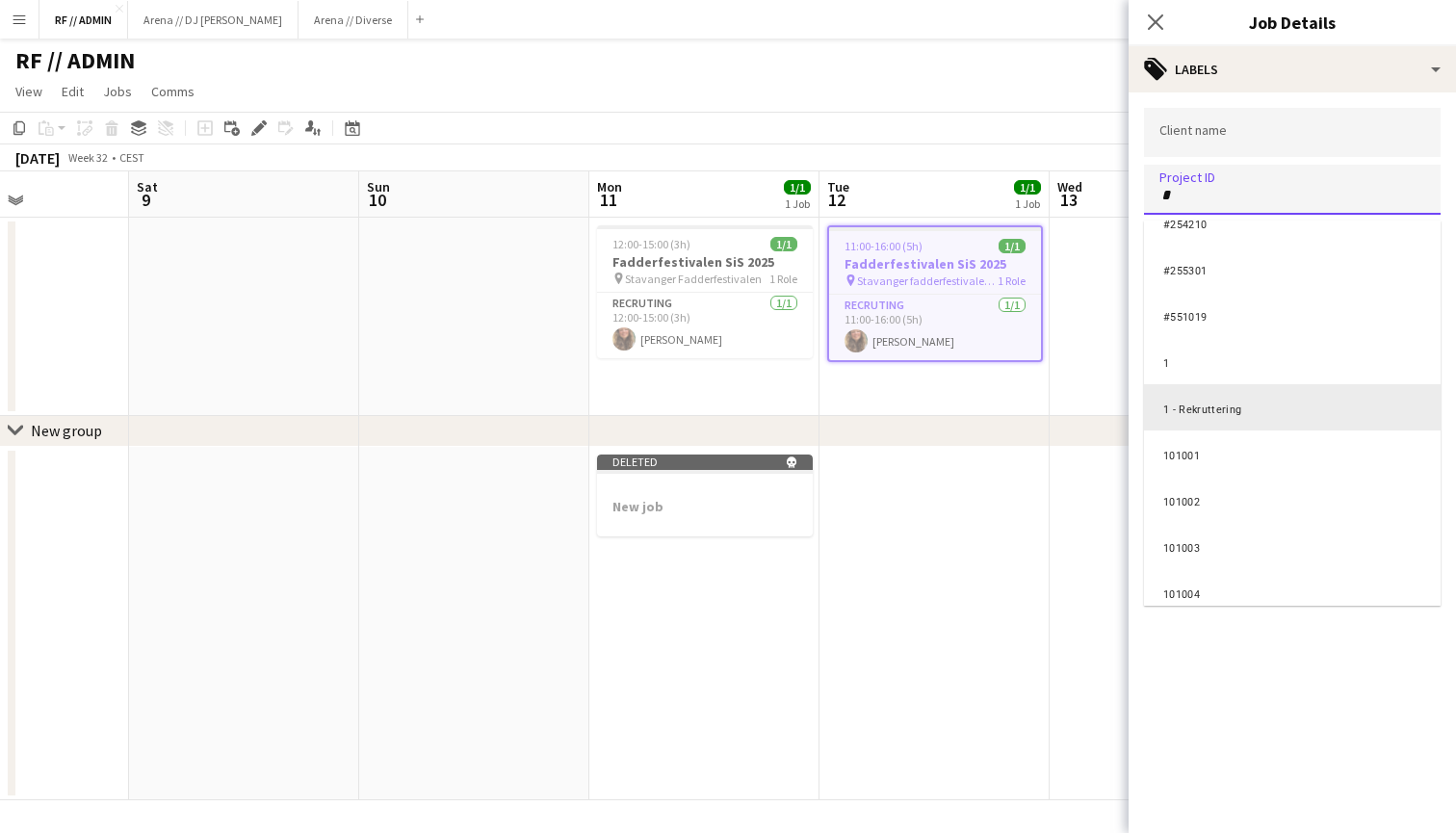
click at [1267, 401] on div "1 - Rekruttering" at bounding box center [1292, 408] width 297 height 46
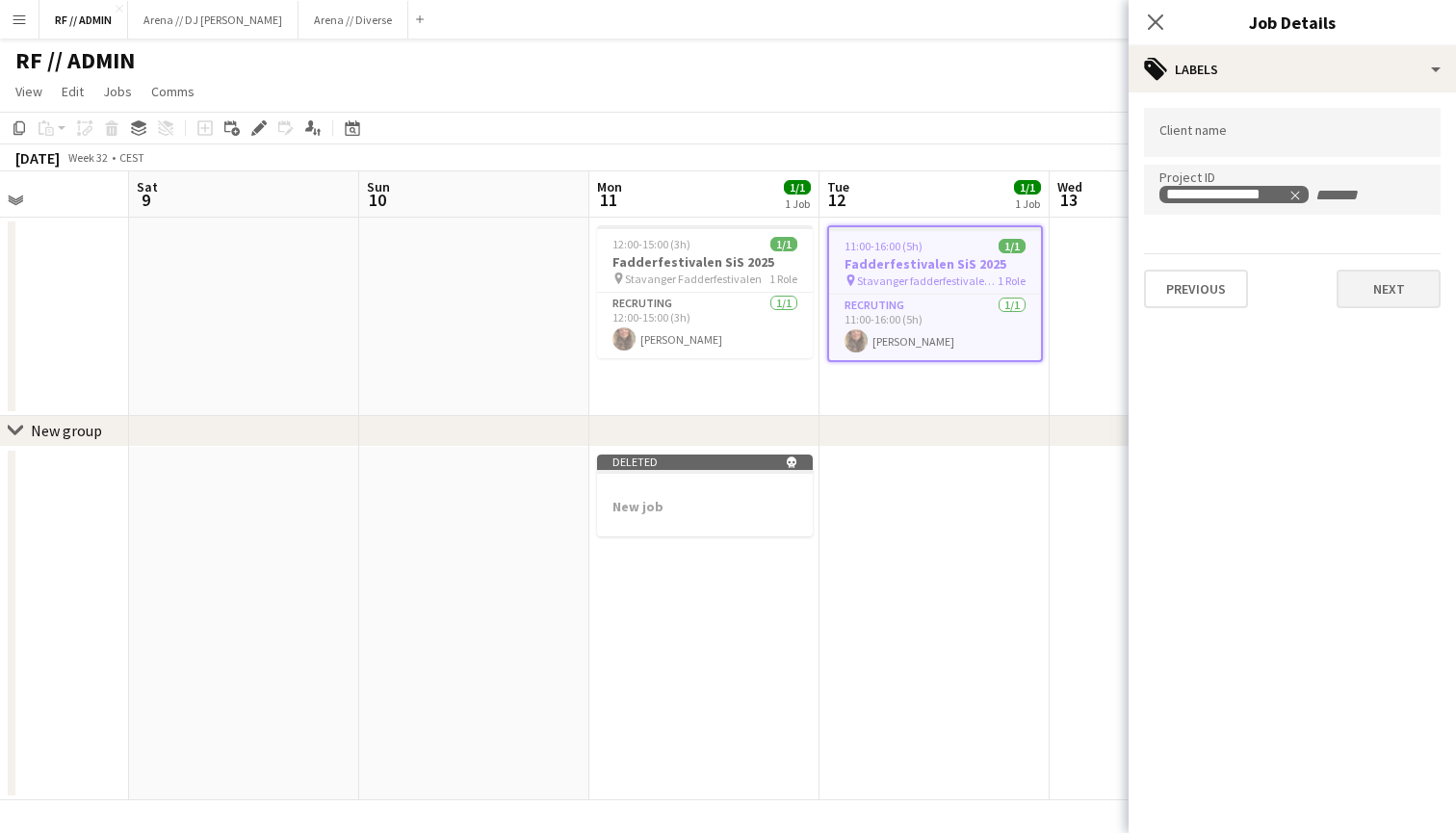
click at [1396, 296] on button "Next" at bounding box center [1388, 289] width 104 height 39
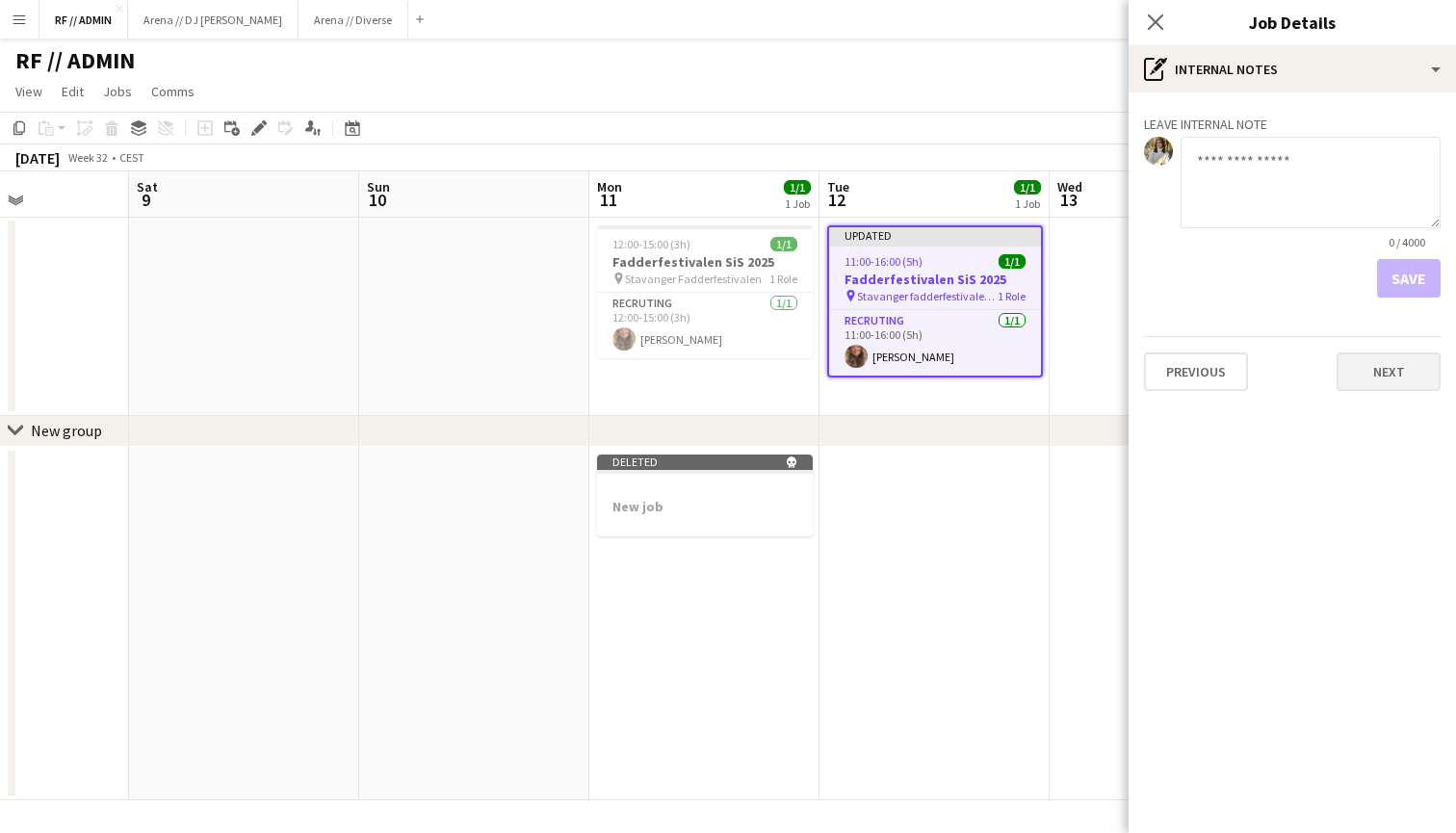
click at [1390, 355] on button "Next" at bounding box center [1388, 372] width 104 height 39
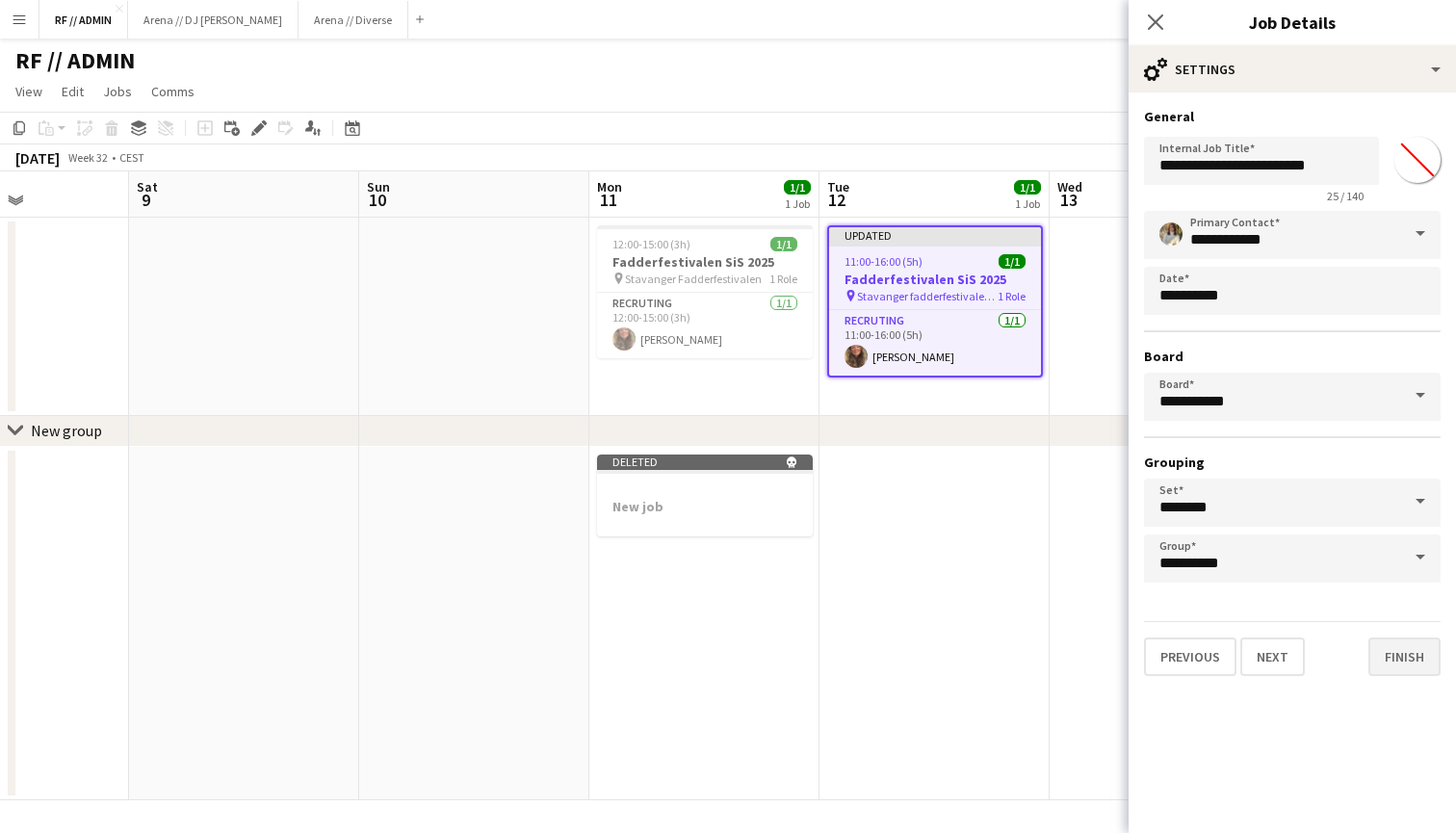
click at [1423, 663] on button "Finish" at bounding box center [1404, 657] width 72 height 39
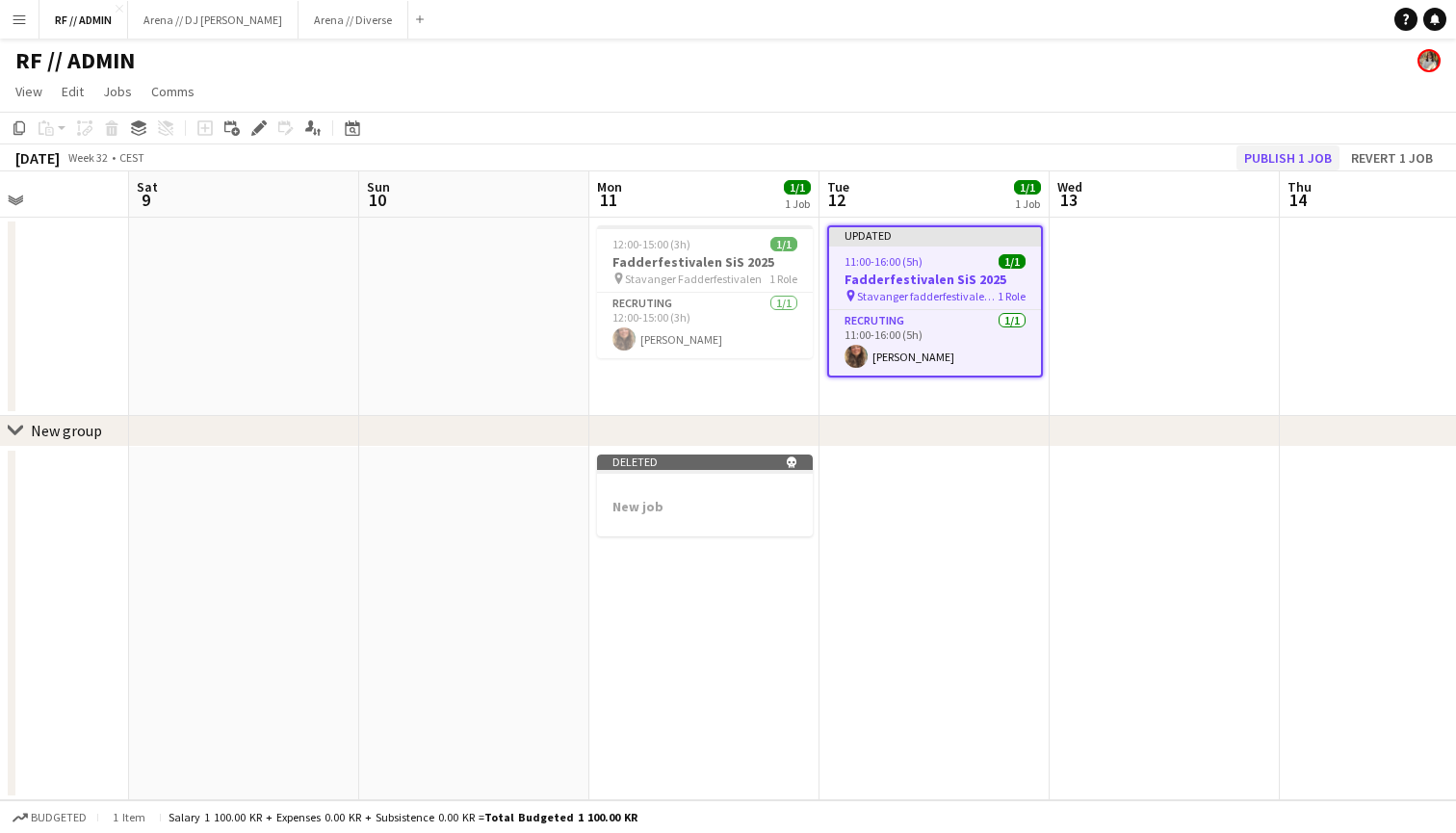
click at [1299, 155] on button "Publish 1 job" at bounding box center [1287, 158] width 103 height 25
click at [741, 238] on div "12:00-15:00 (3h) 1/1" at bounding box center [704, 244] width 215 height 14
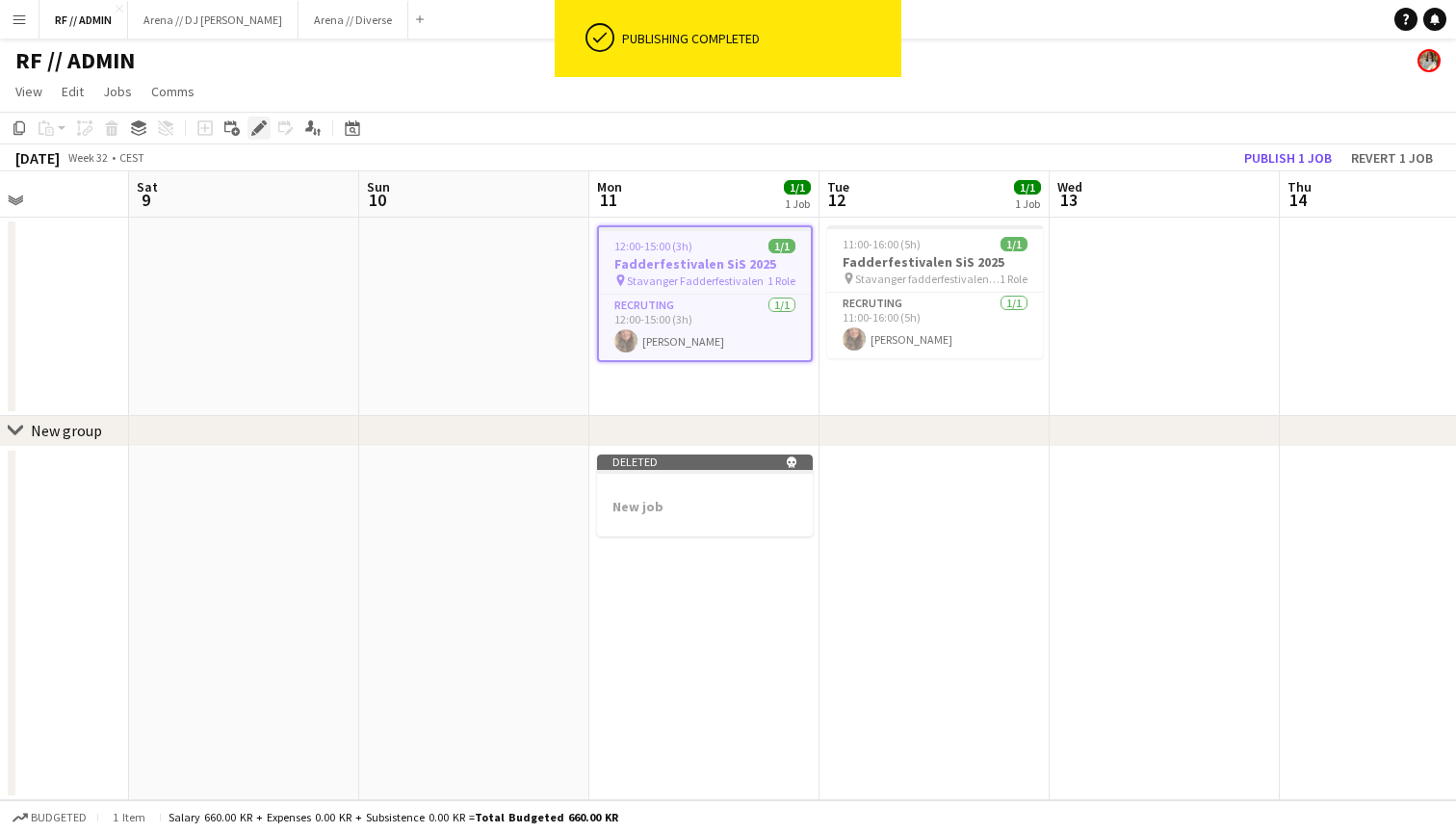
click at [253, 127] on icon "Edit" at bounding box center [259, 129] width 15 height 15
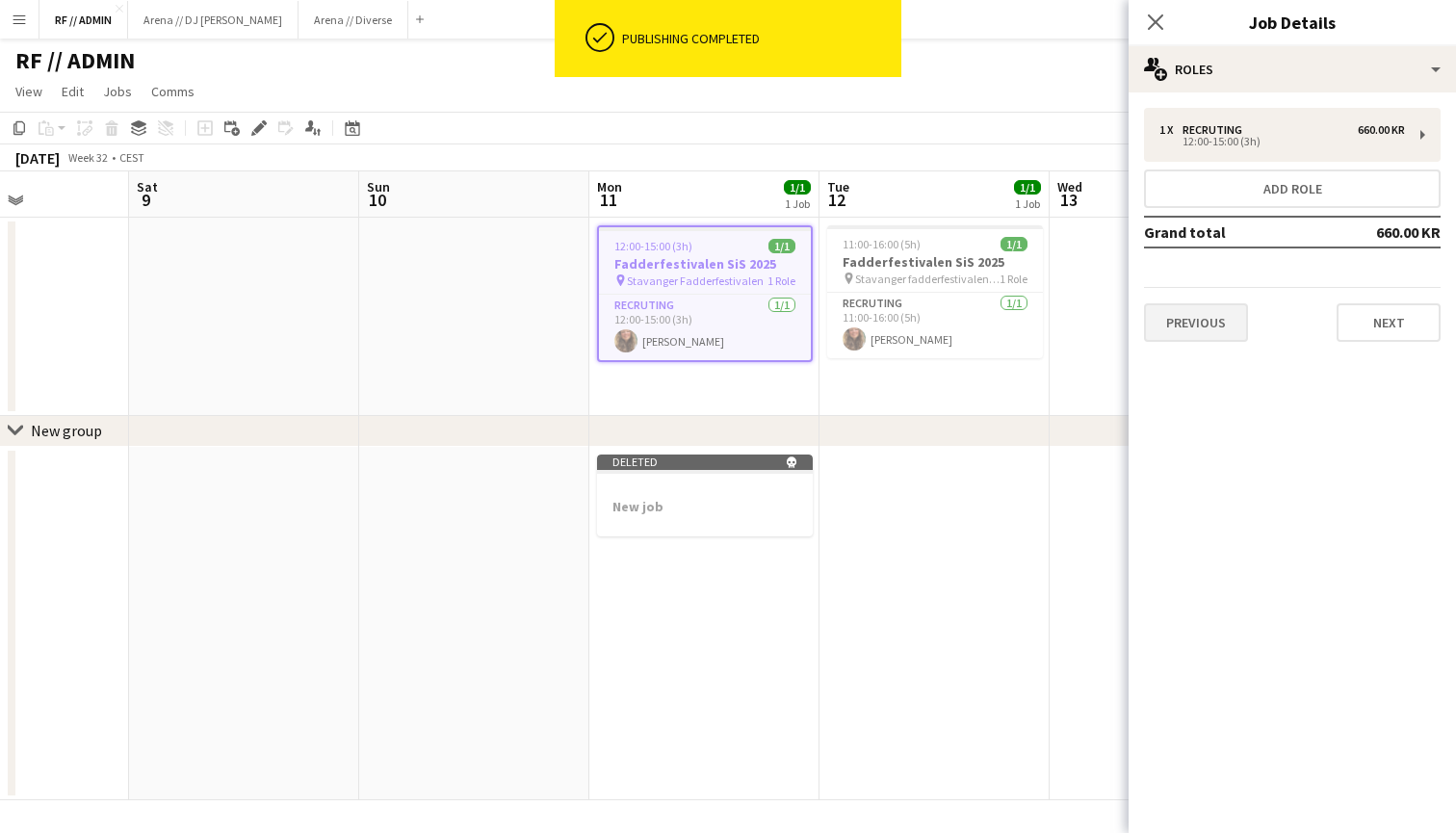
click at [1183, 325] on button "Previous" at bounding box center [1196, 323] width 104 height 39
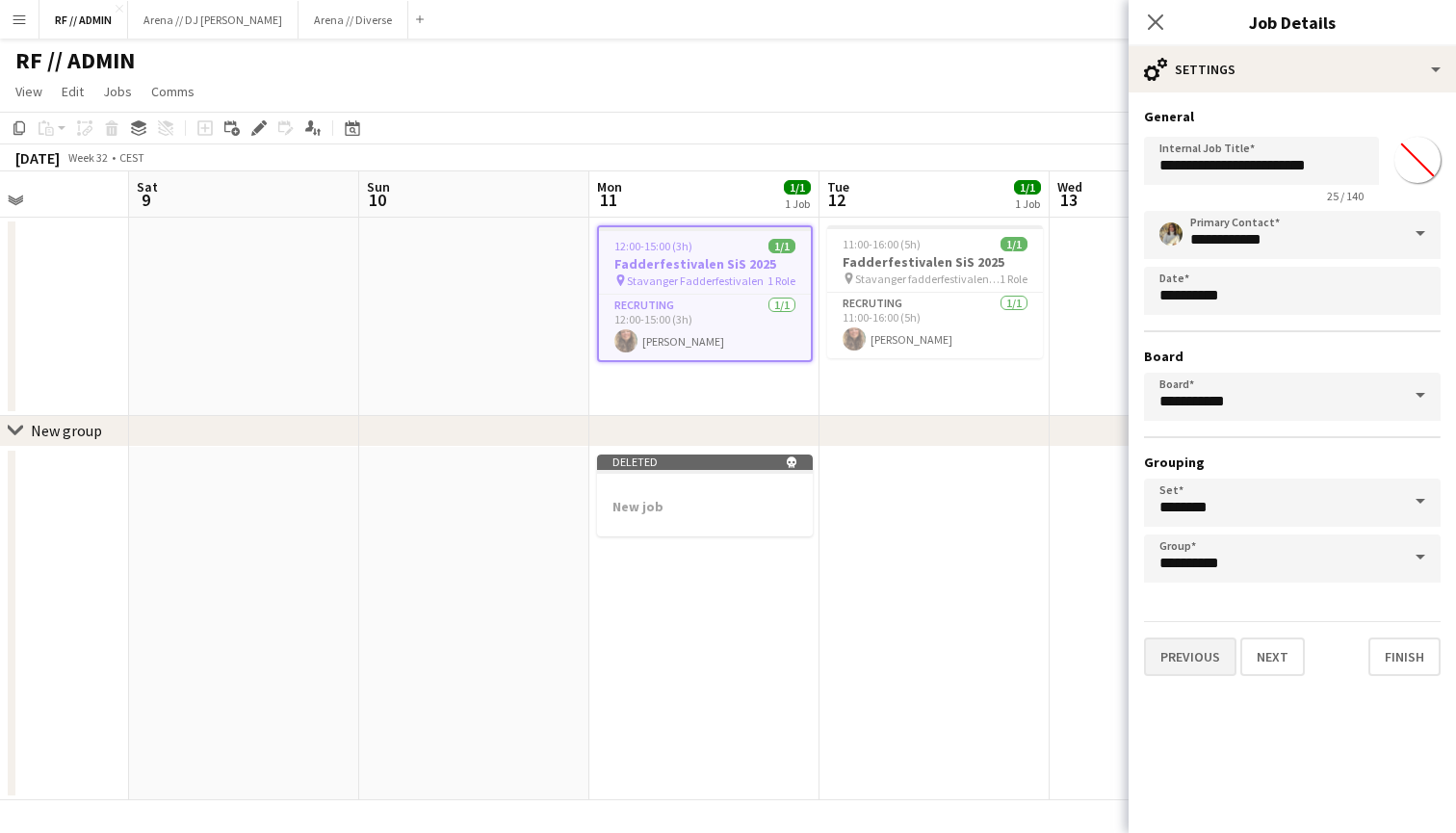
click at [1205, 660] on button "Previous" at bounding box center [1190, 657] width 93 height 39
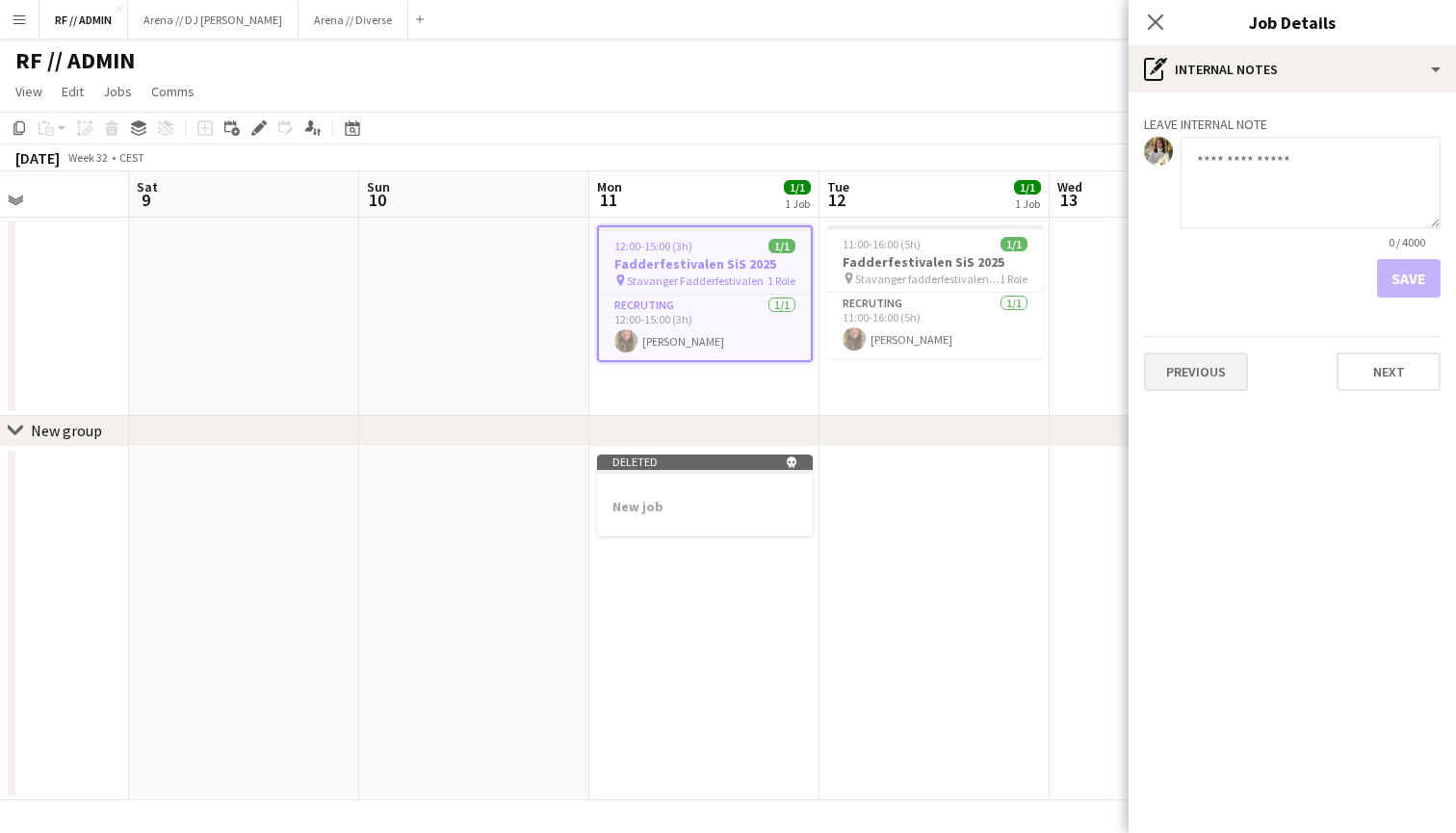
click at [1185, 381] on button "Previous" at bounding box center [1196, 372] width 104 height 39
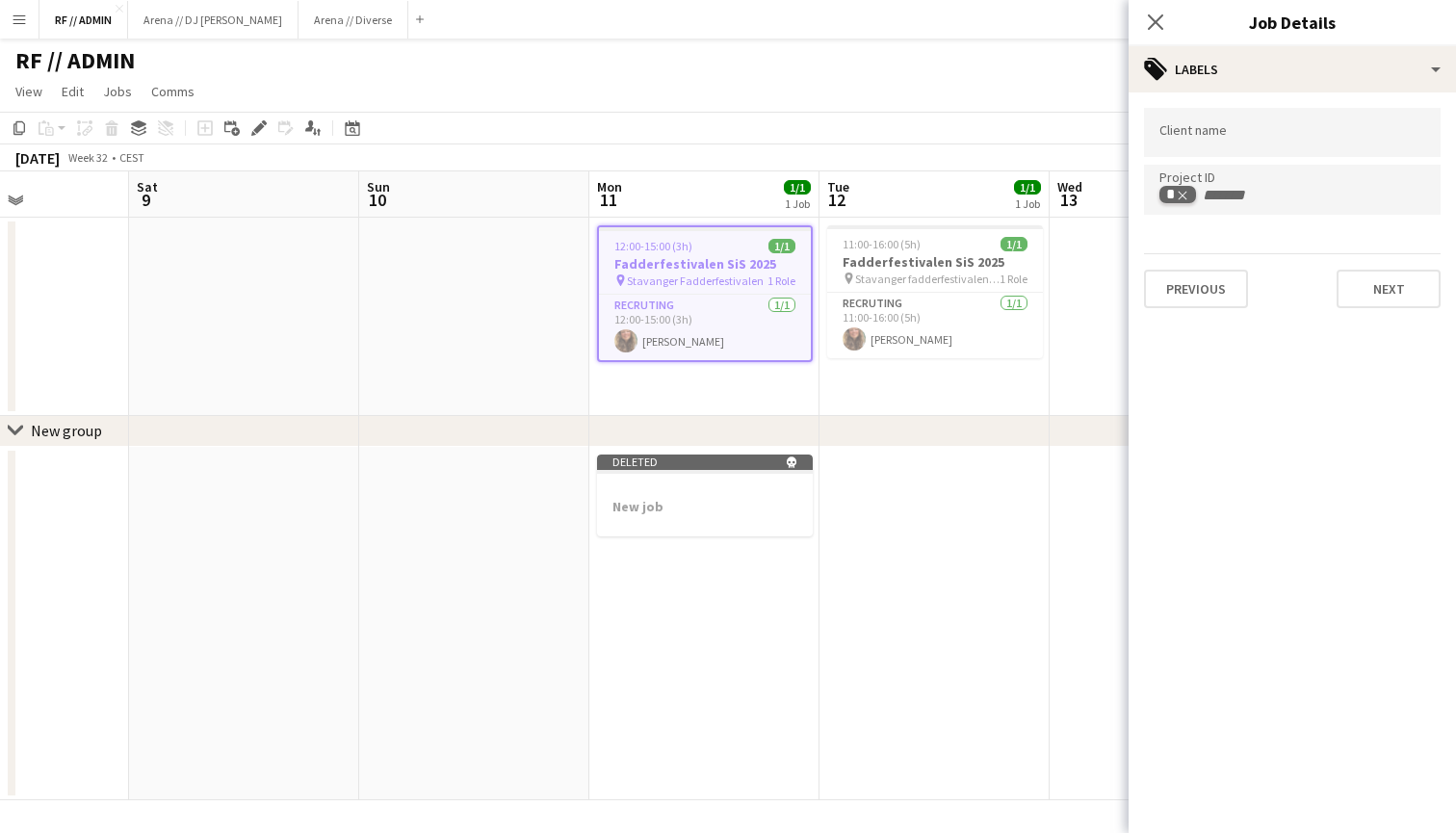
click at [1186, 195] on icon "Remove tag" at bounding box center [1183, 195] width 14 height 14
type input "*"
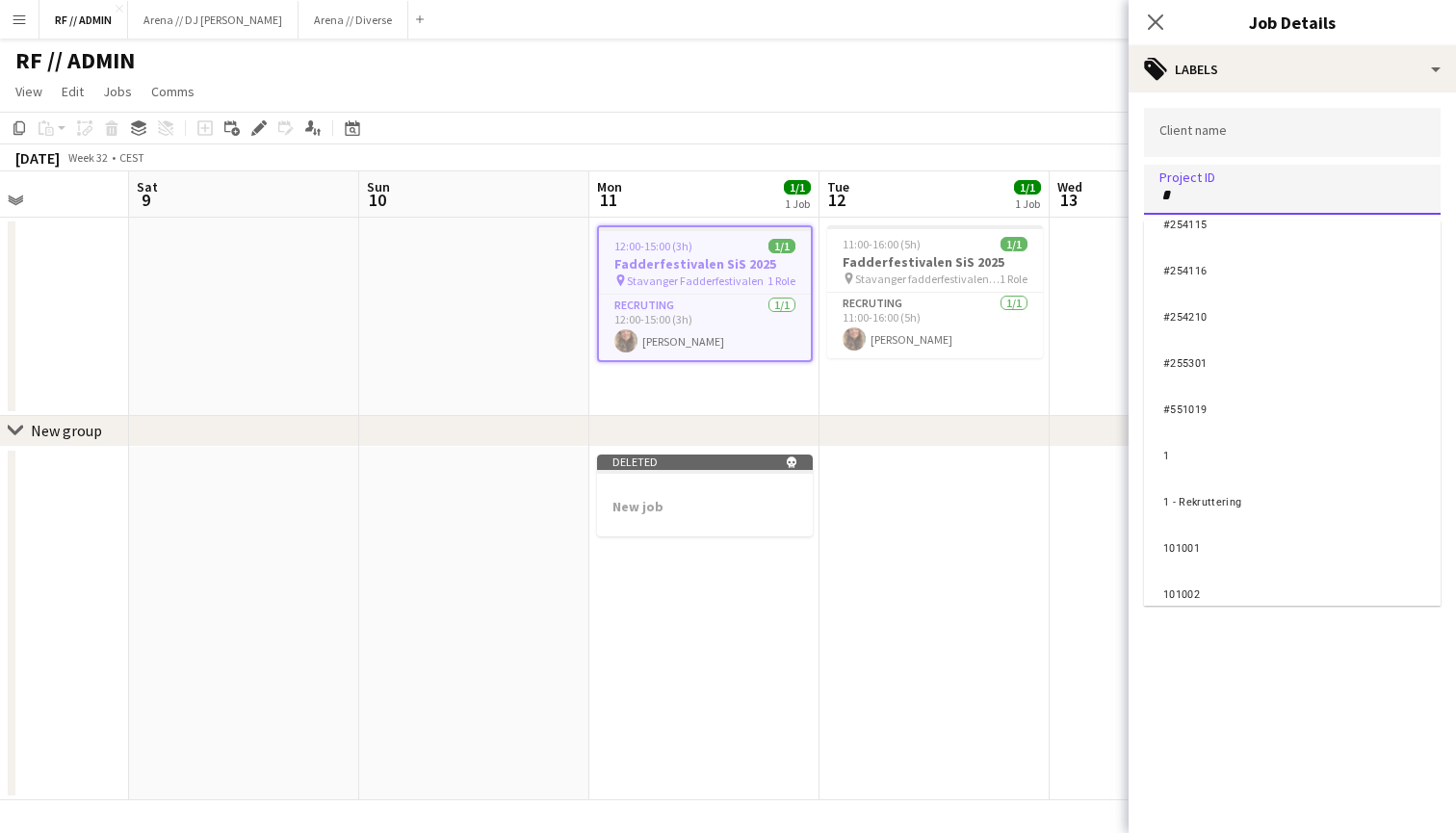
scroll to position [2344, 0]
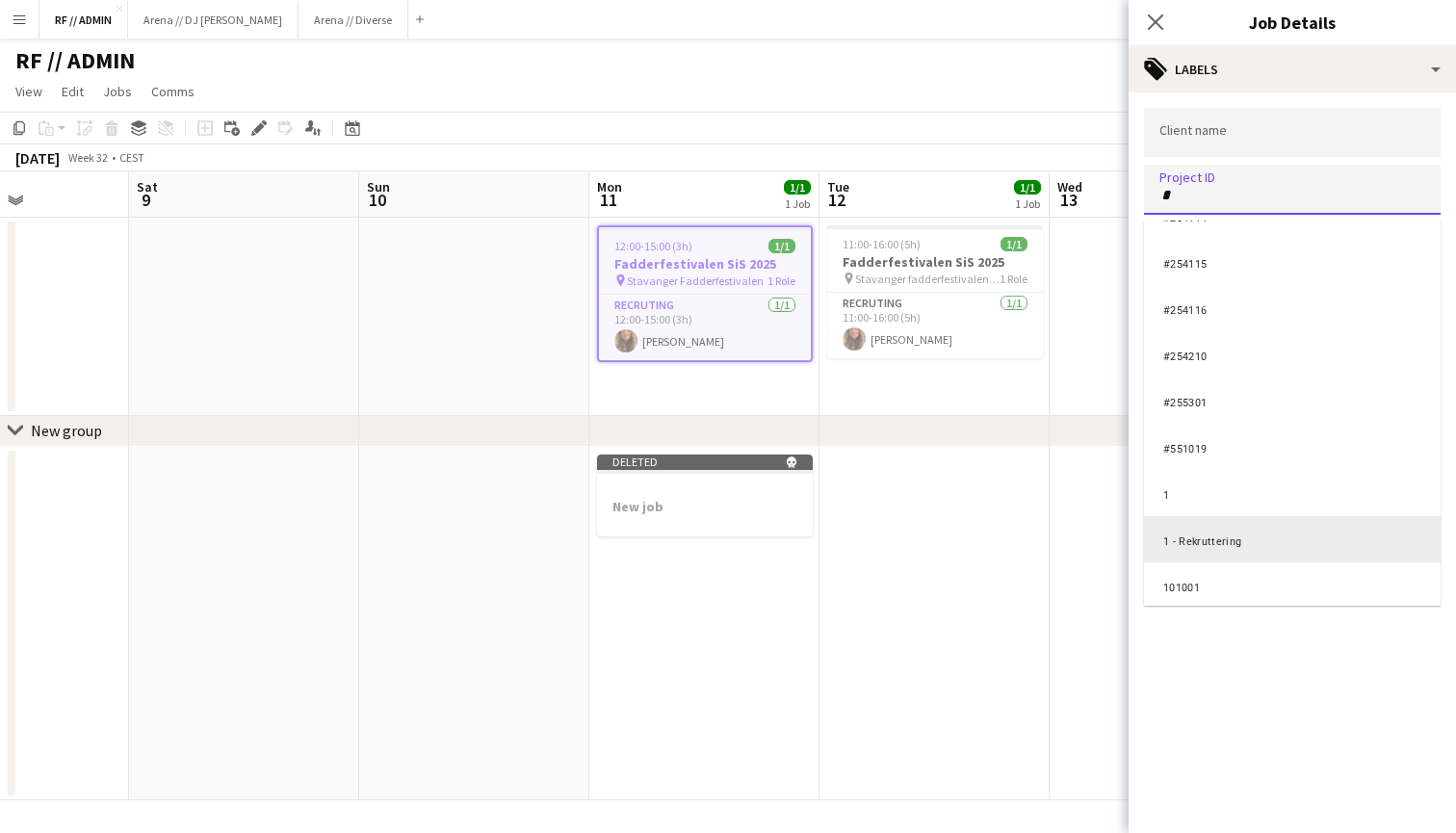
click at [1246, 533] on div "1 - Rekruttering" at bounding box center [1292, 539] width 297 height 46
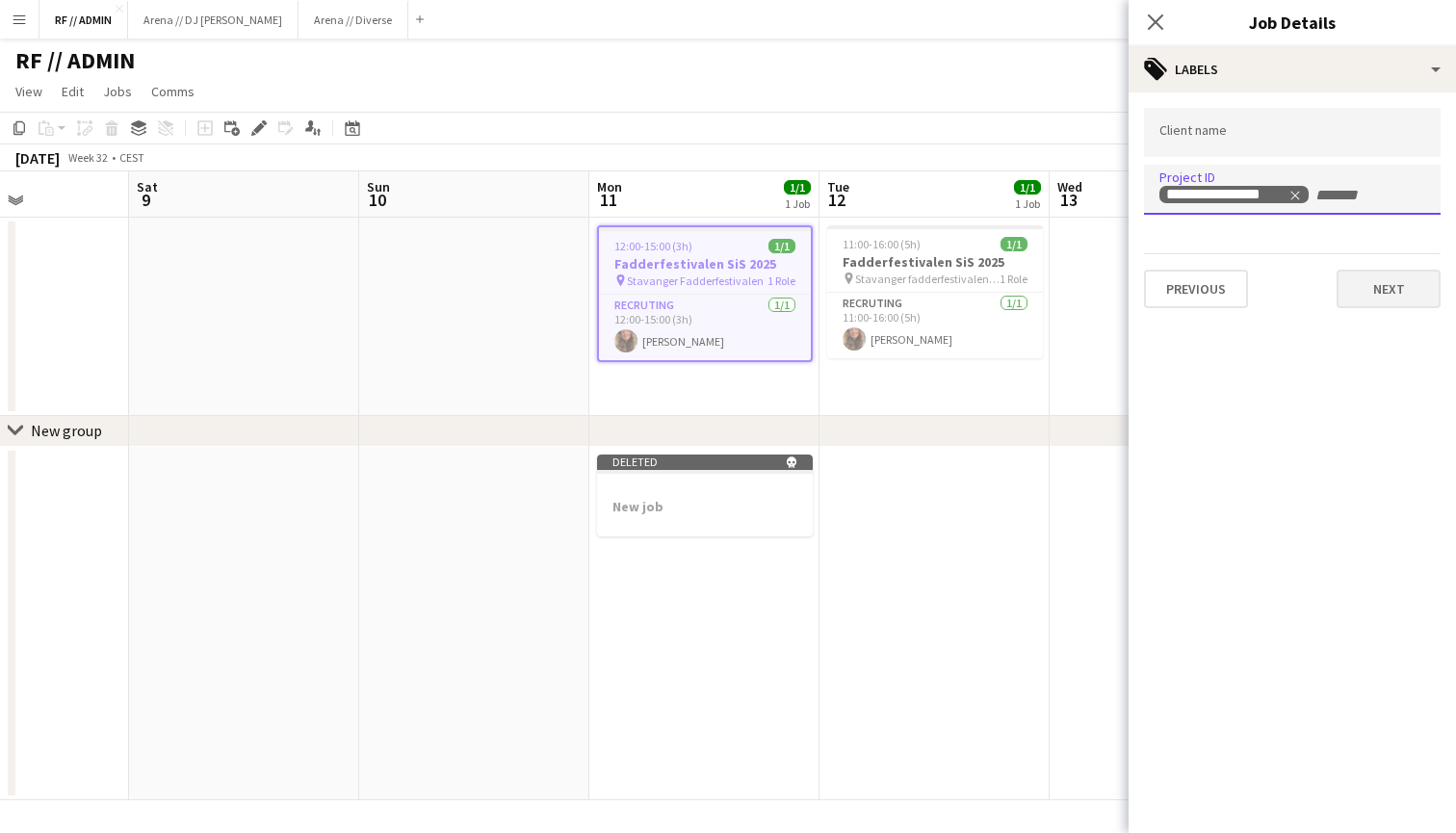
click at [1375, 289] on button "Next" at bounding box center [1388, 289] width 104 height 39
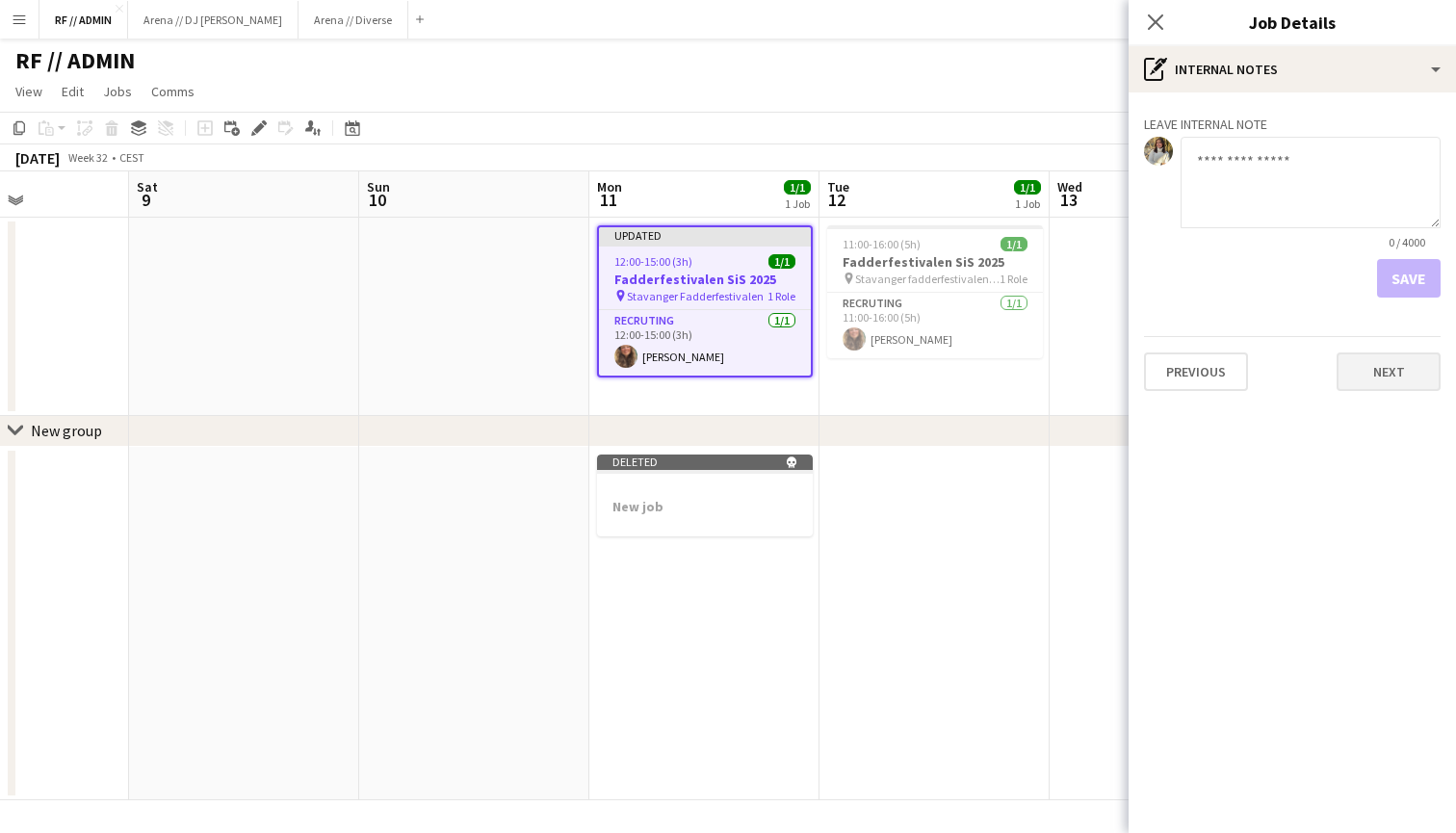
click at [1382, 373] on button "Next" at bounding box center [1388, 372] width 104 height 39
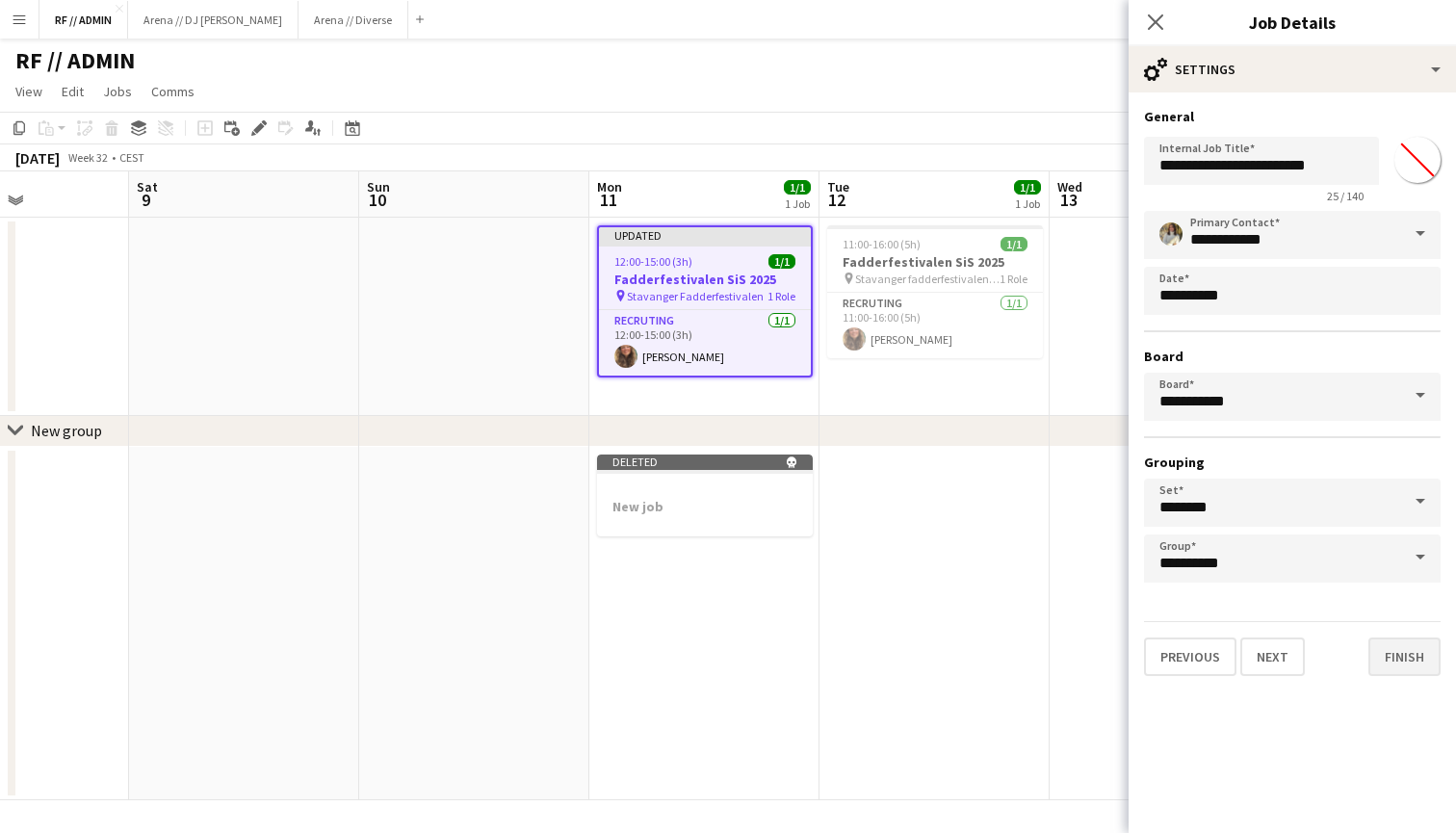
click at [1386, 661] on button "Finish" at bounding box center [1404, 657] width 72 height 39
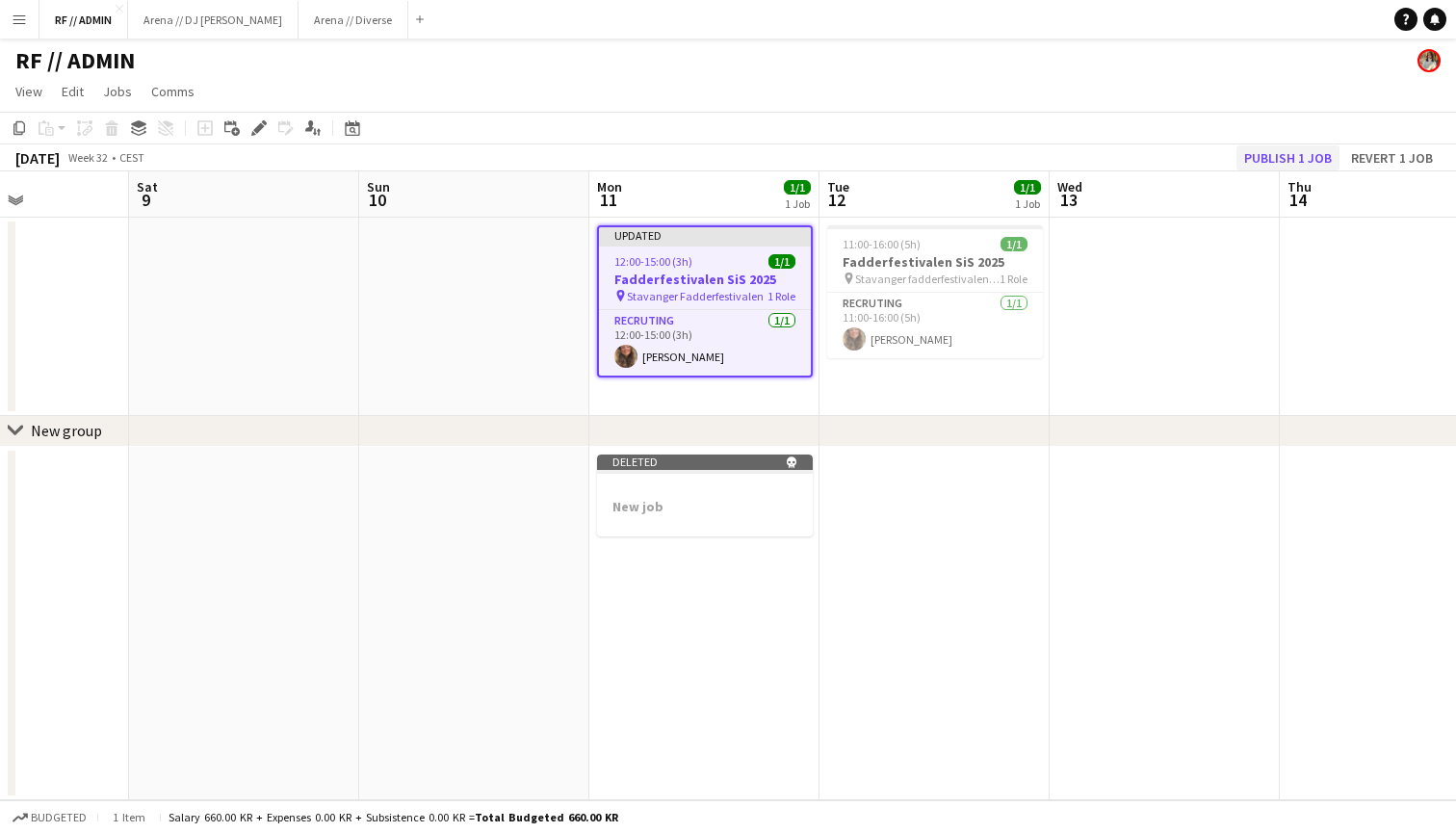
click at [1283, 156] on button "Publish 1 job" at bounding box center [1287, 158] width 103 height 25
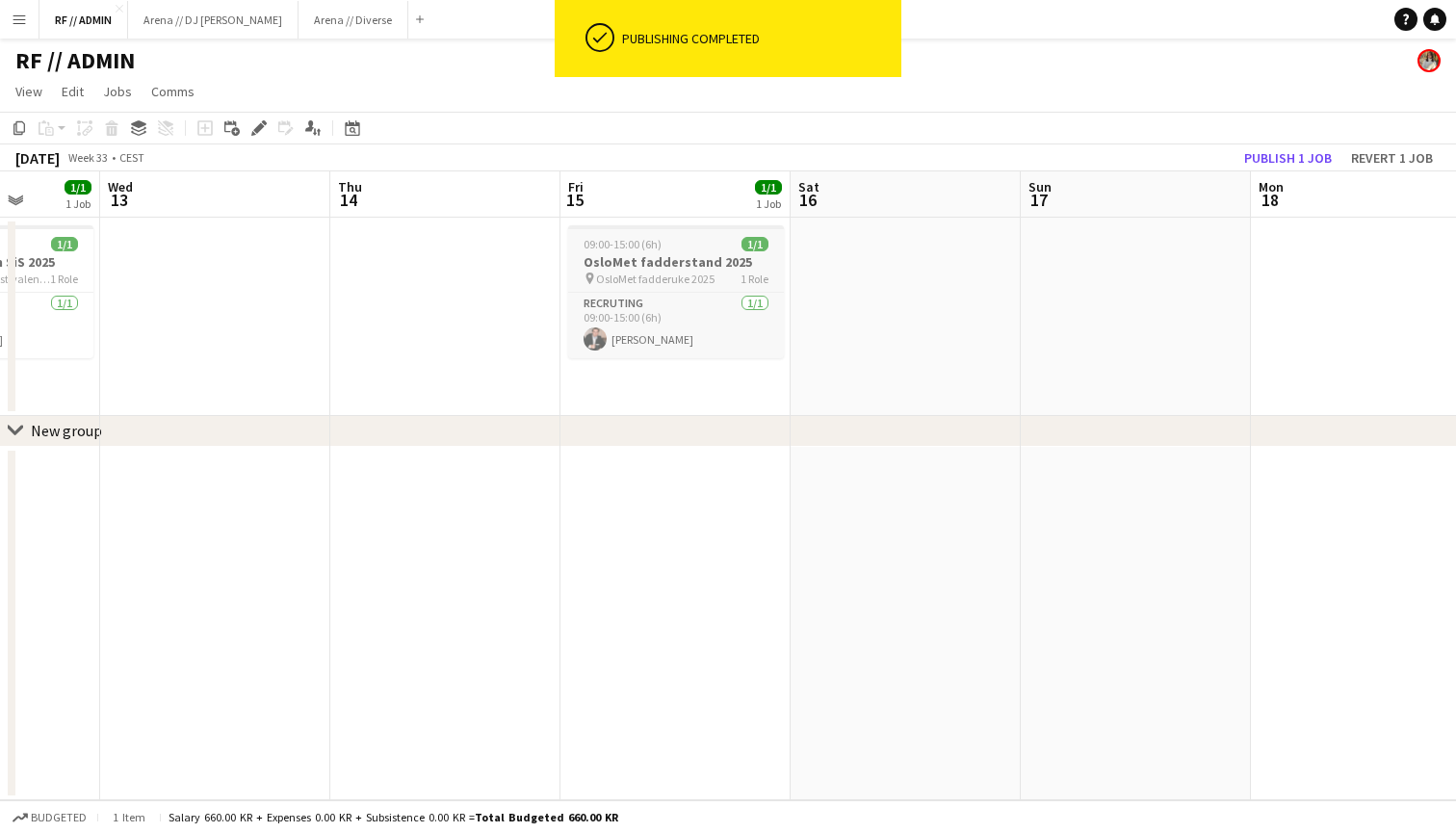
click at [730, 255] on h3 "OsloMet fadderstand 2025" at bounding box center [675, 262] width 215 height 17
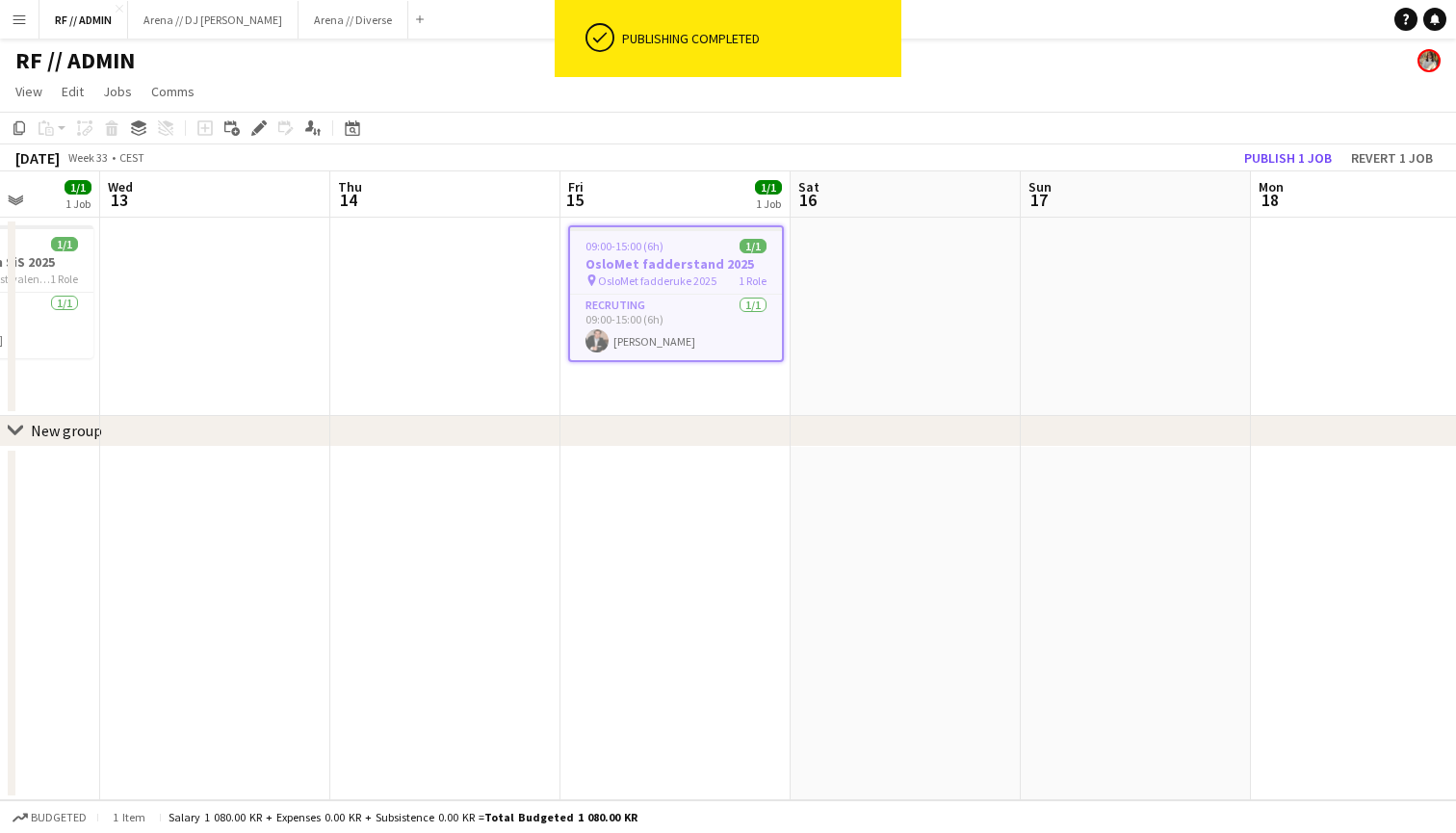
scroll to position [0, 821]
click at [266, 129] on icon "Edit" at bounding box center [259, 129] width 15 height 15
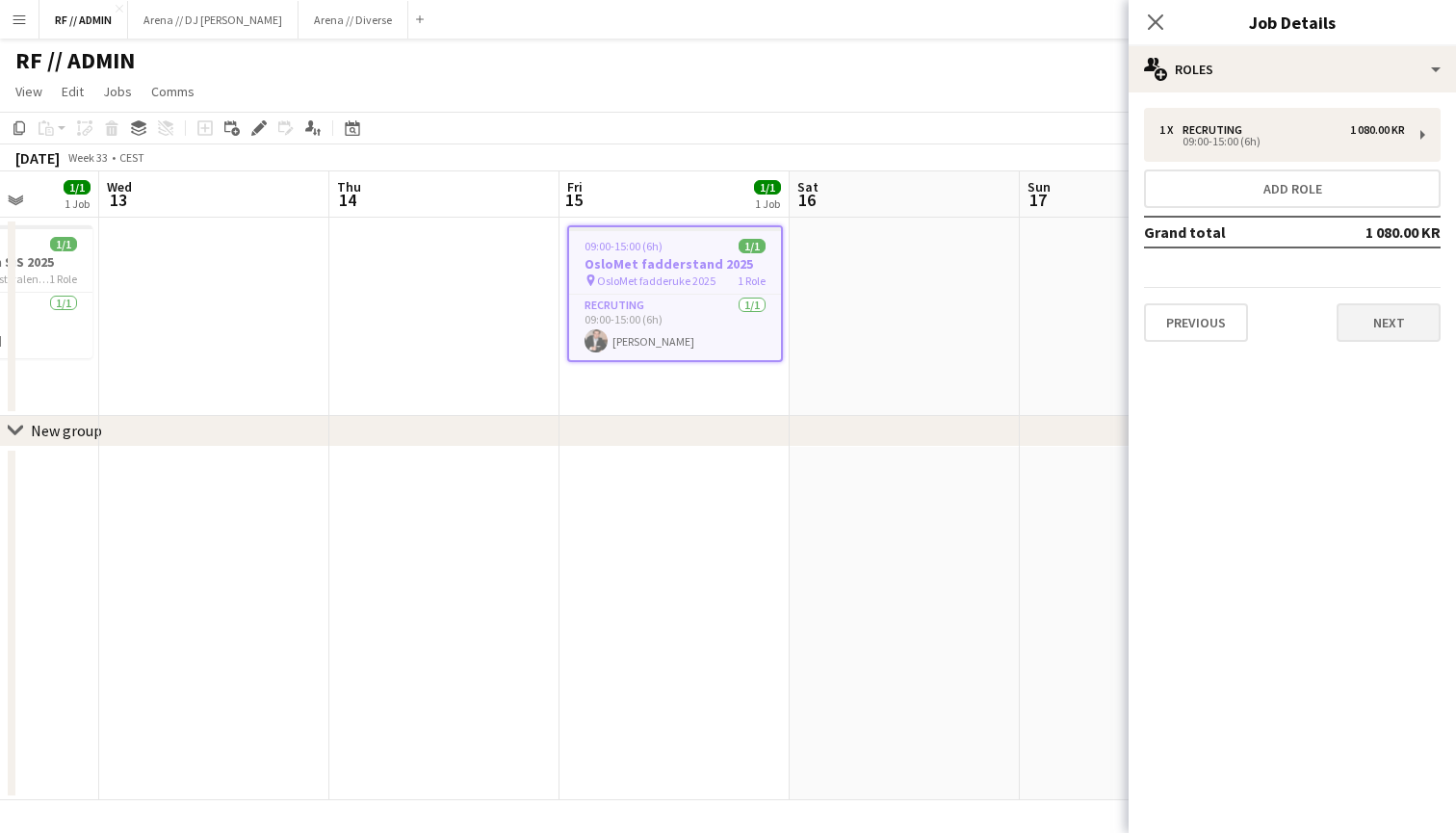
click at [1348, 315] on button "Next" at bounding box center [1388, 323] width 104 height 39
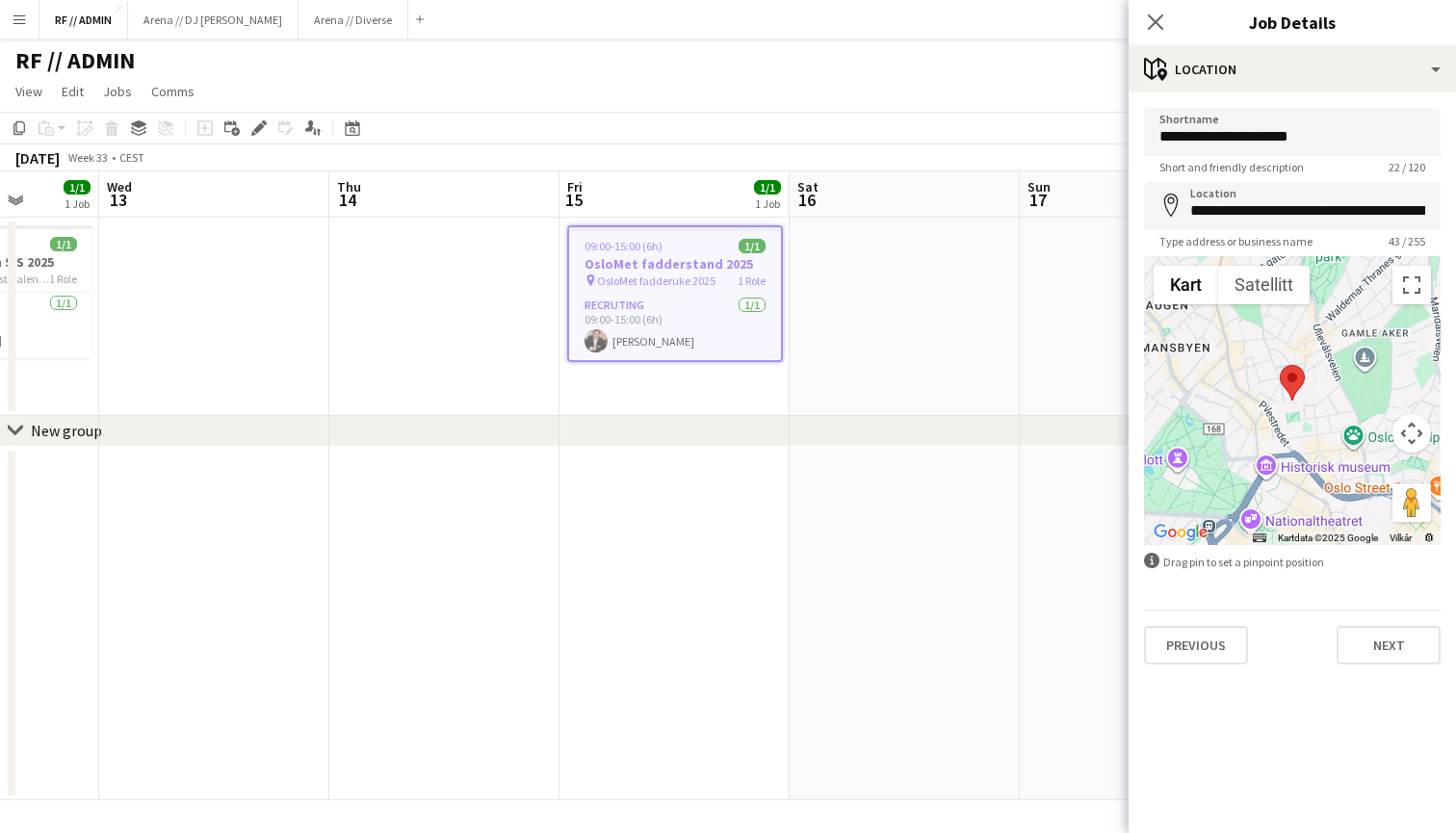
click at [1385, 624] on div "Previous Next" at bounding box center [1292, 637] width 297 height 55
click at [1385, 647] on button "Next" at bounding box center [1388, 646] width 104 height 39
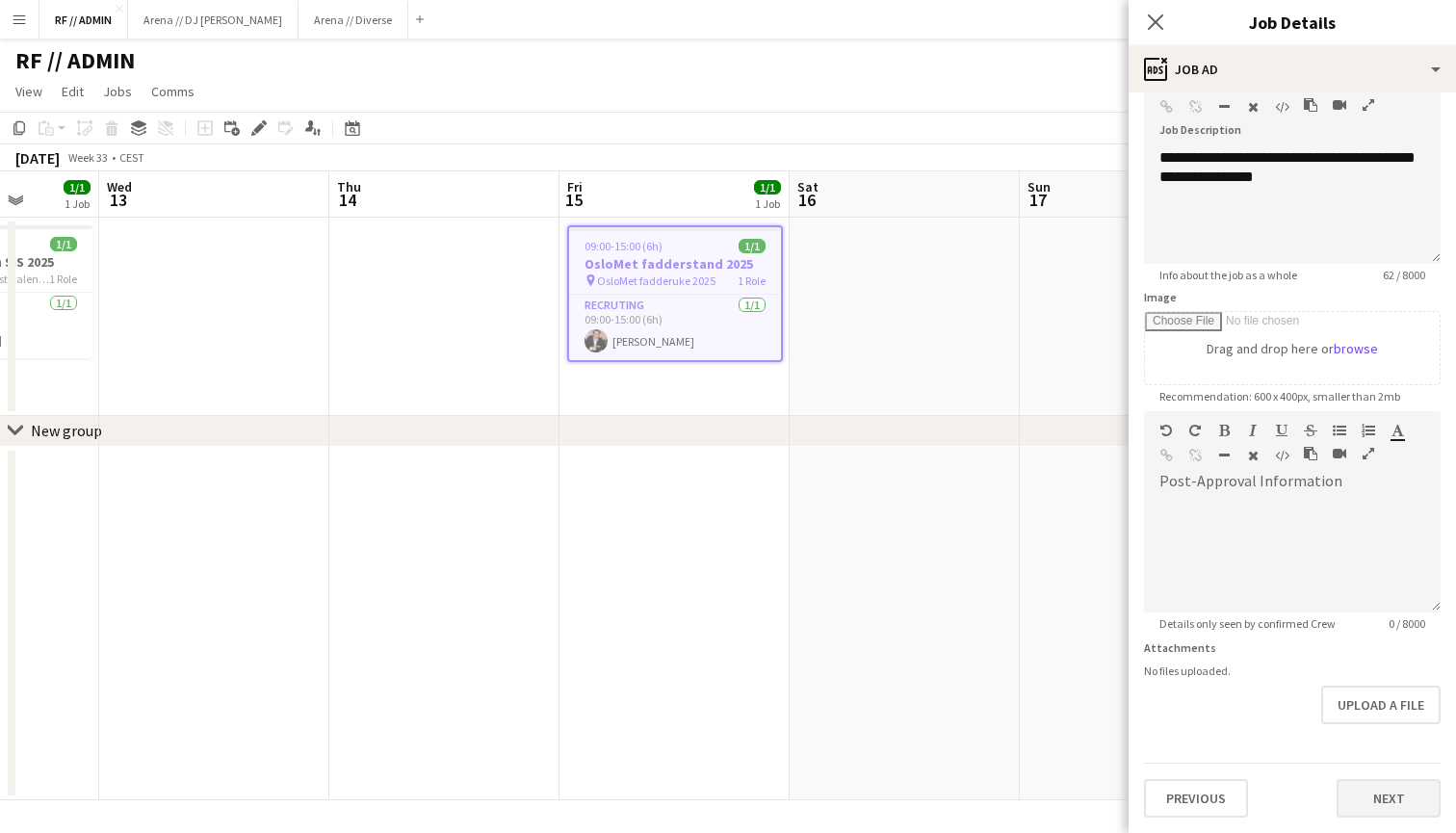
scroll to position [121, 0]
click at [1382, 798] on button "Next" at bounding box center [1388, 798] width 104 height 39
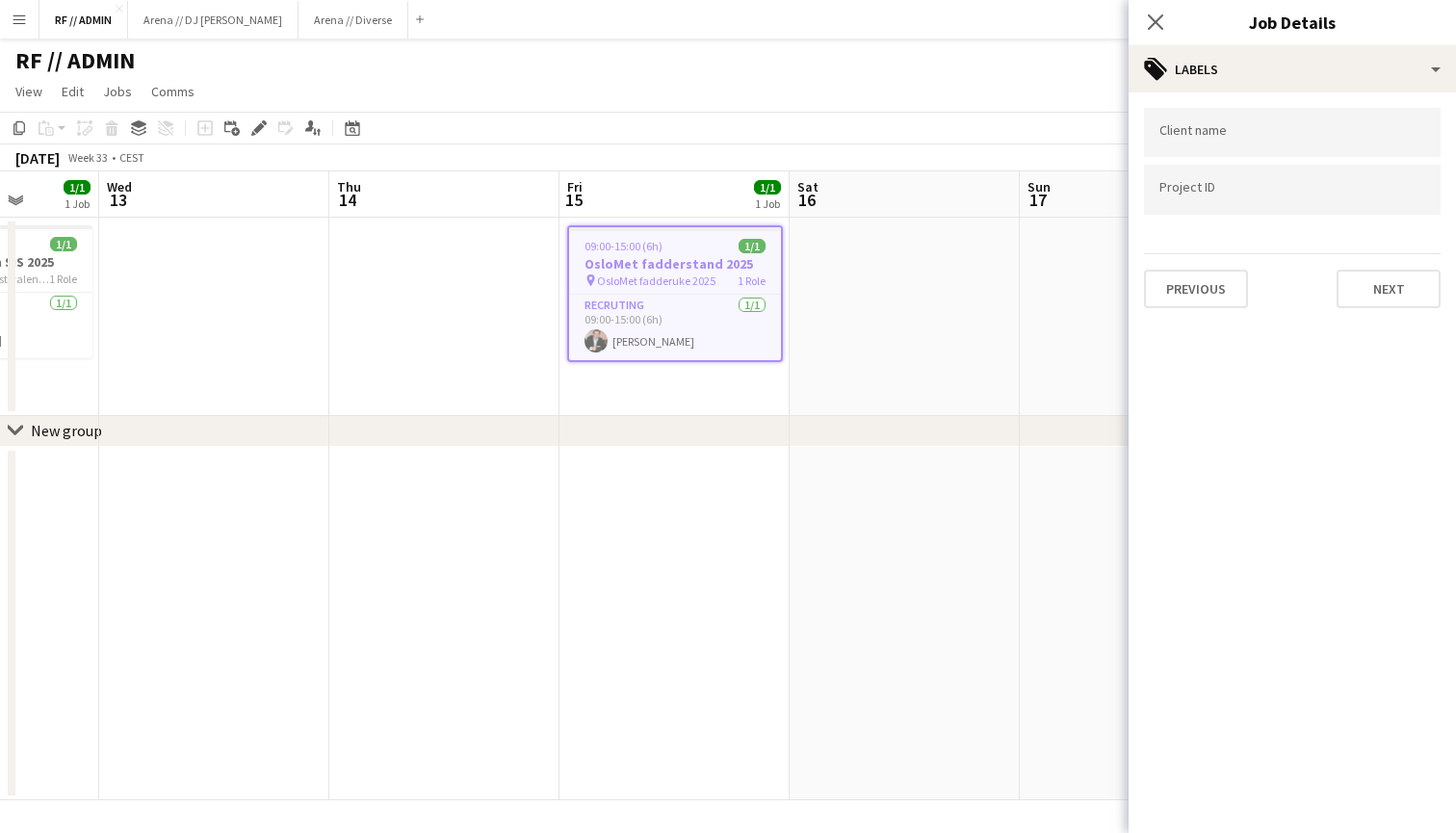
click at [1234, 186] on form at bounding box center [1292, 187] width 266 height 20
type input "*"
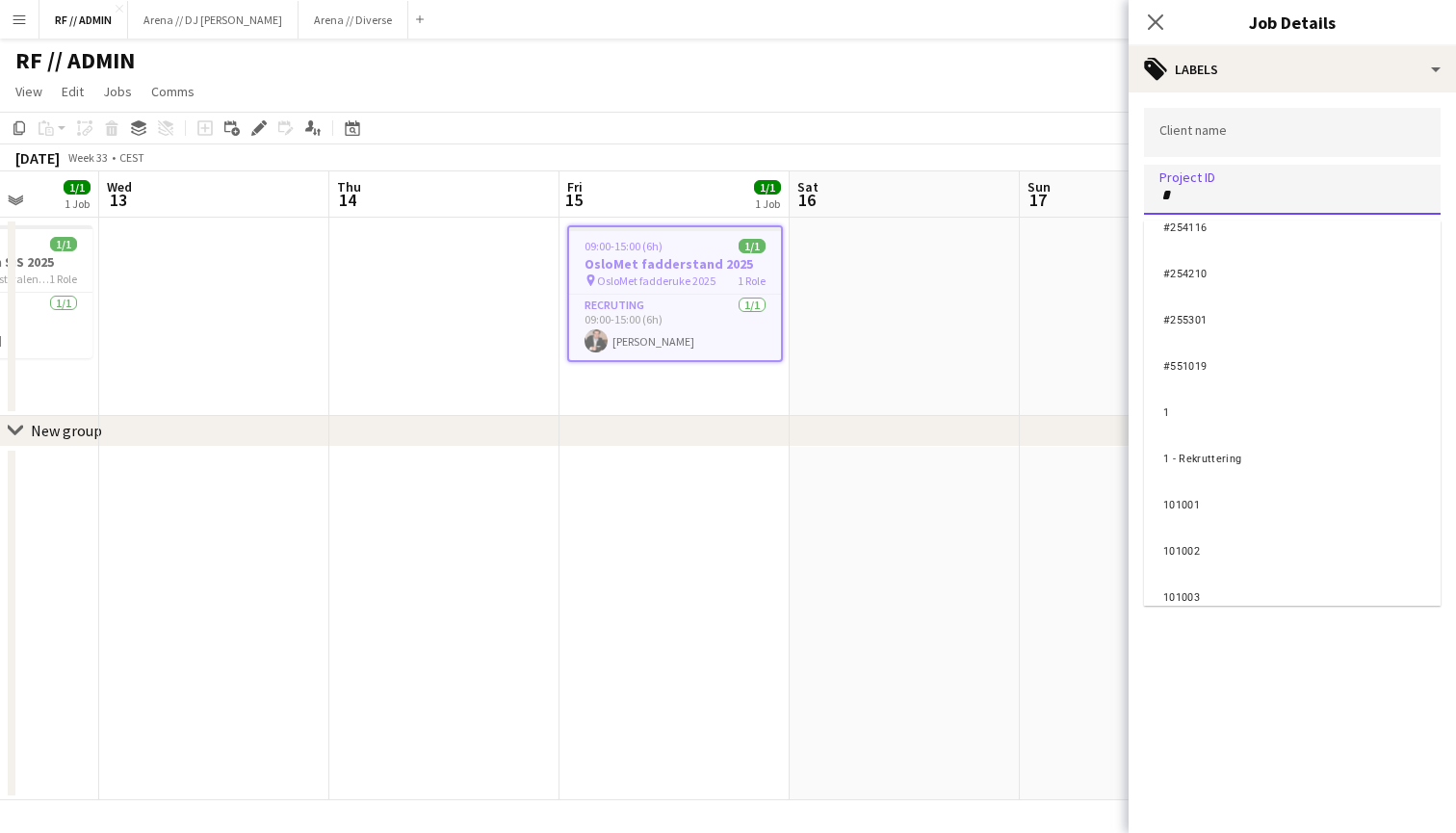
scroll to position [2441, 0]
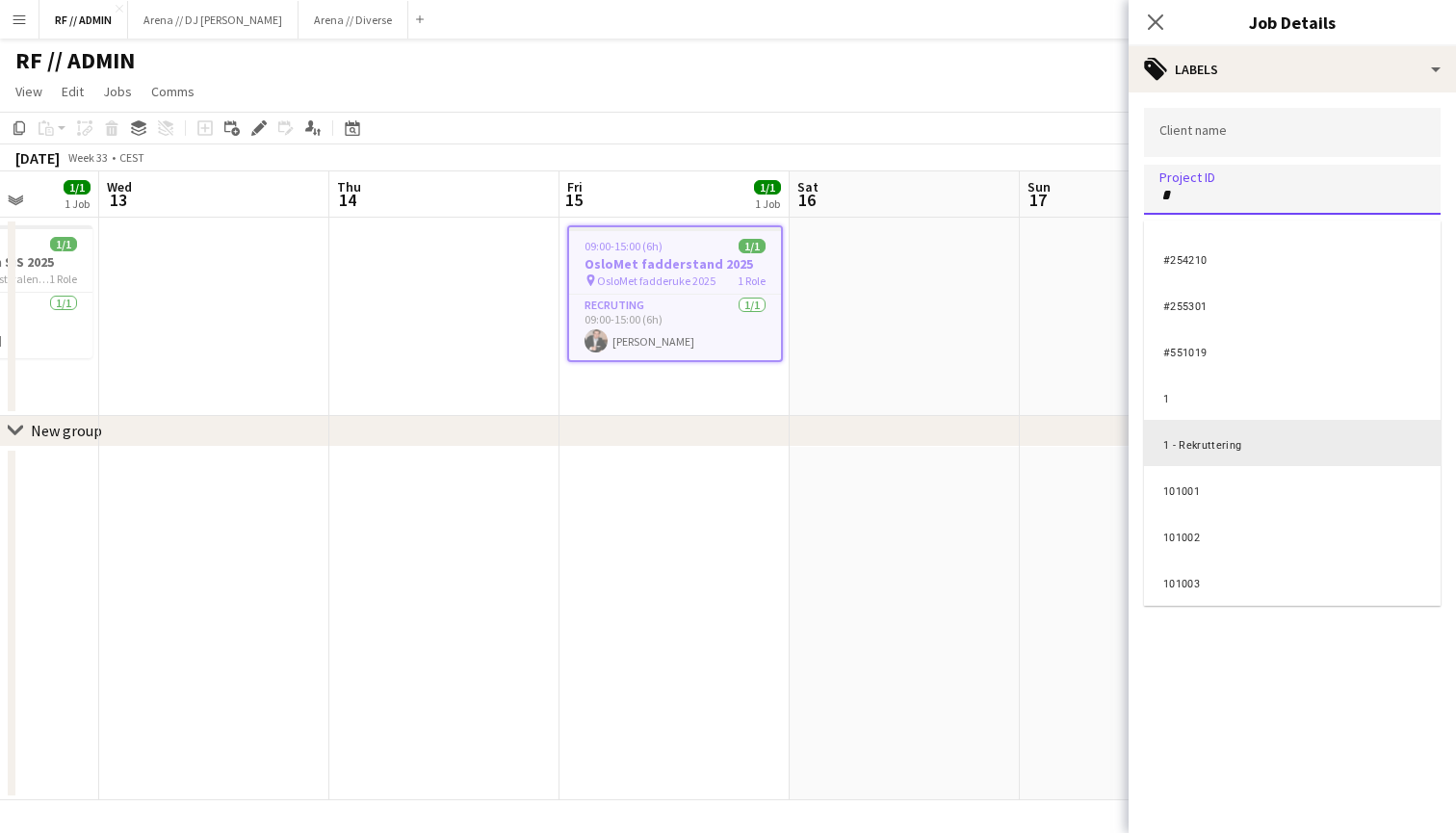
click at [1236, 457] on div "1 - Rekruttering" at bounding box center [1292, 443] width 297 height 46
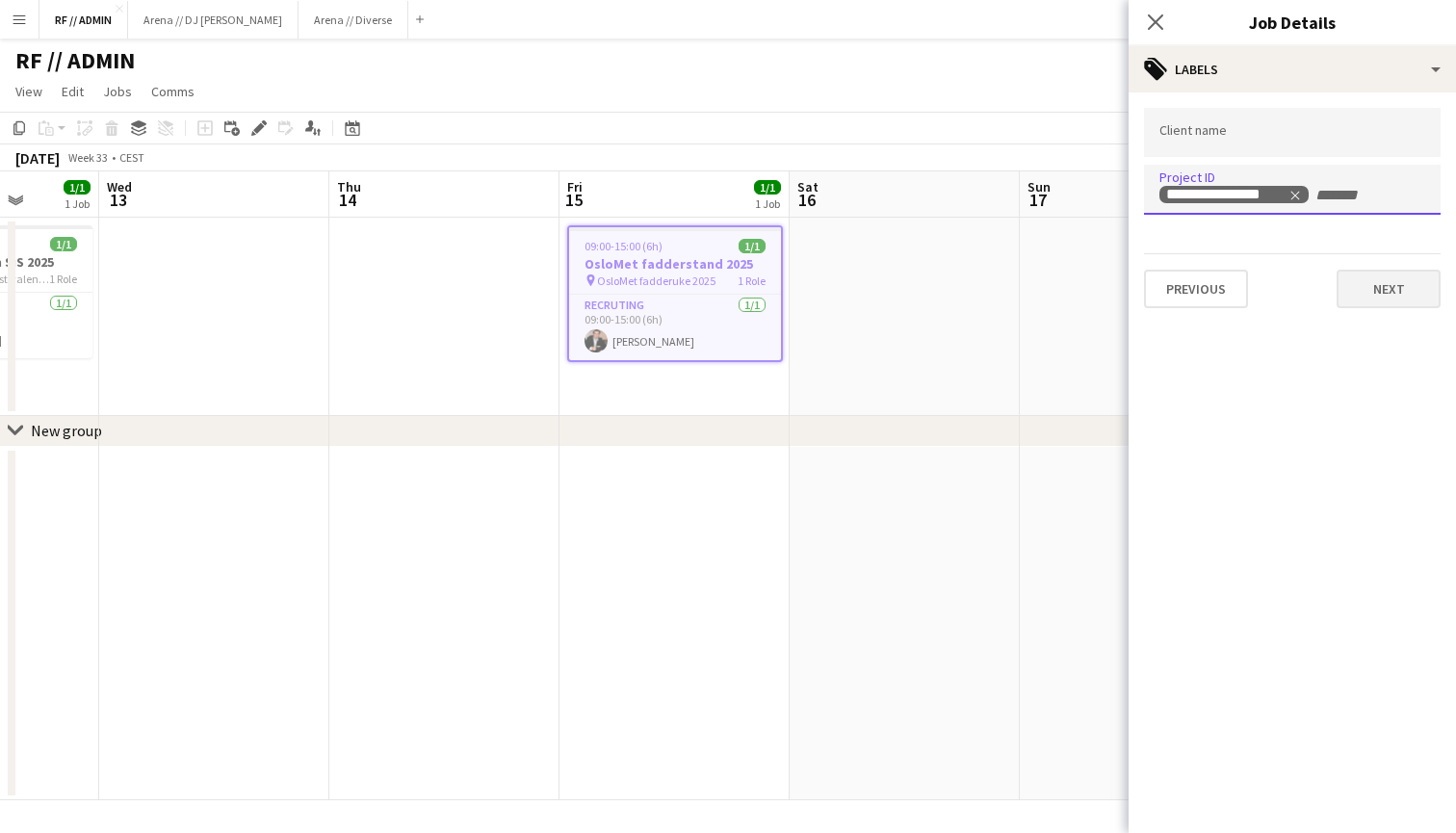
click at [1389, 277] on button "Next" at bounding box center [1388, 289] width 104 height 39
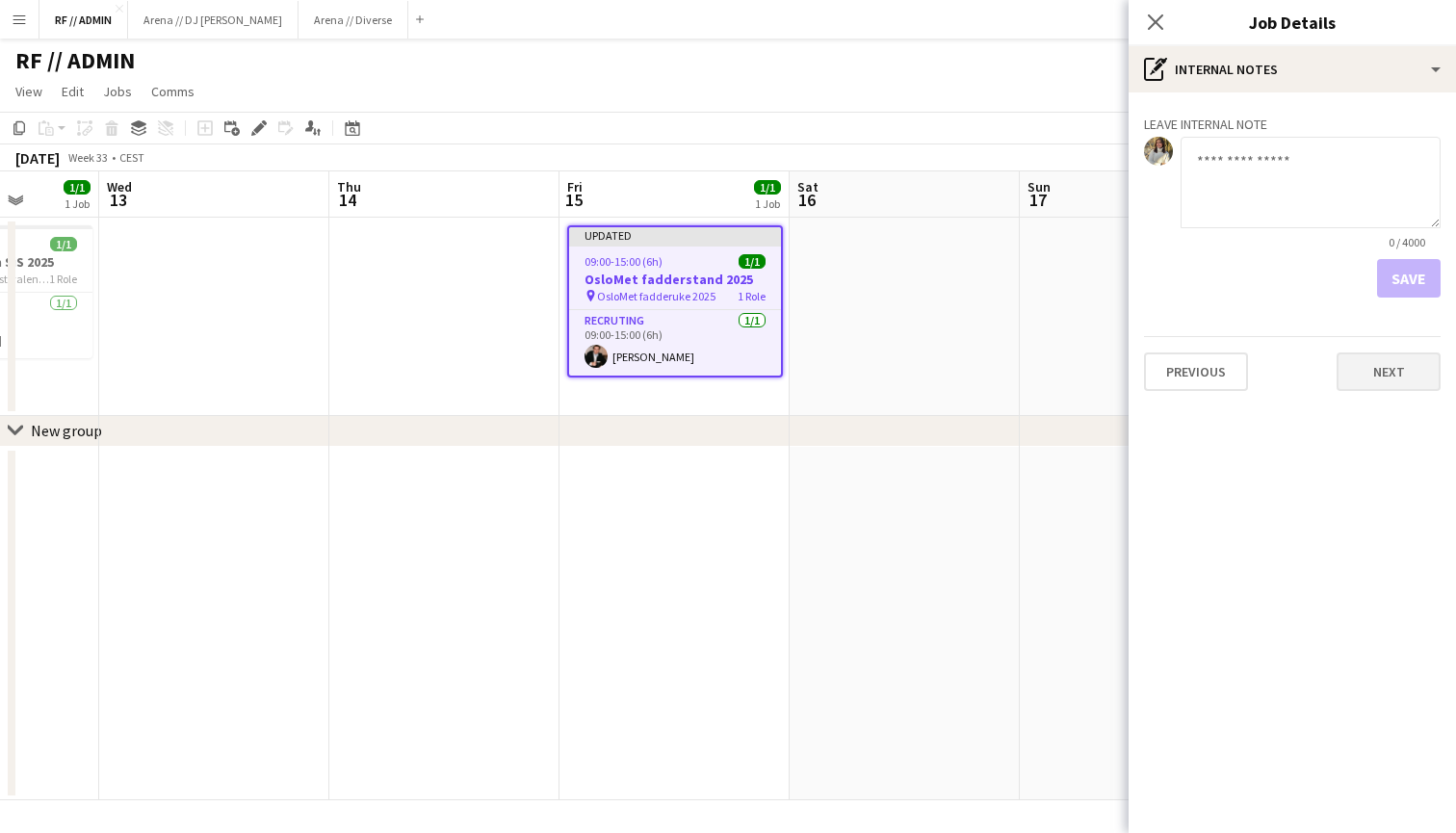
click at [1370, 379] on button "Next" at bounding box center [1388, 372] width 104 height 39
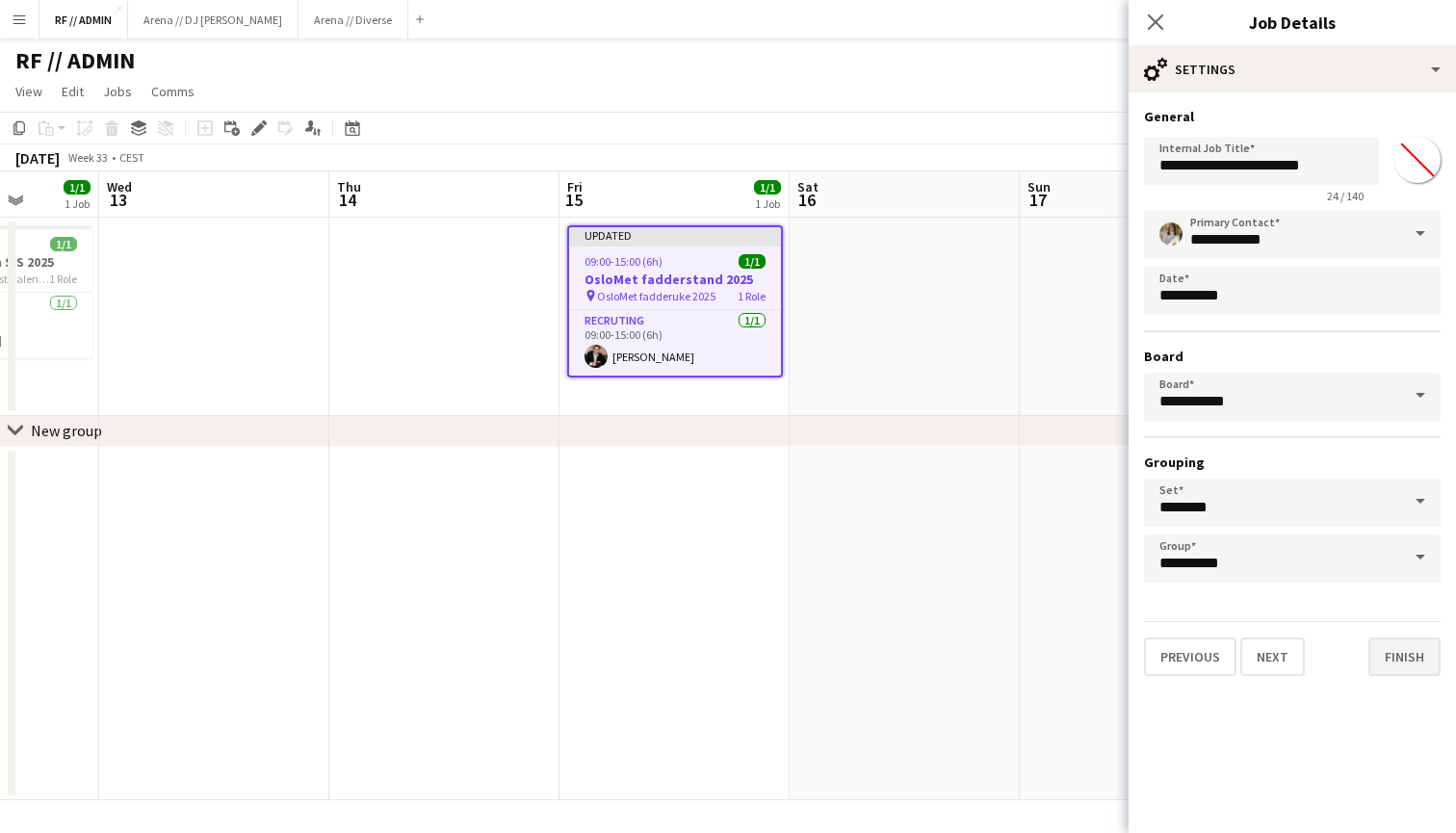
click at [1405, 651] on button "Finish" at bounding box center [1404, 657] width 72 height 39
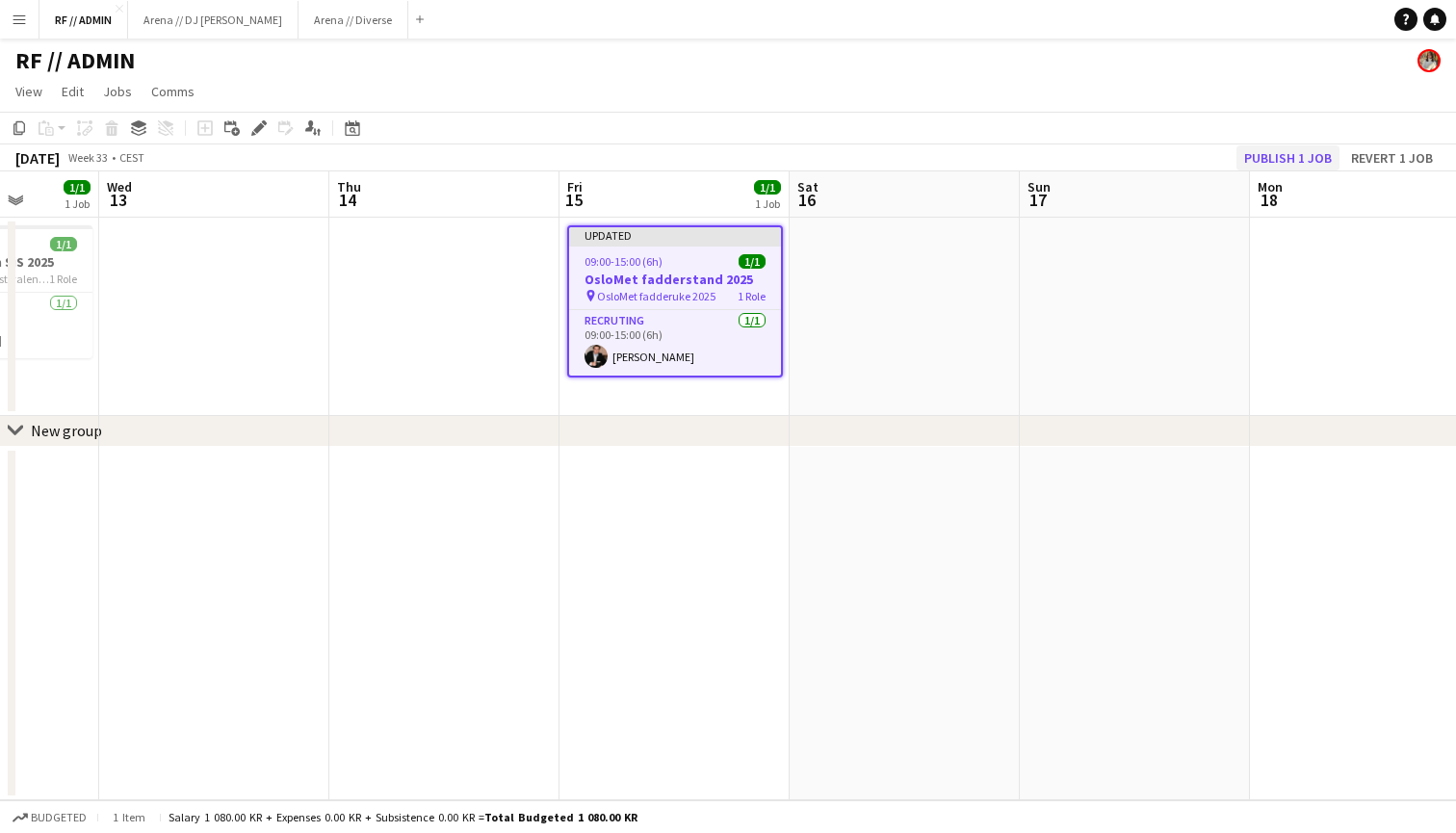
click at [1312, 154] on button "Publish 1 job" at bounding box center [1287, 158] width 103 height 25
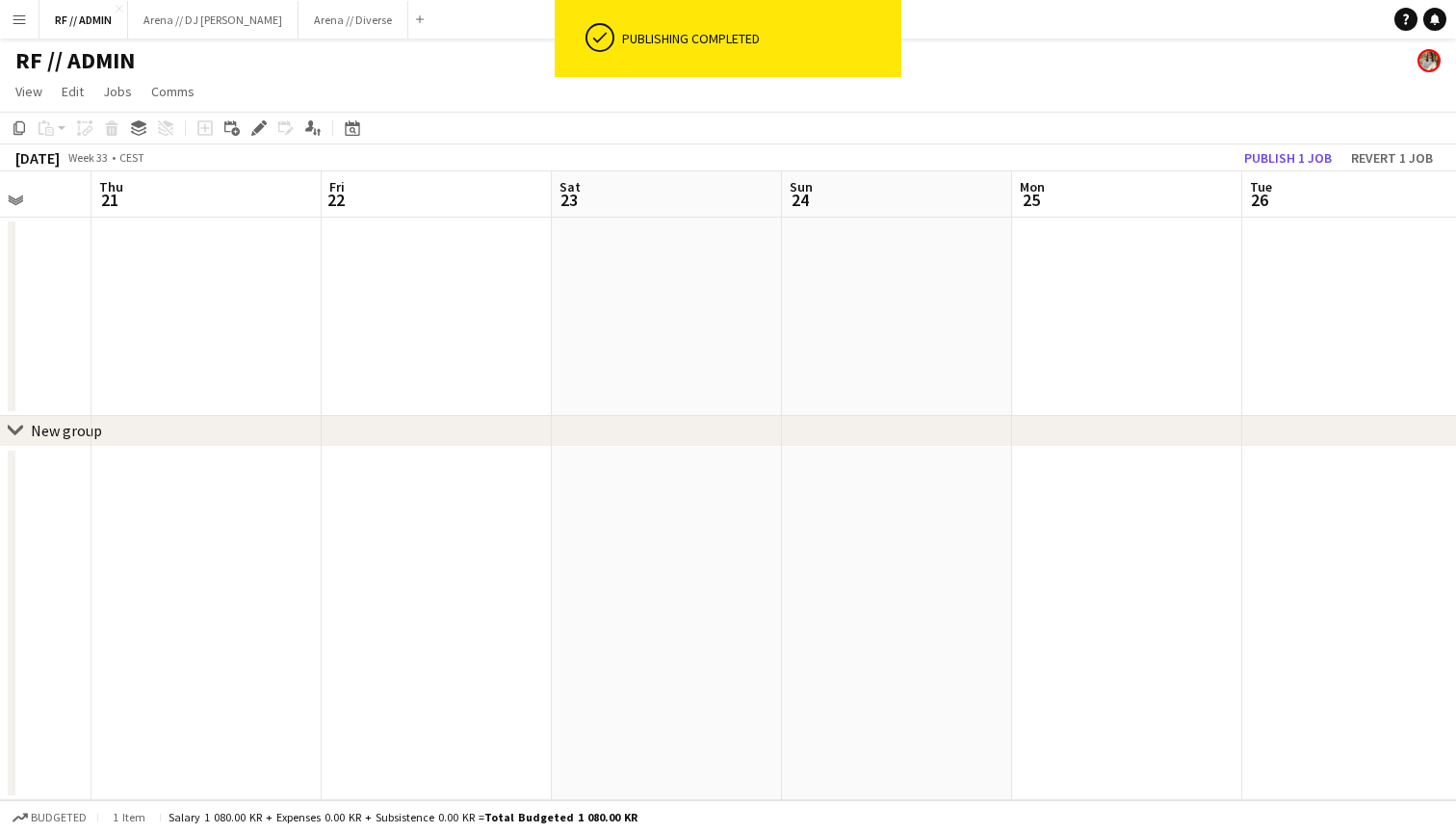
scroll to position [0, 854]
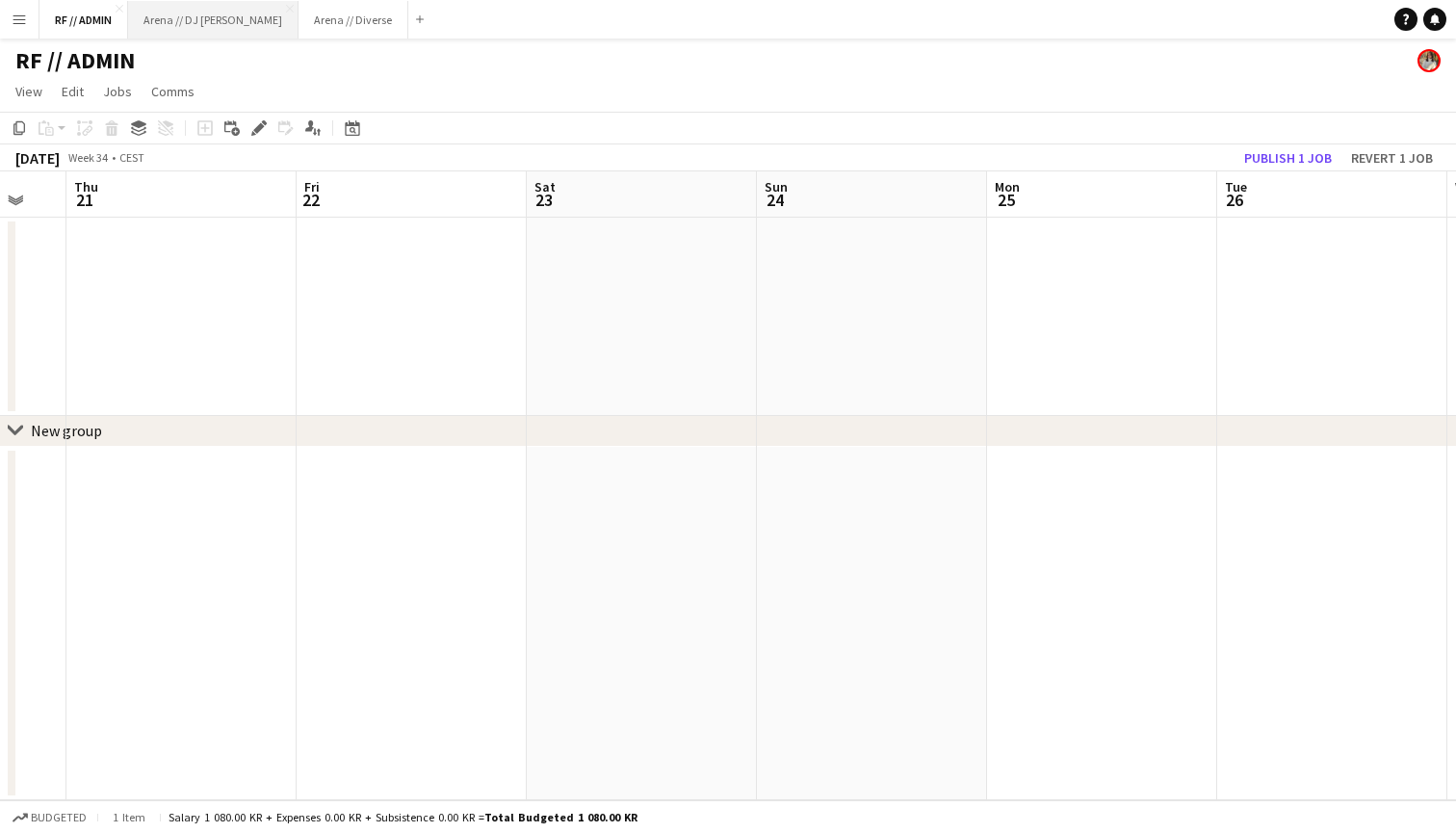
click at [199, 27] on button "Arena // DJ Walkie Close" at bounding box center [214, 19] width 170 height 38
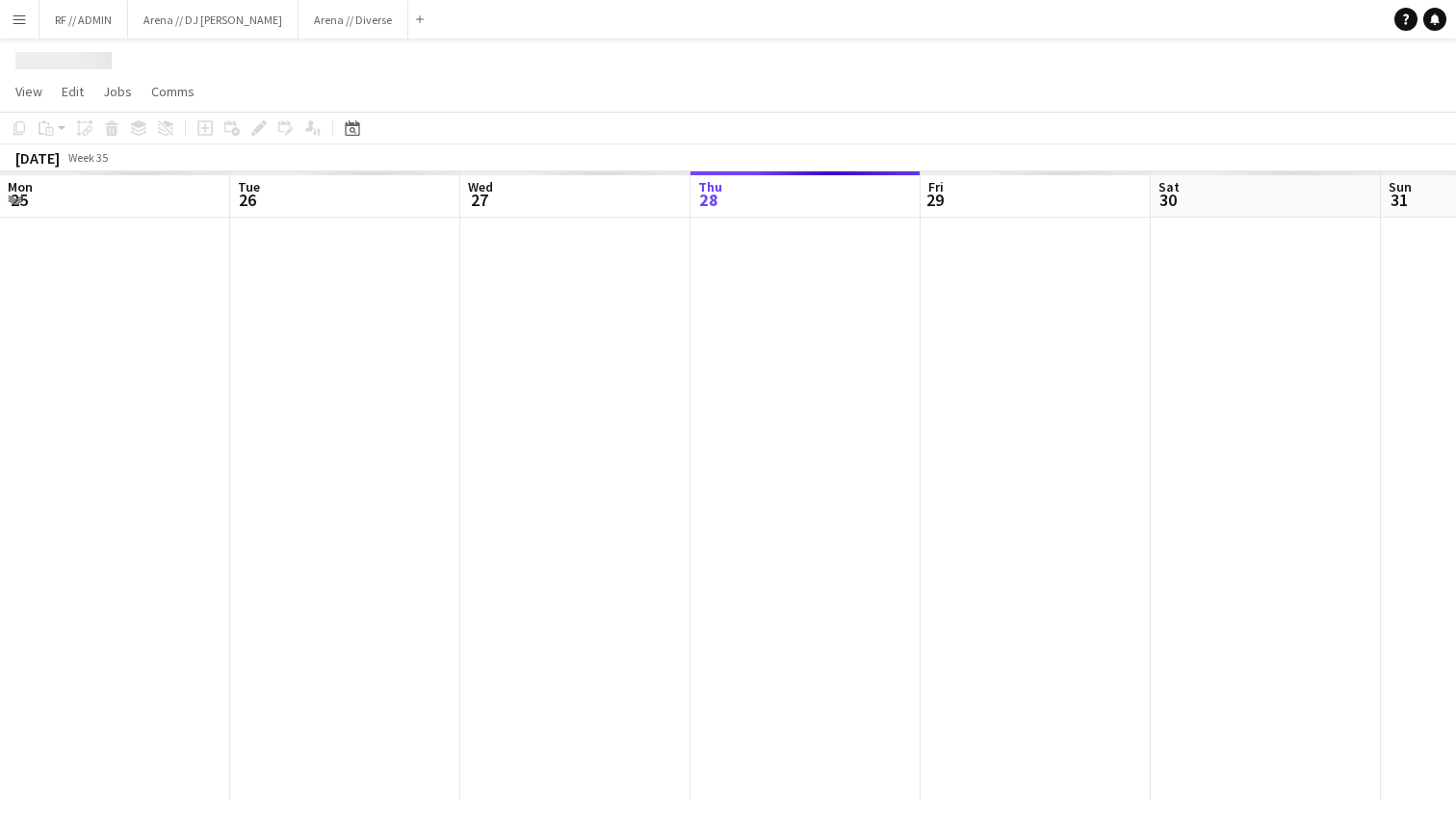
scroll to position [0, 460]
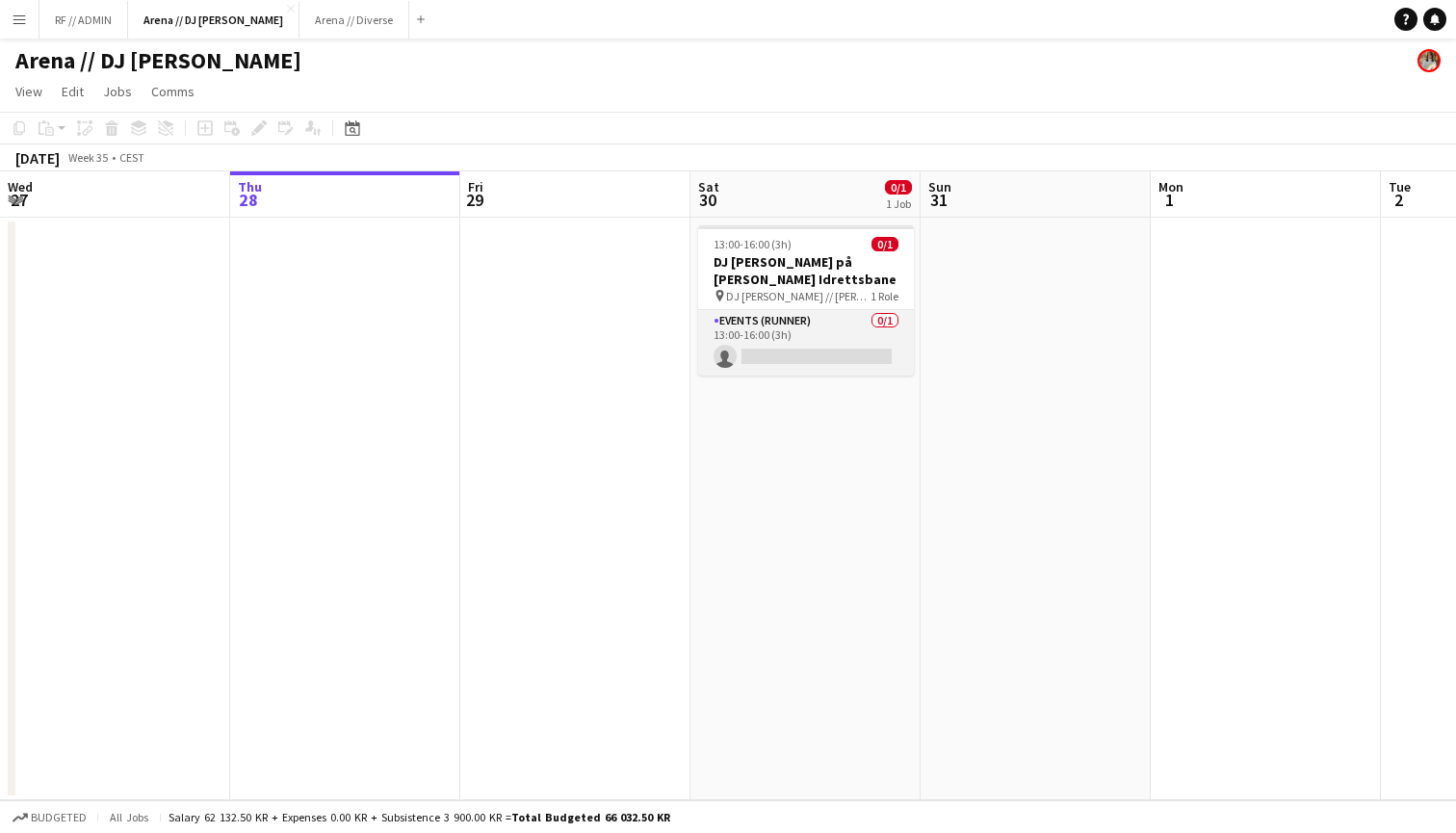
click at [783, 332] on app-card-role "Events (Runner) 0/1 13:00-16:00 (3h) single-neutral-actions" at bounding box center [805, 343] width 215 height 66
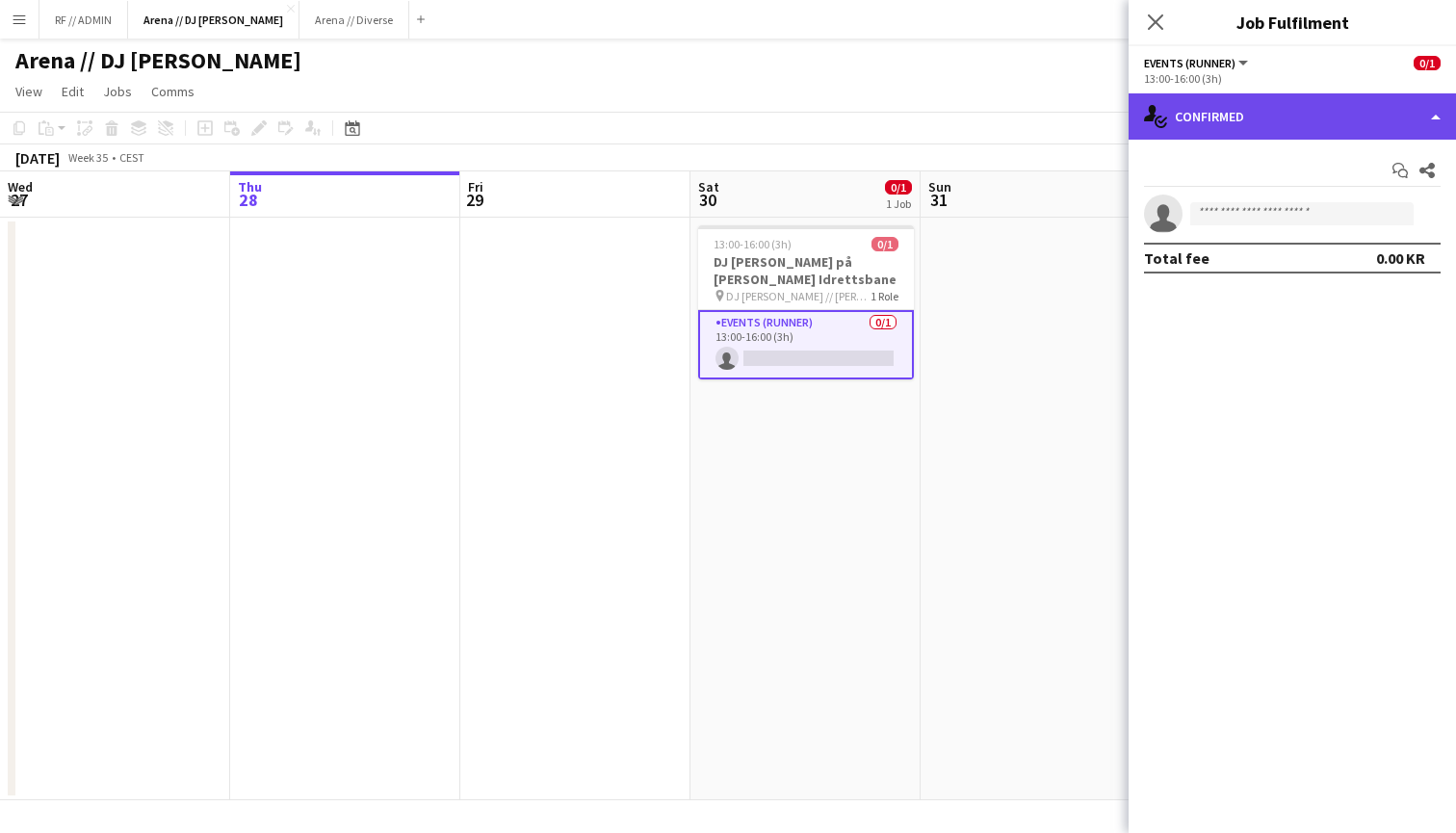
click at [1393, 96] on div "single-neutral-actions-check-2 Confirmed" at bounding box center [1292, 117] width 328 height 46
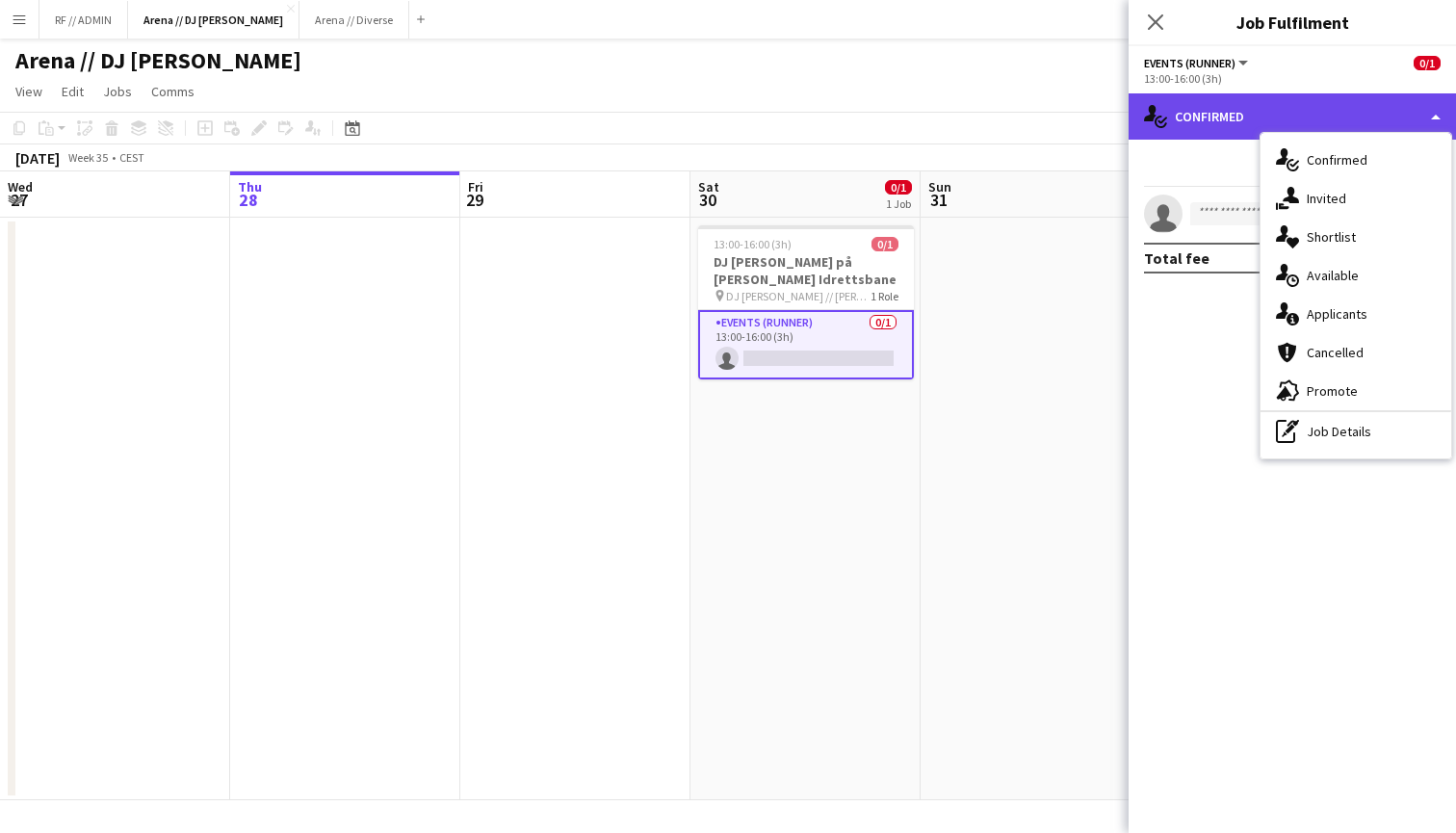
click at [1291, 105] on div "single-neutral-actions-check-2 Confirmed" at bounding box center [1292, 117] width 328 height 46
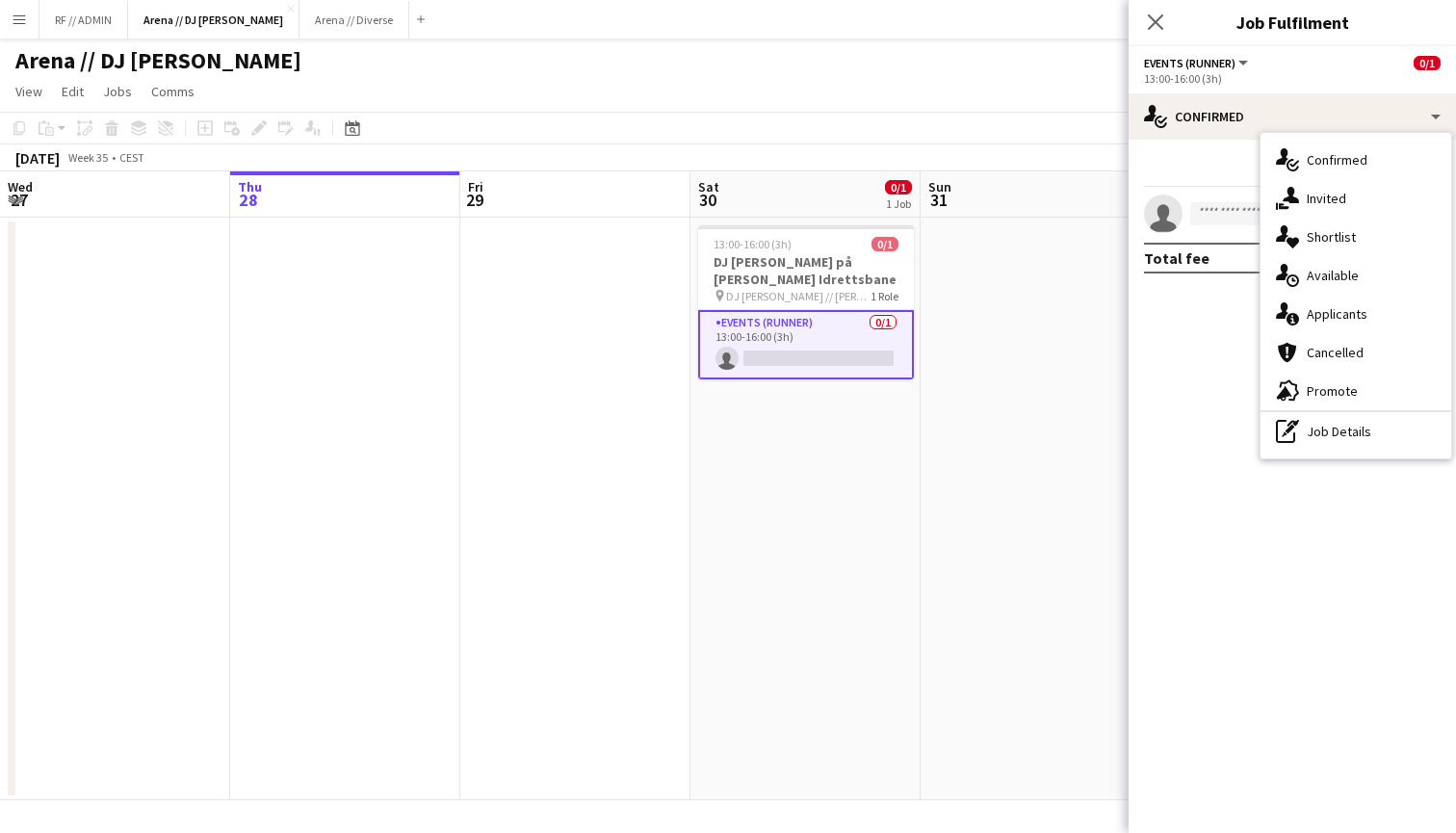
click at [1246, 72] on div "13:00-16:00 (3h)" at bounding box center [1292, 78] width 297 height 14
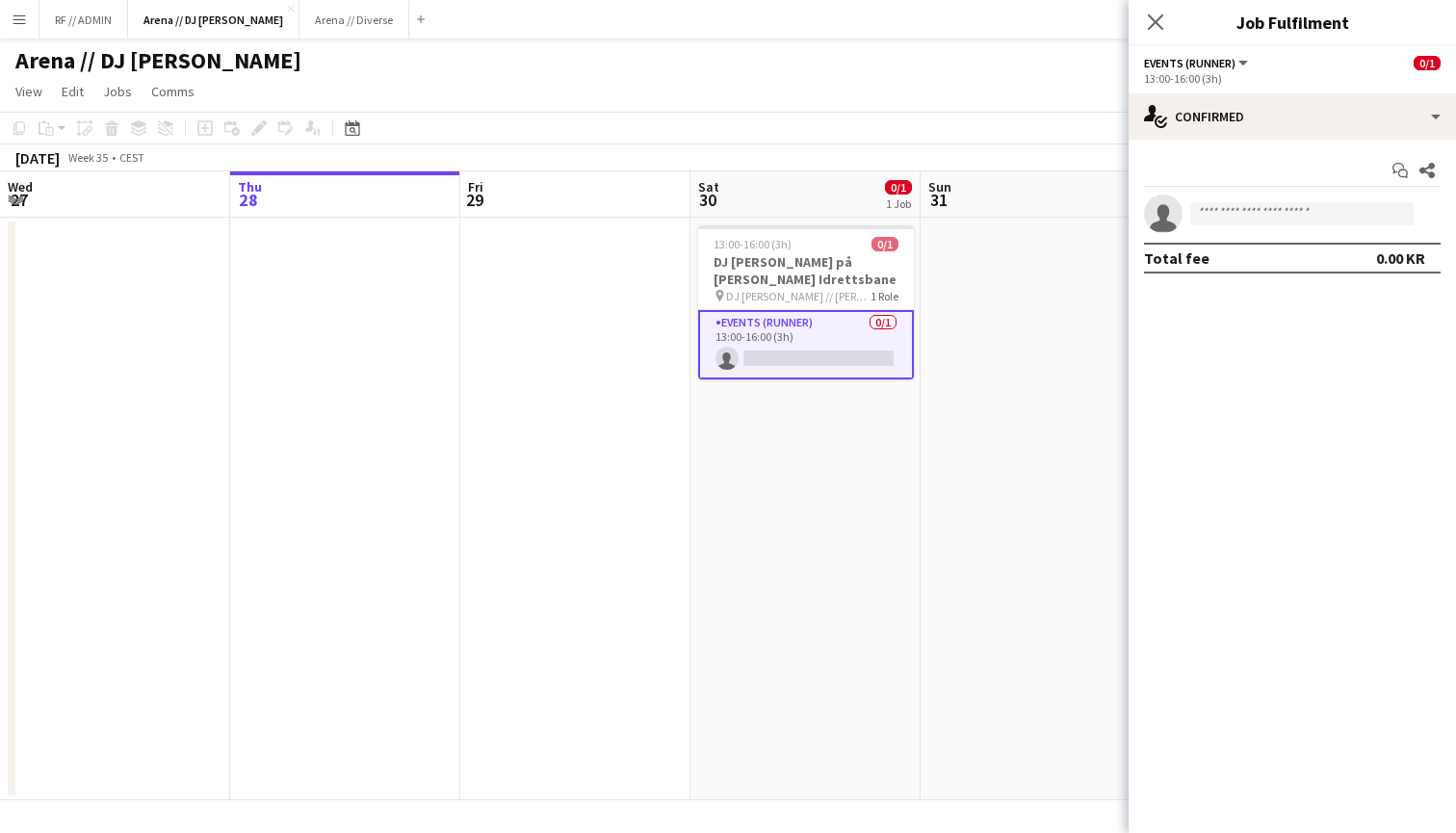
click at [1242, 56] on button "Events (Runner)" at bounding box center [1197, 63] width 107 height 14
click at [1328, 89] on app-options-switcher "Events (Runner) All roles Events (Runner) 0/1 13:00-16:00 (3h)" at bounding box center [1292, 70] width 328 height 47
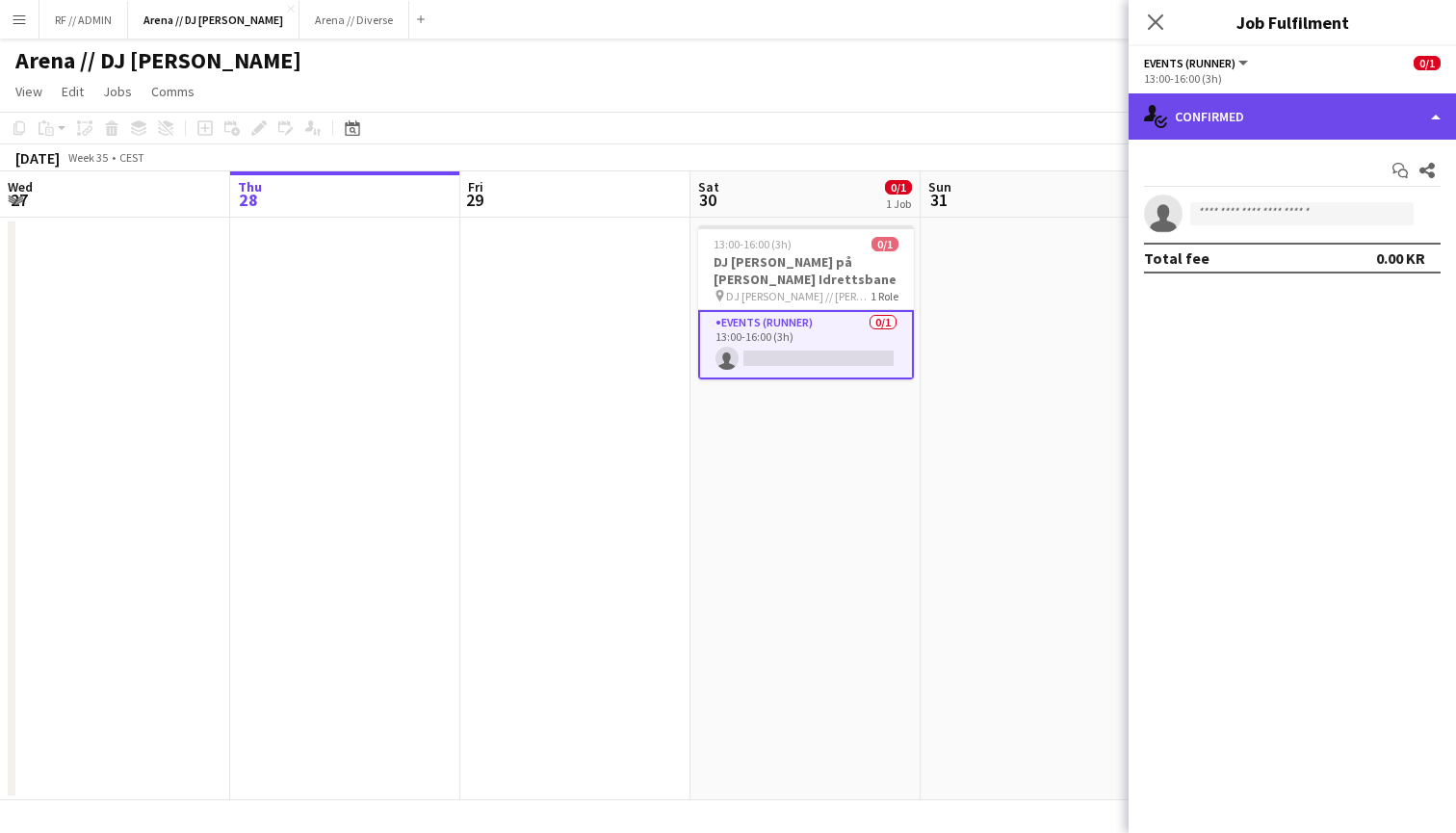
click at [1429, 103] on div "single-neutral-actions-check-2 Confirmed" at bounding box center [1292, 117] width 328 height 46
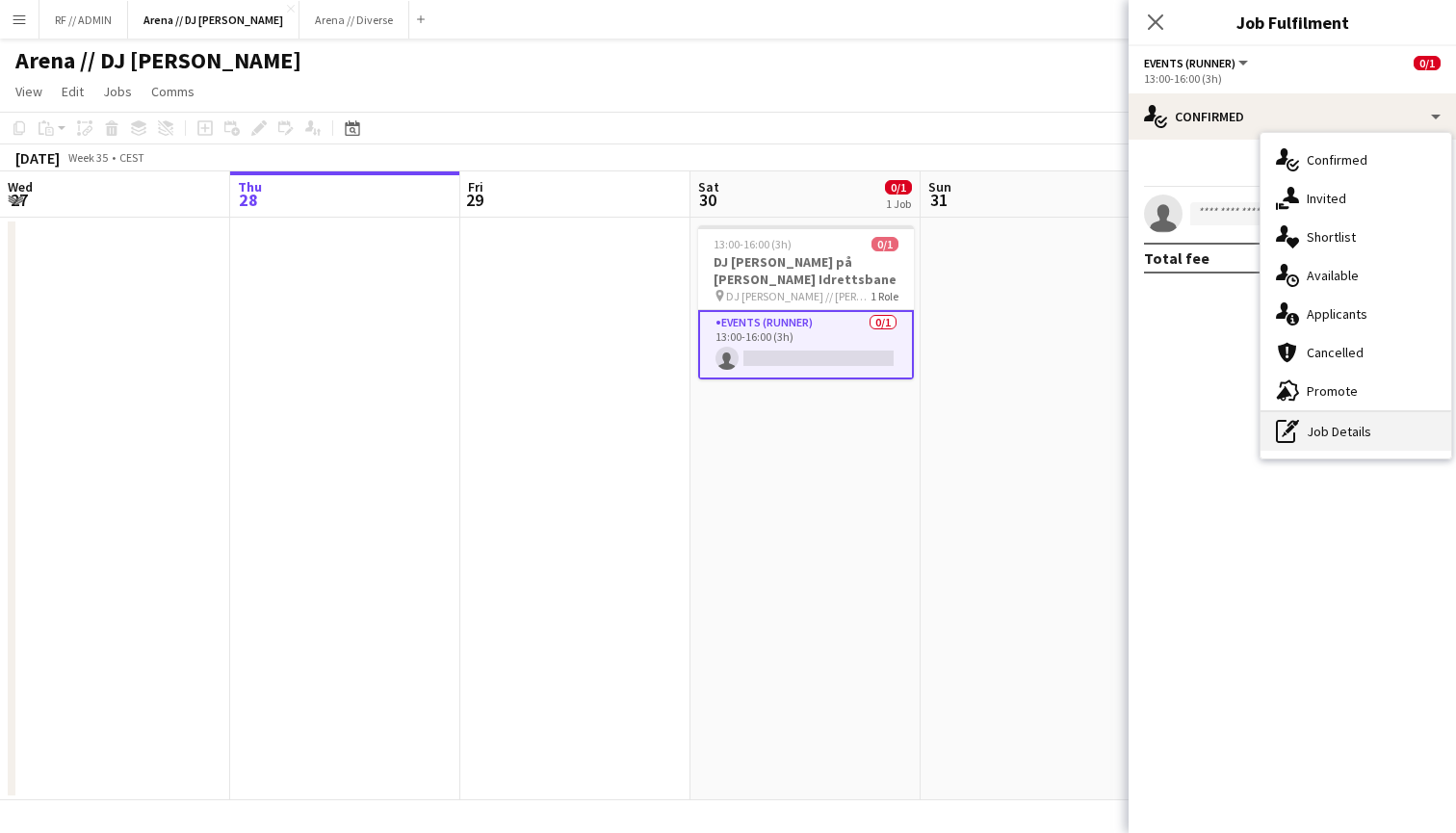
click at [1318, 423] on div "pen-write Job Details" at bounding box center [1355, 431] width 190 height 39
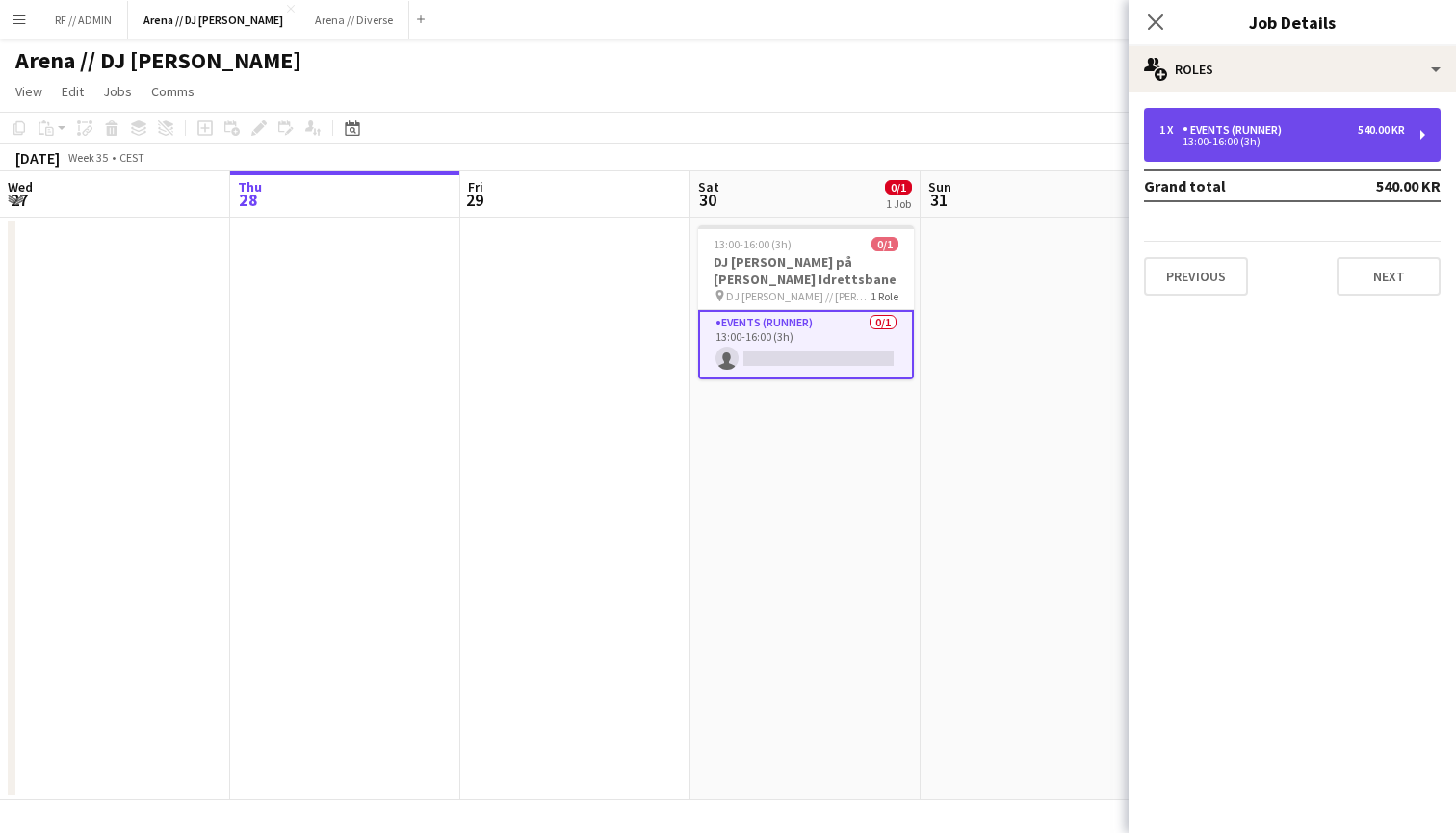
click at [1414, 141] on div "1 x Events (Runner) 540.00 KR 13:00-16:00 (3h)" at bounding box center [1292, 135] width 297 height 54
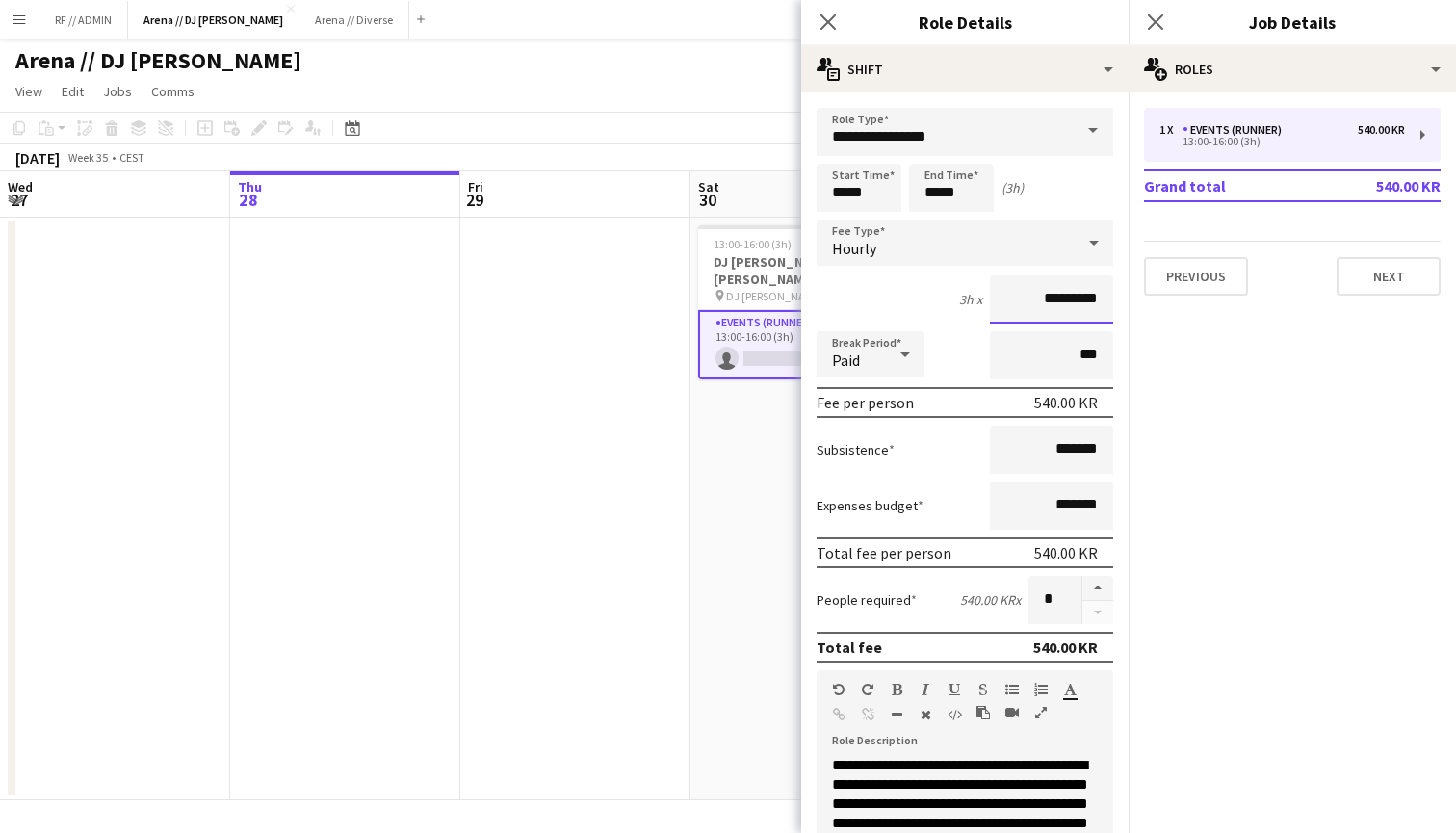
click at [1057, 300] on input "*********" at bounding box center [1051, 300] width 124 height 48
type input "****"
type input "******"
click at [1136, 361] on mat-expansion-panel "pencil3 General details 1 x Events (Runner) 540.00 KR 13:00-16:00 (3h) Grand to…" at bounding box center [1292, 463] width 328 height 740
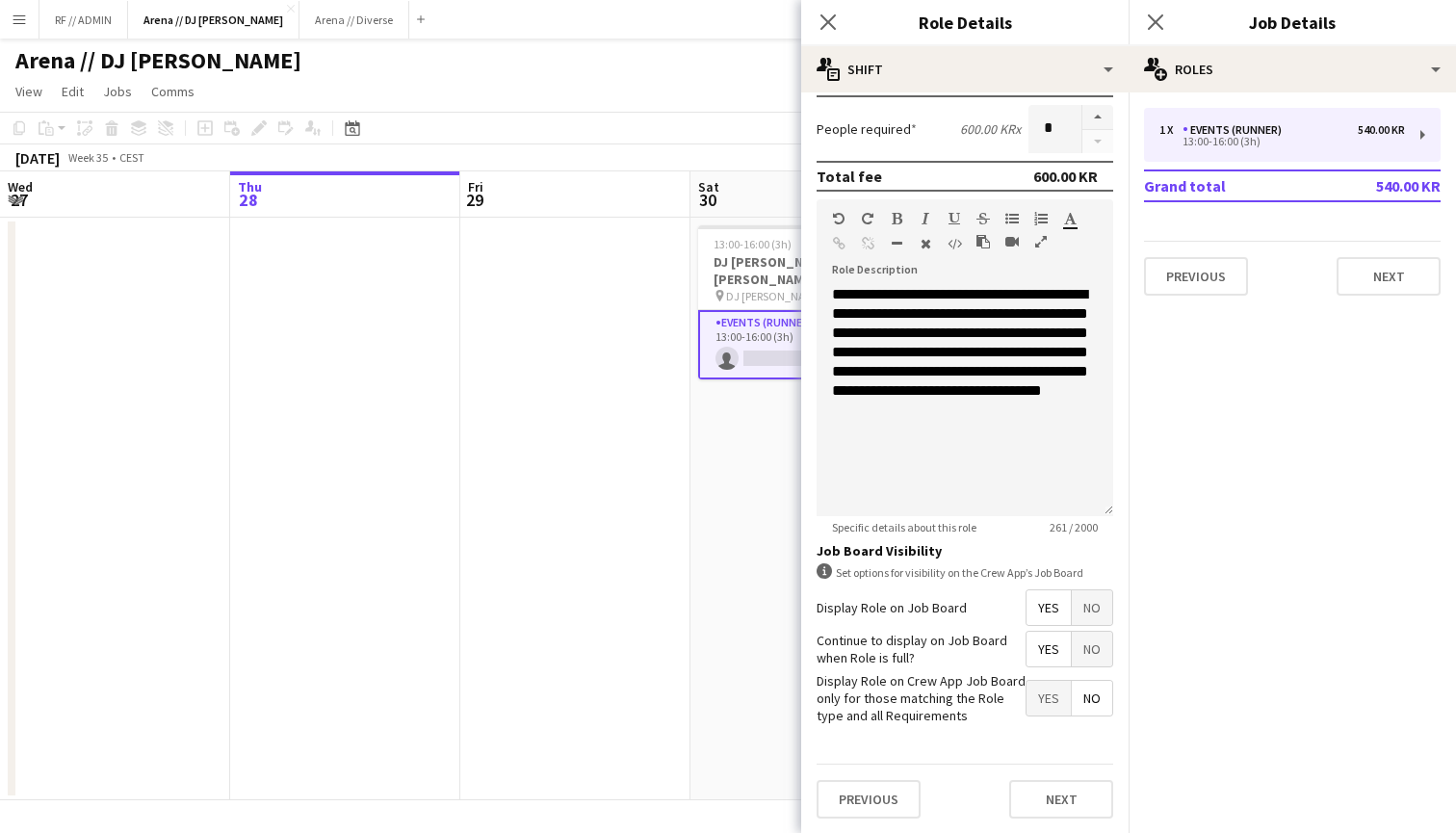
scroll to position [0, 0]
click at [1063, 793] on button "Next" at bounding box center [1061, 799] width 104 height 39
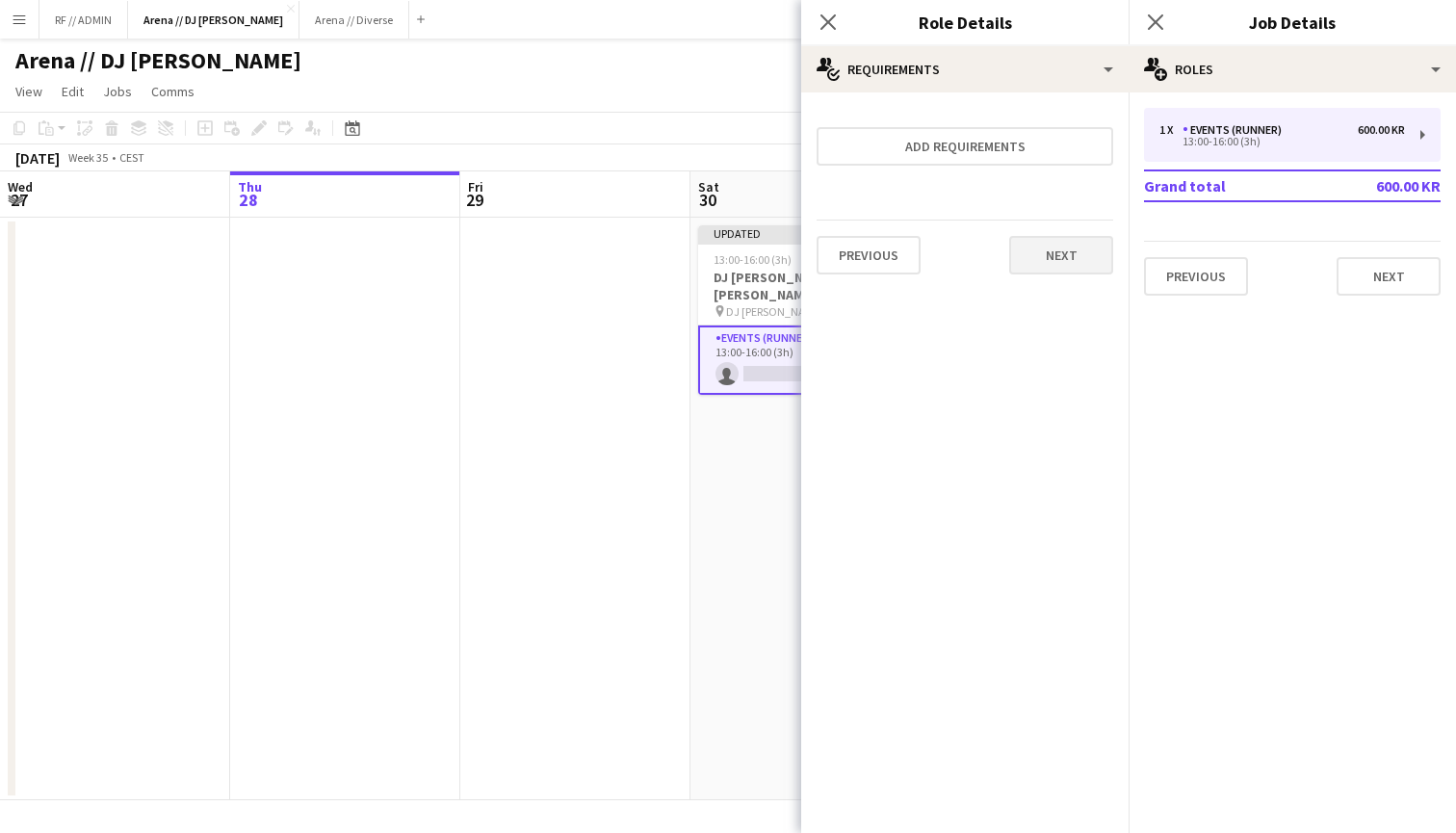
click at [1056, 269] on button "Next" at bounding box center [1061, 255] width 104 height 39
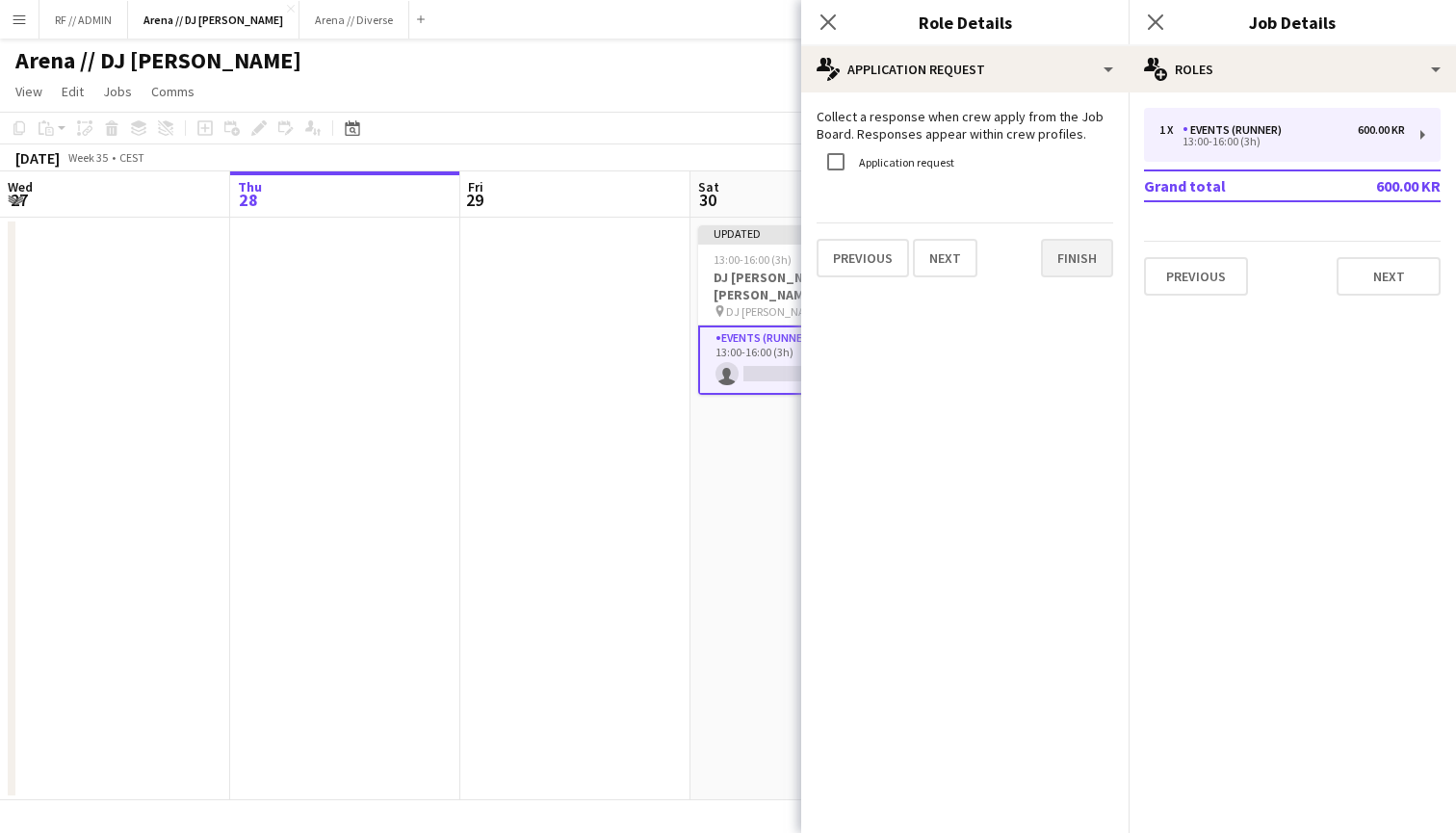
click at [1059, 261] on button "Finish" at bounding box center [1076, 258] width 72 height 39
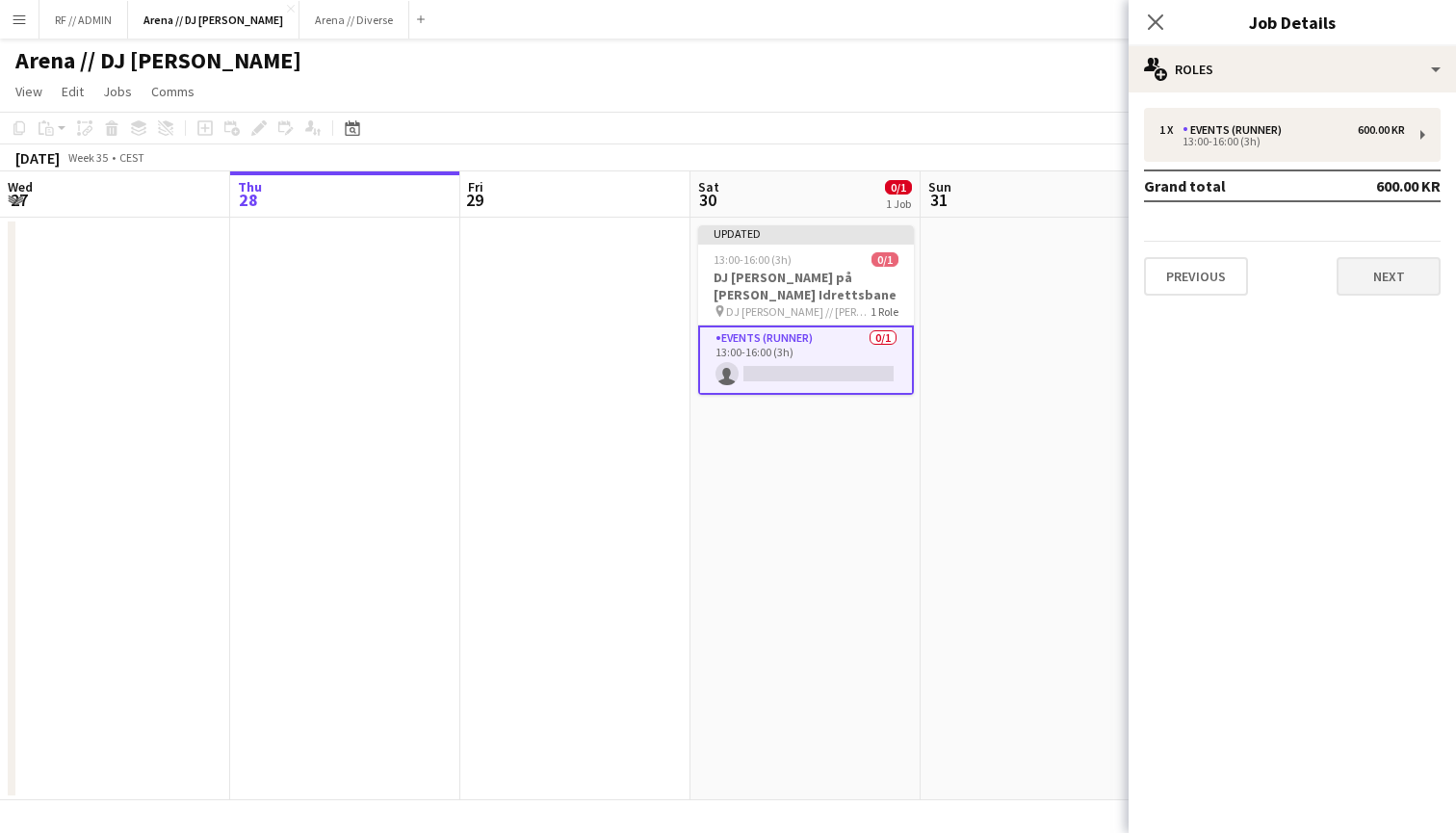
click at [1368, 279] on button "Next" at bounding box center [1388, 276] width 104 height 39
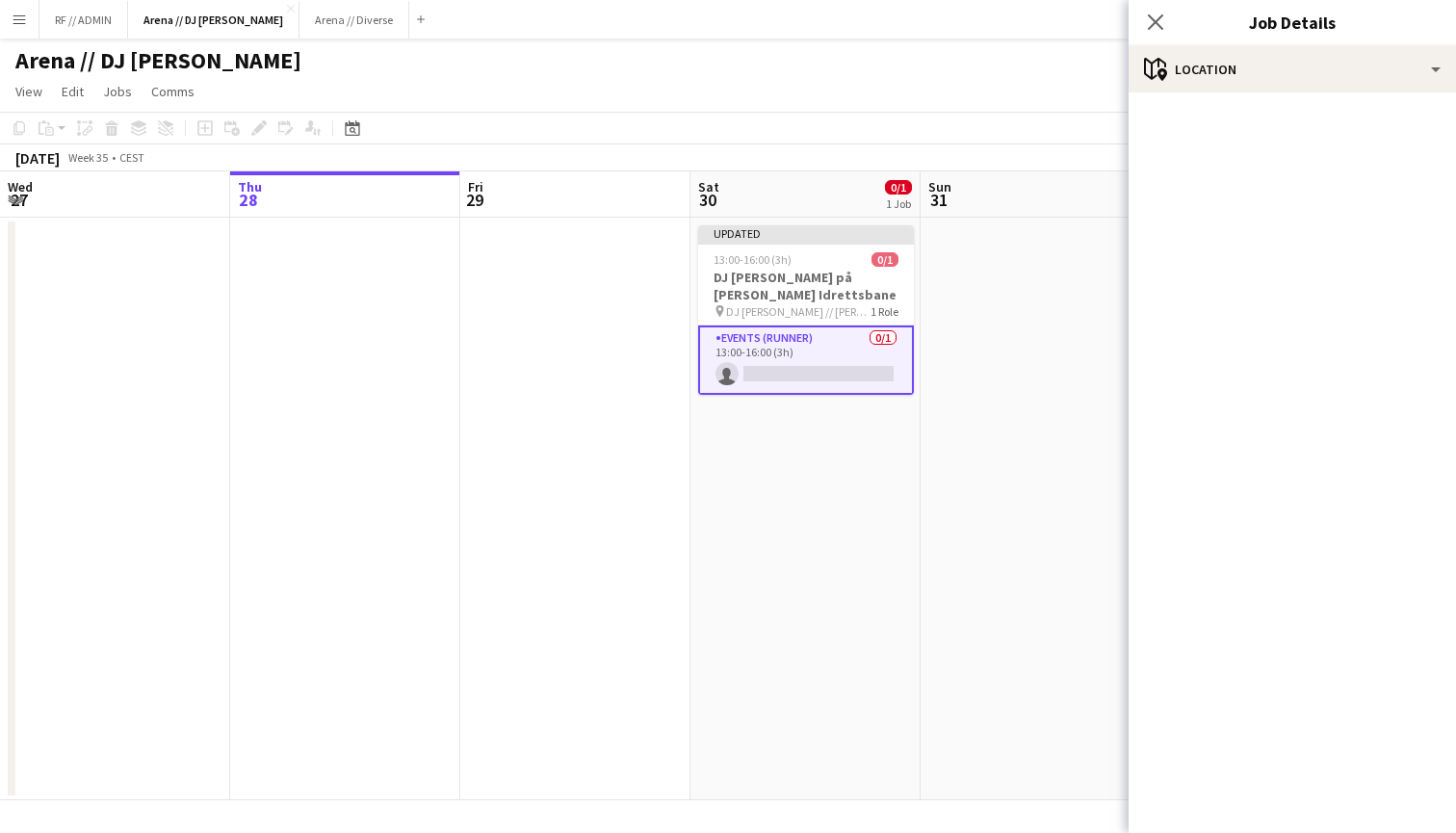
click at [928, 338] on app-date-cell at bounding box center [1036, 508] width 230 height 583
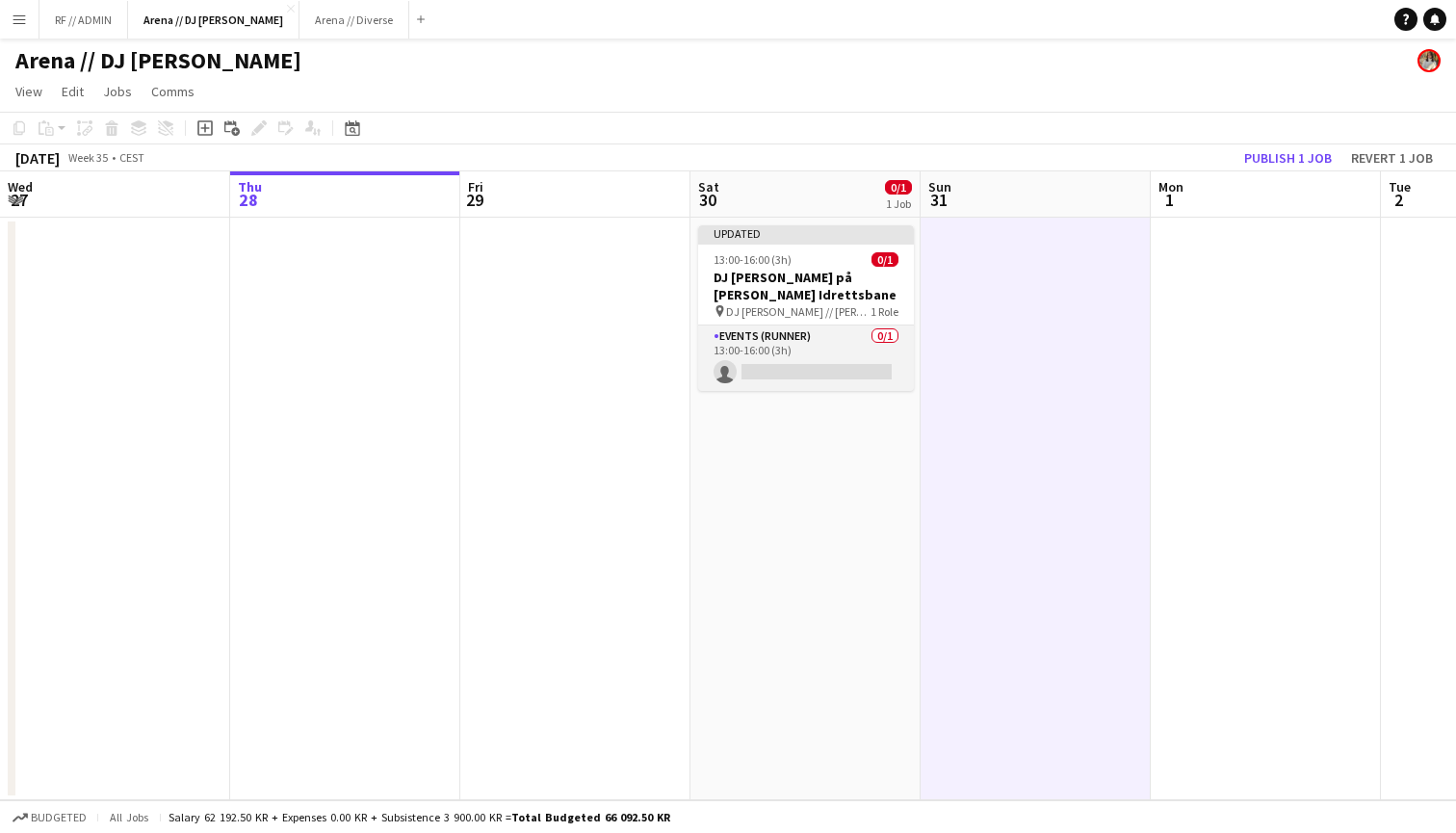
click at [832, 351] on app-card-role "Events (Runner) 0/1 13:00-16:00 (3h) single-neutral-actions" at bounding box center [805, 359] width 215 height 66
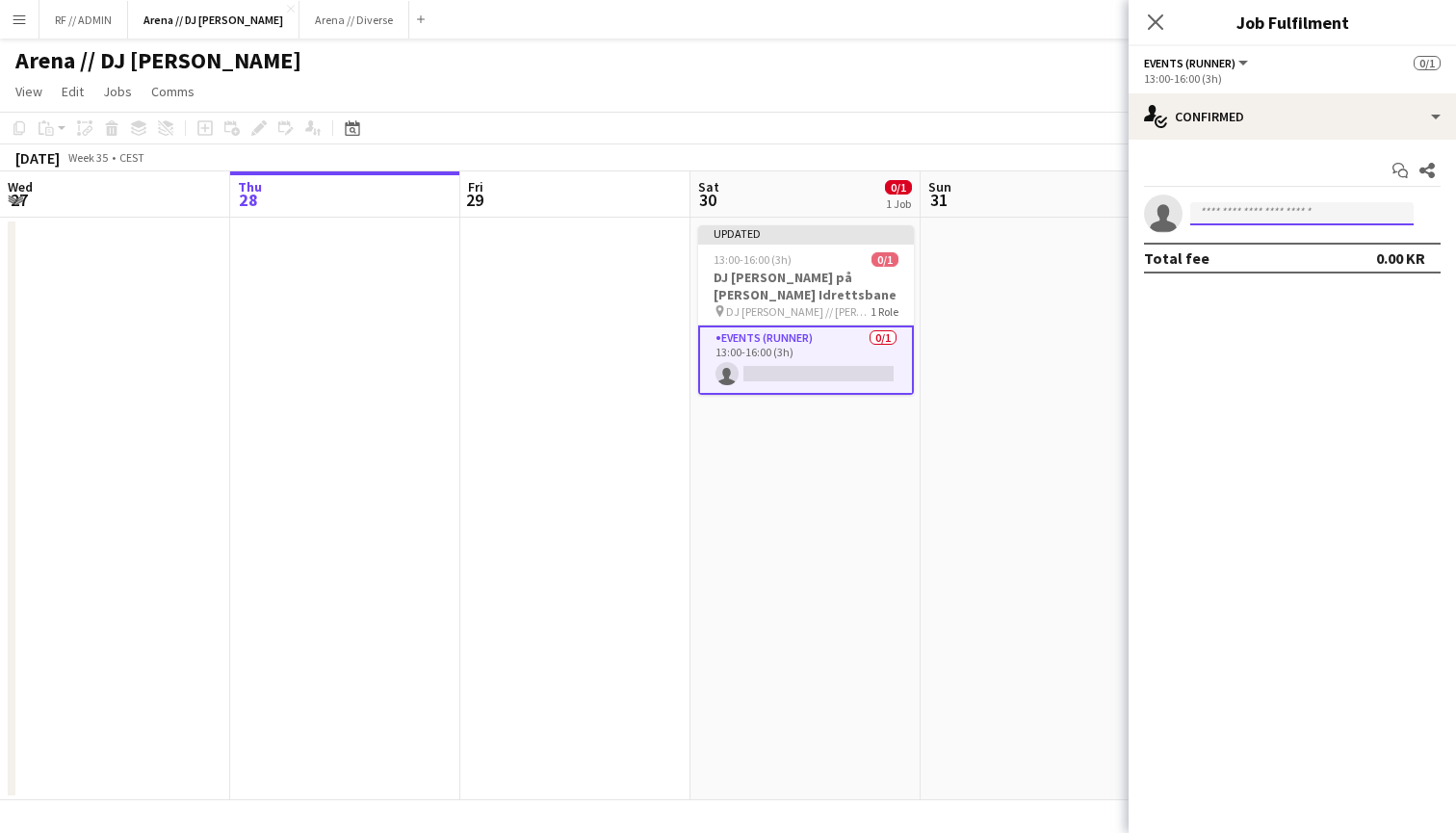
click at [1273, 215] on input at bounding box center [1301, 214] width 223 height 23
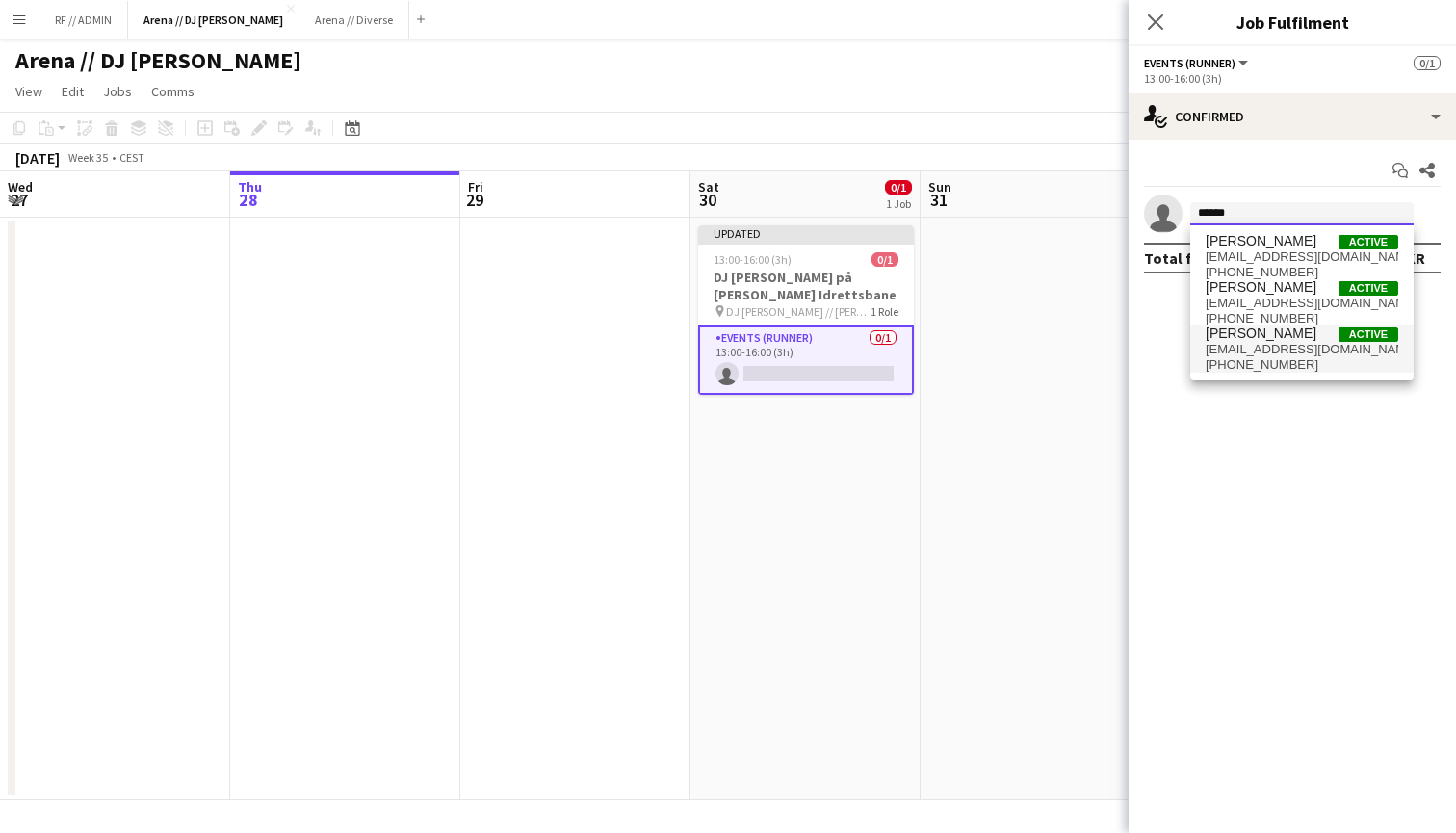
type input "******"
click at [1293, 359] on span "+4791998108" at bounding box center [1301, 365] width 192 height 15
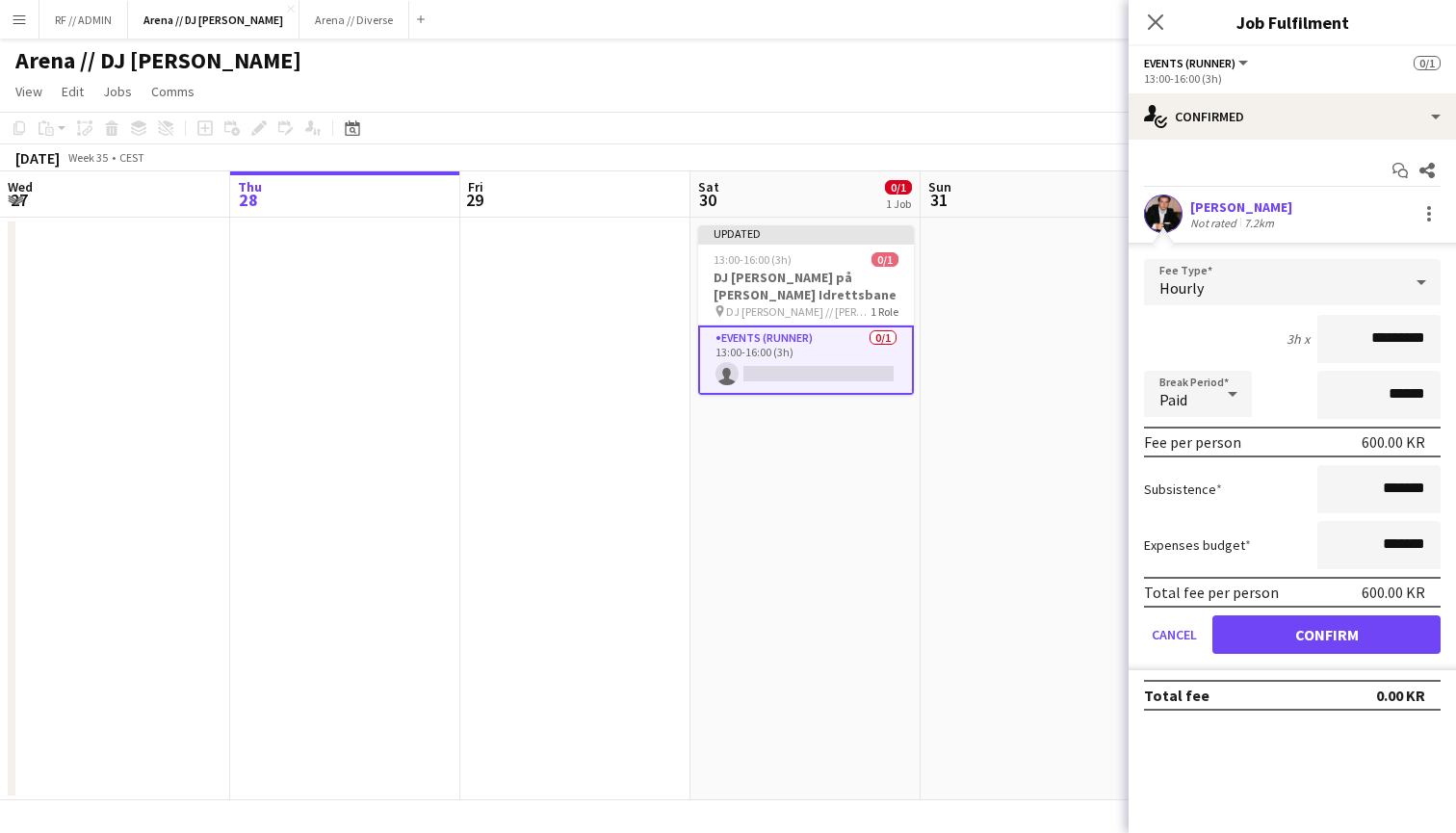
click at [1334, 632] on button "Confirm" at bounding box center [1327, 635] width 228 height 39
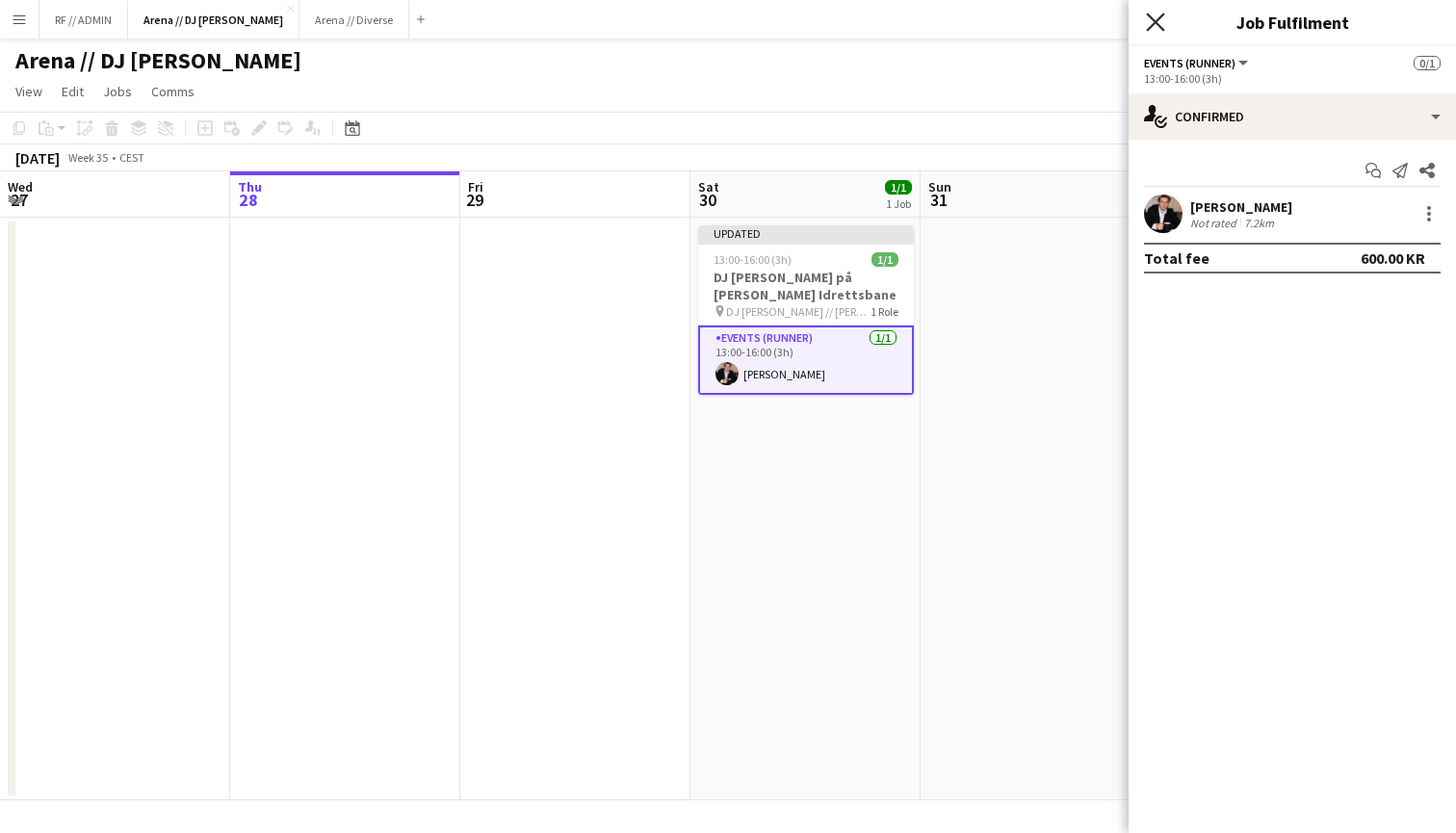
click at [1159, 18] on icon at bounding box center [1155, 21] width 18 height 18
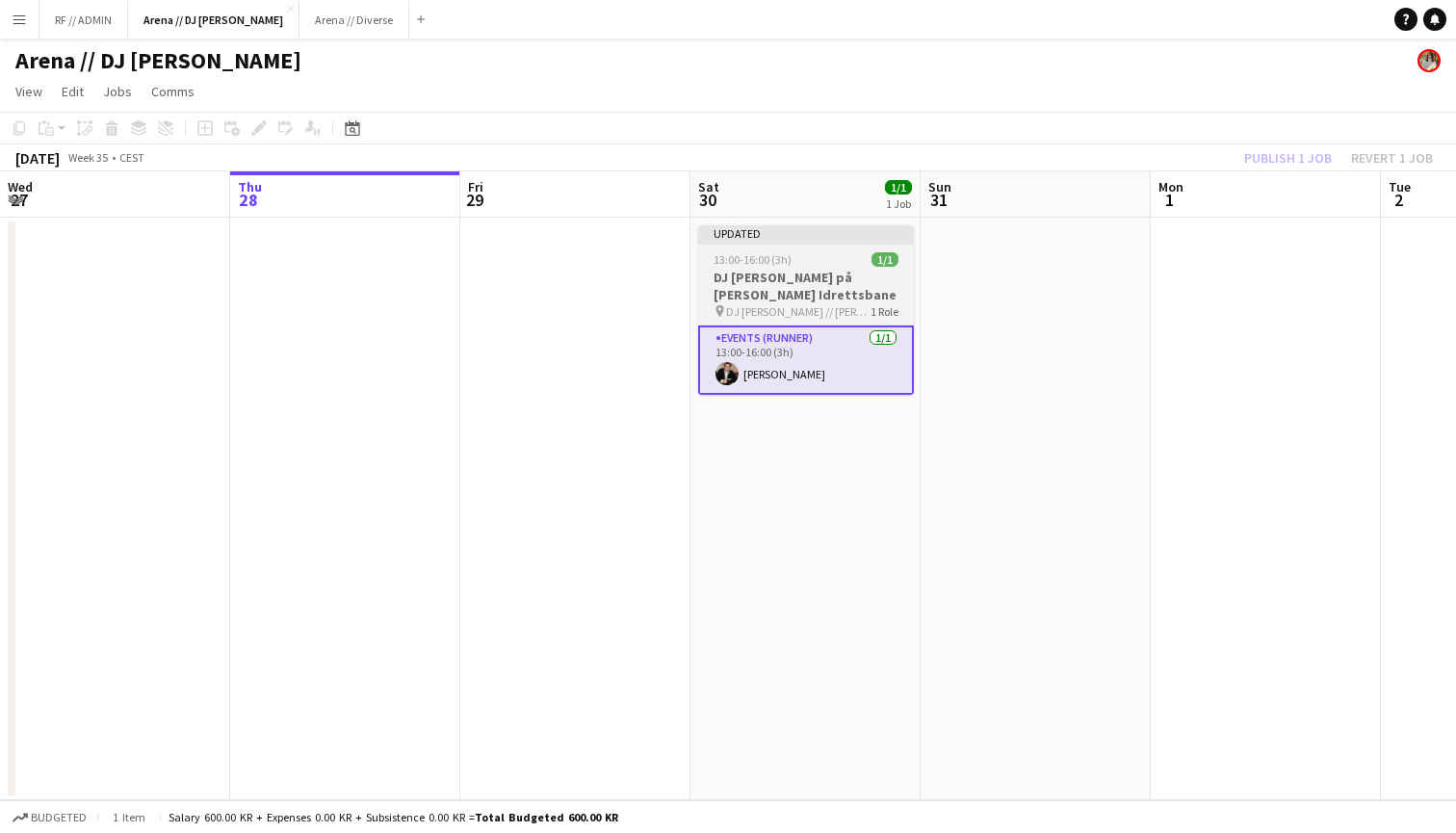
click at [845, 235] on div "Updated" at bounding box center [805, 233] width 215 height 15
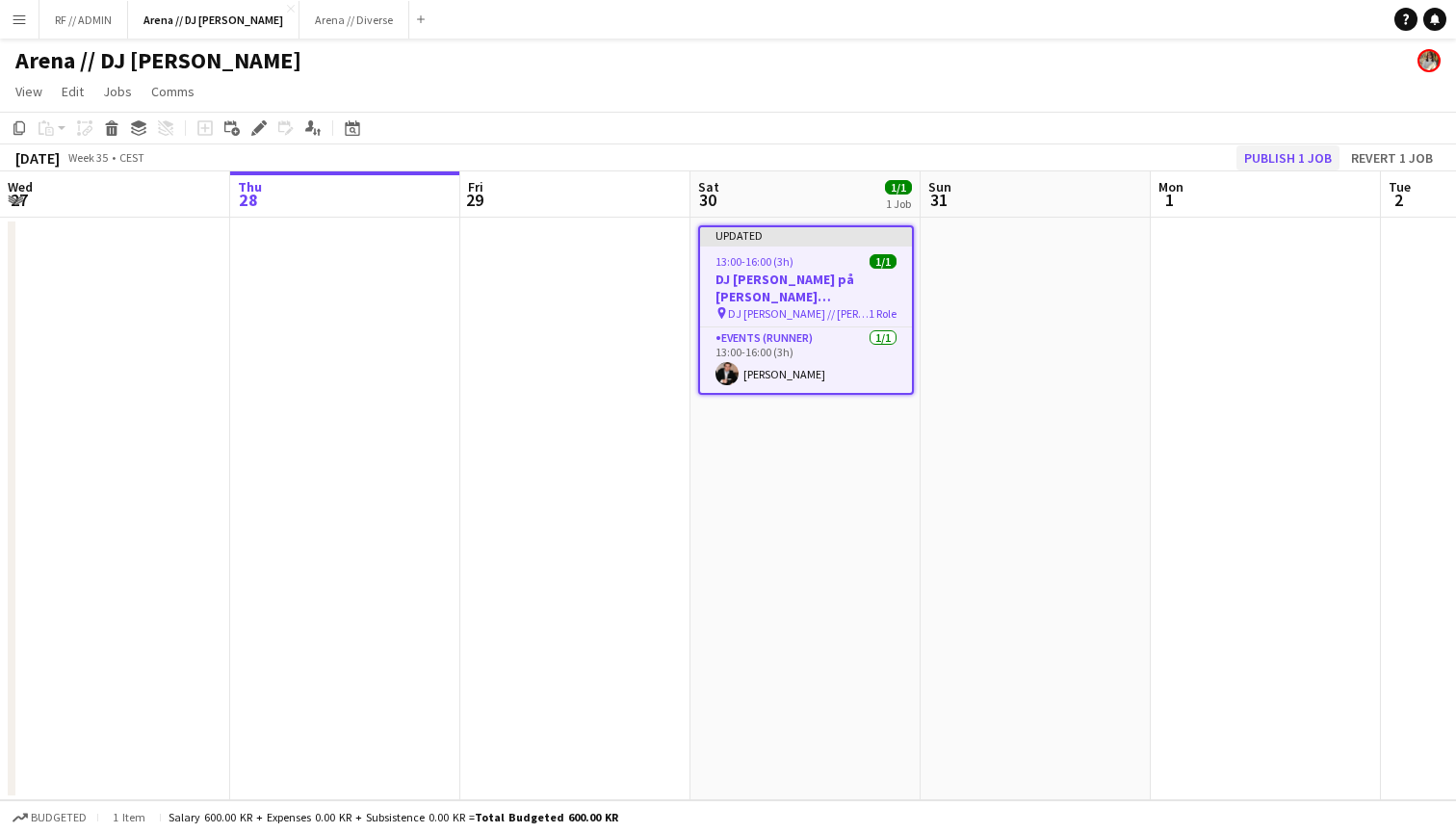
click at [1281, 157] on button "Publish 1 job" at bounding box center [1287, 158] width 103 height 25
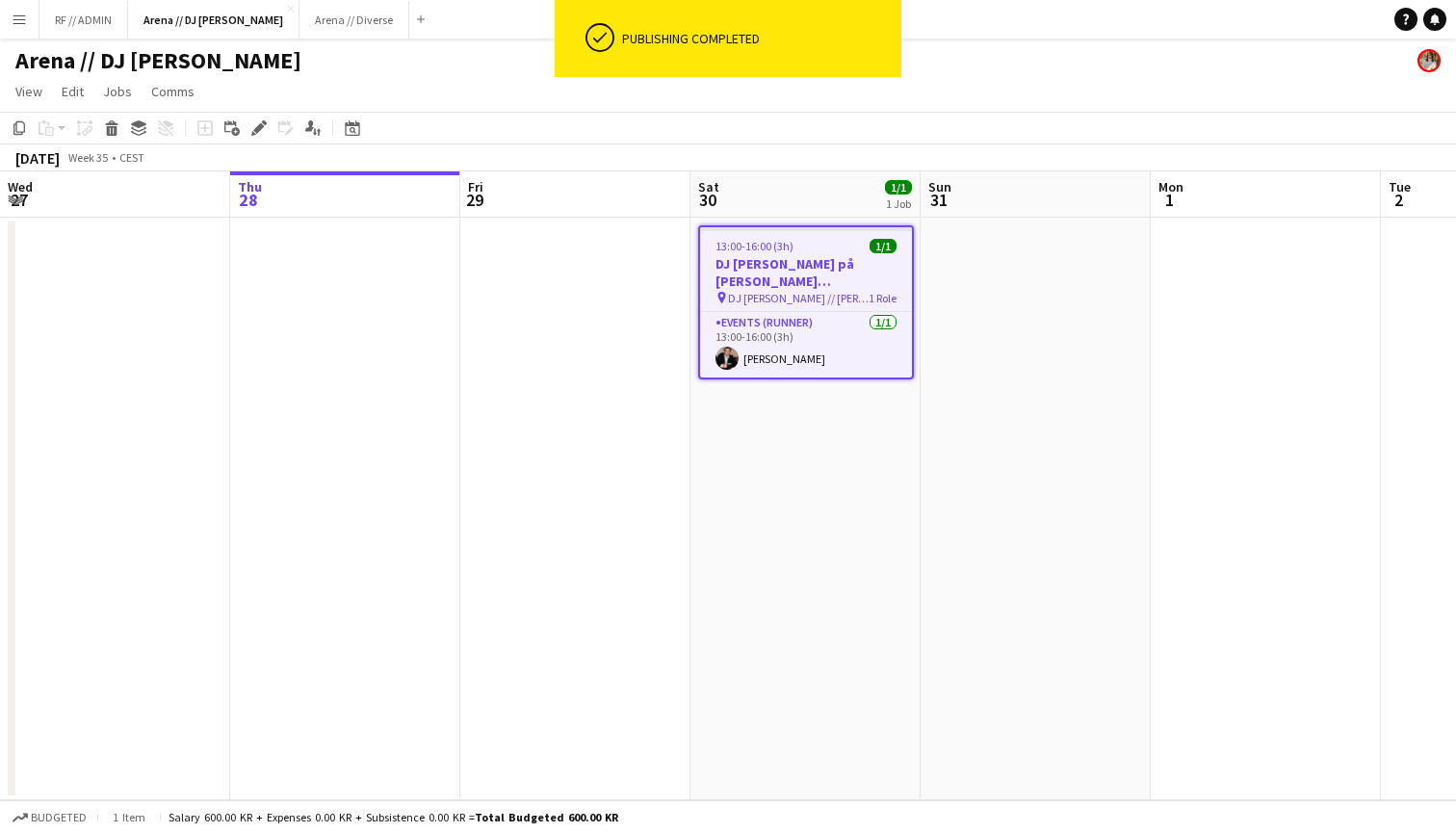
click at [905, 410] on app-date-cell "13:00-16:00 (3h) 1/1 DJ Walkie på Rustad Idrettsbane pin DJ Walkie // Rustad id…" at bounding box center [805, 508] width 230 height 583
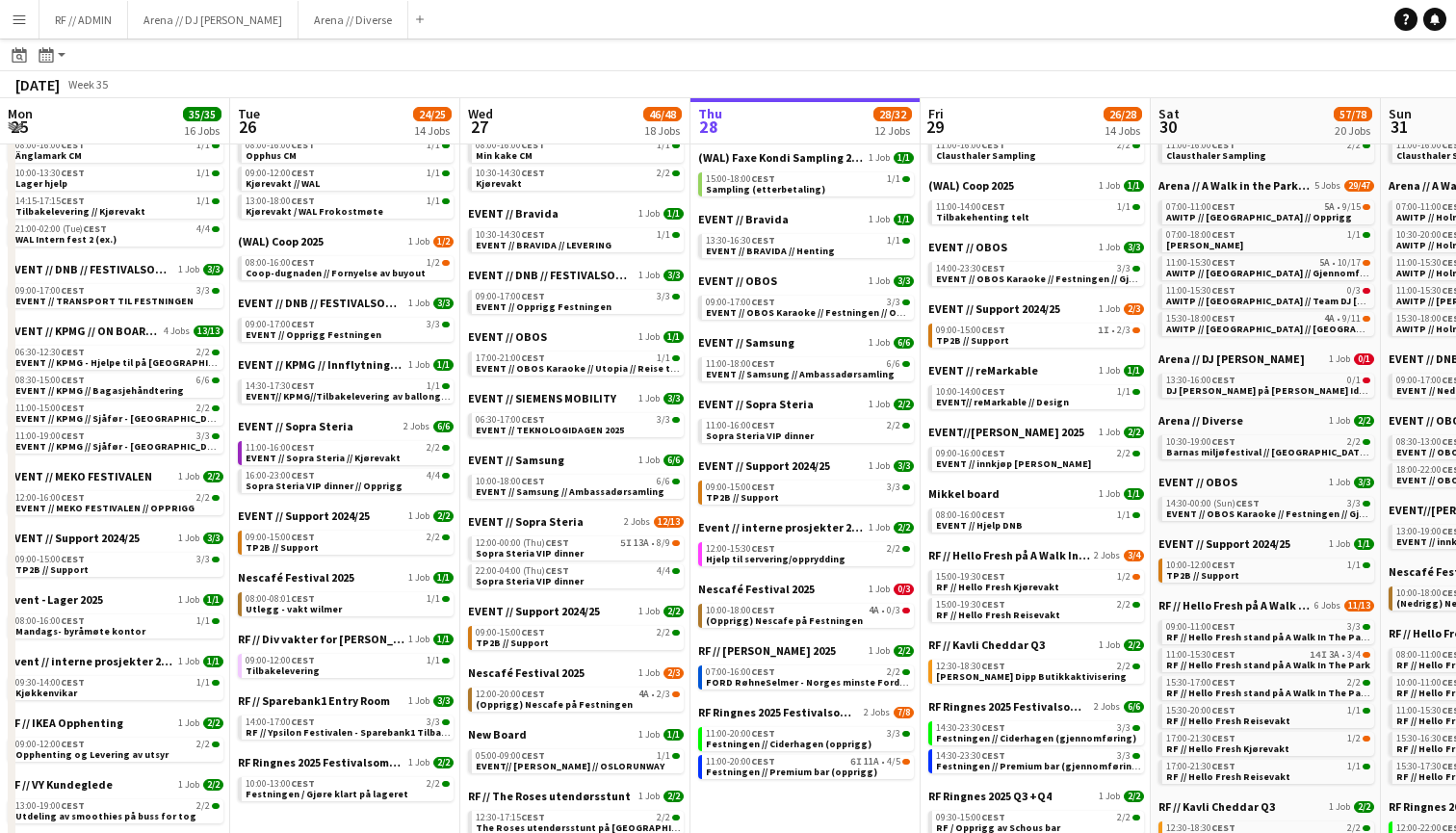
scroll to position [0, 401]
